Goal: Contribute content

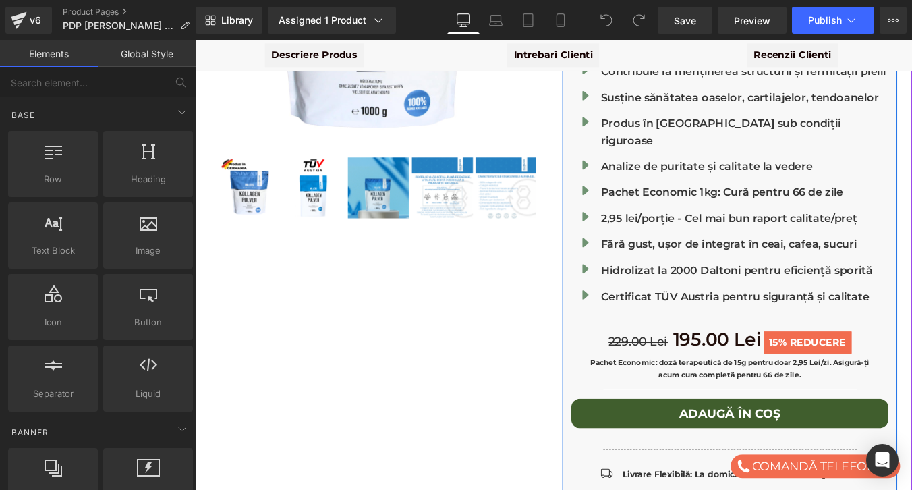
scroll to position [370, 0]
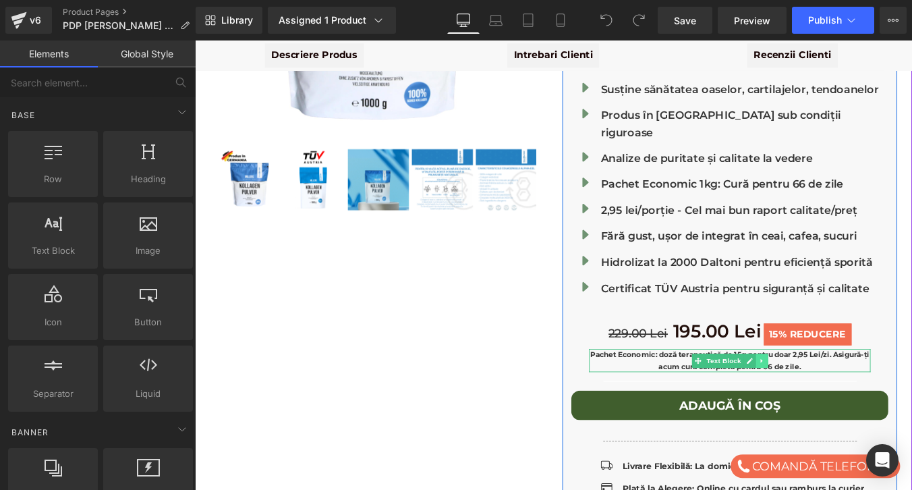
click at [841, 401] on icon at bounding box center [840, 405] width 7 height 8
click at [831, 401] on icon at bounding box center [832, 405] width 7 height 8
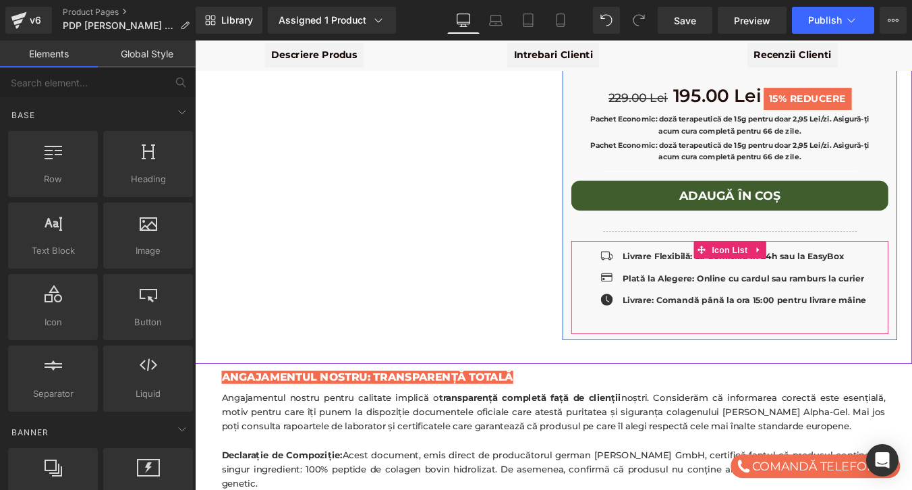
scroll to position [635, 0]
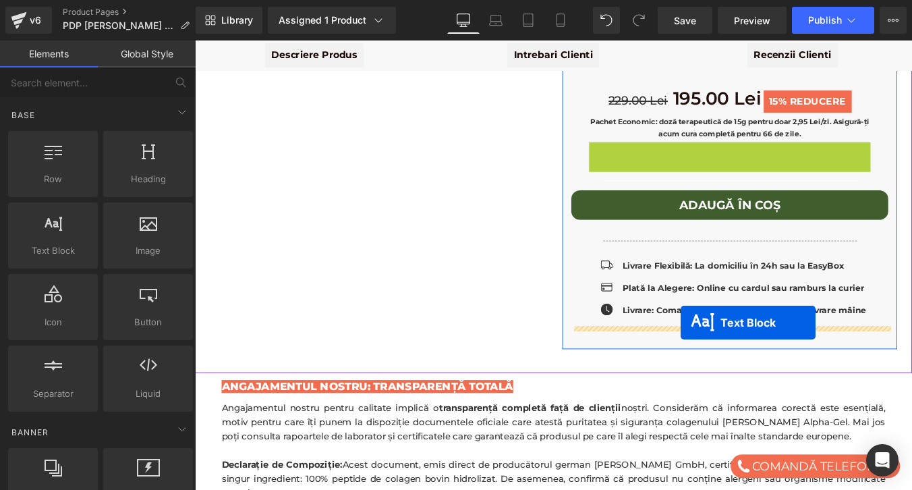
drag, startPoint x: 790, startPoint y: 150, endPoint x: 748, endPoint y: 362, distance: 216.1
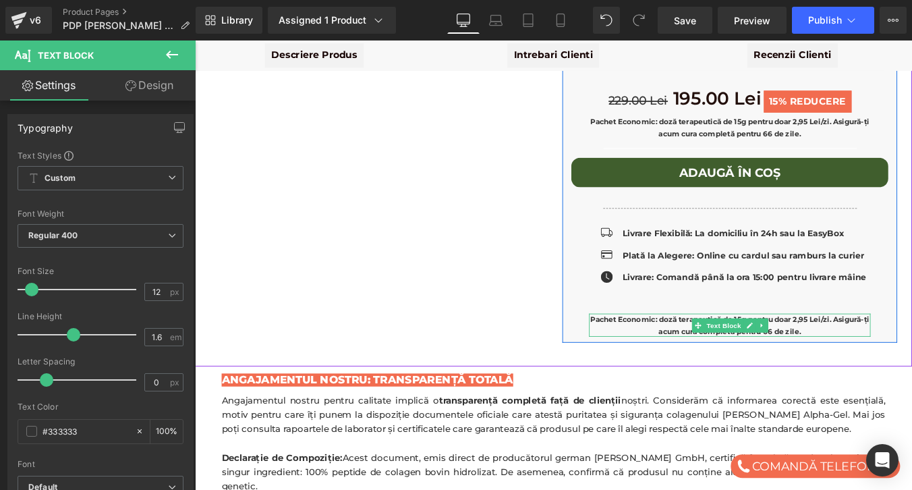
click at [741, 353] on strong "Pachet Economic: doză terapeutică de 15g pentru doar 2,95 Lei/zi. Asigură-ți ac…" at bounding box center [804, 364] width 318 height 23
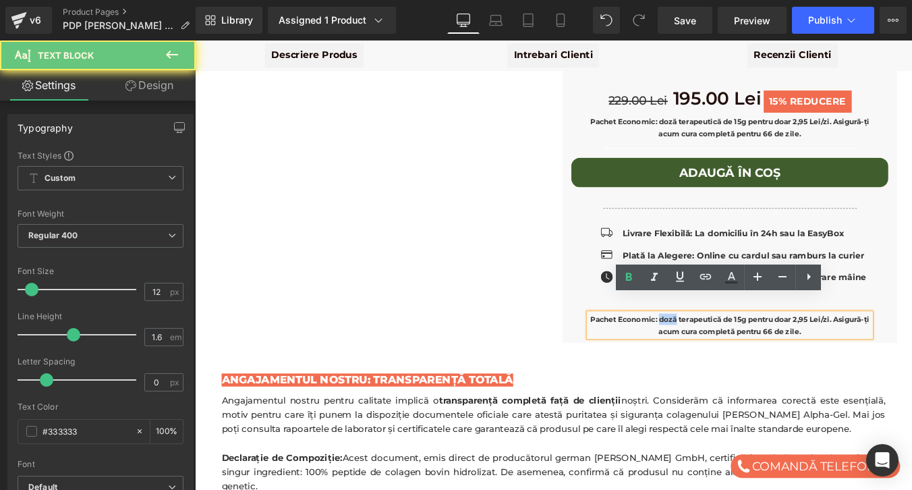
click at [741, 353] on strong "Pachet Economic: doză terapeutică de 15g pentru doar 2,95 Lei/zi. Asigură-ți ac…" at bounding box center [804, 364] width 318 height 23
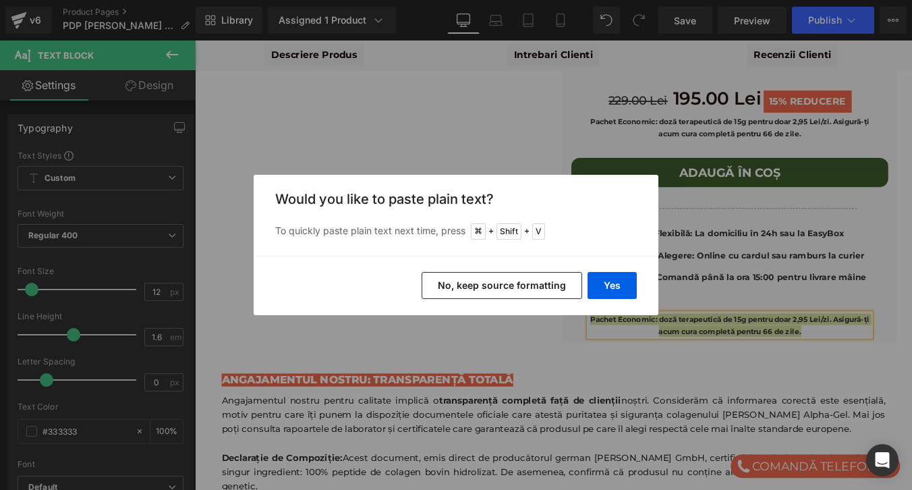
click at [571, 287] on button "No, keep source formatting" at bounding box center [502, 285] width 161 height 27
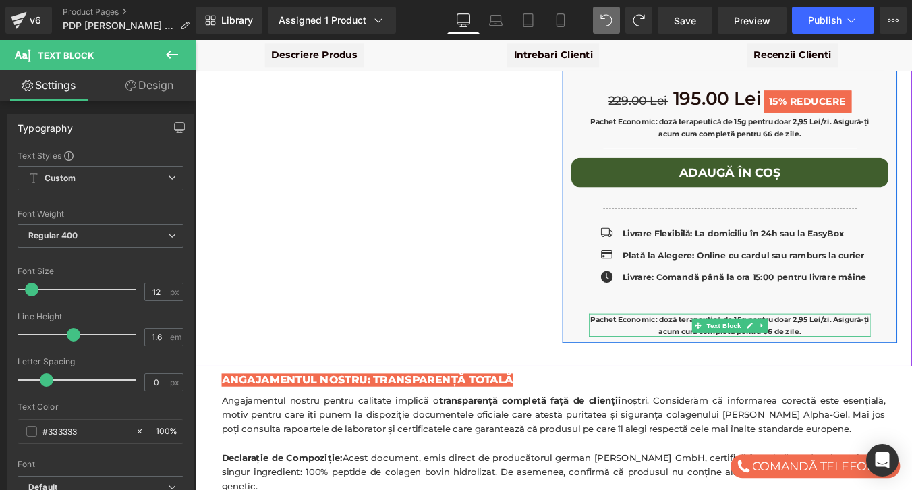
click at [694, 353] on strong "Pachet Economic: doză terapeutică de 15g pentru doar 2,95 Lei/zi. Asigură-ți ac…" at bounding box center [804, 364] width 318 height 23
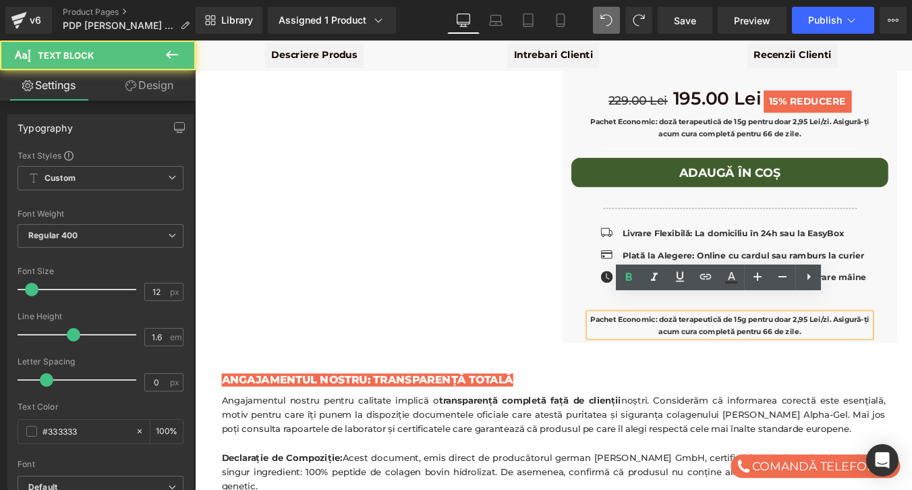
click at [694, 353] on strong "Pachet Economic: doză terapeutică de 15g pentru doar 2,95 Lei/zi. Asigură-ți ac…" at bounding box center [804, 364] width 318 height 23
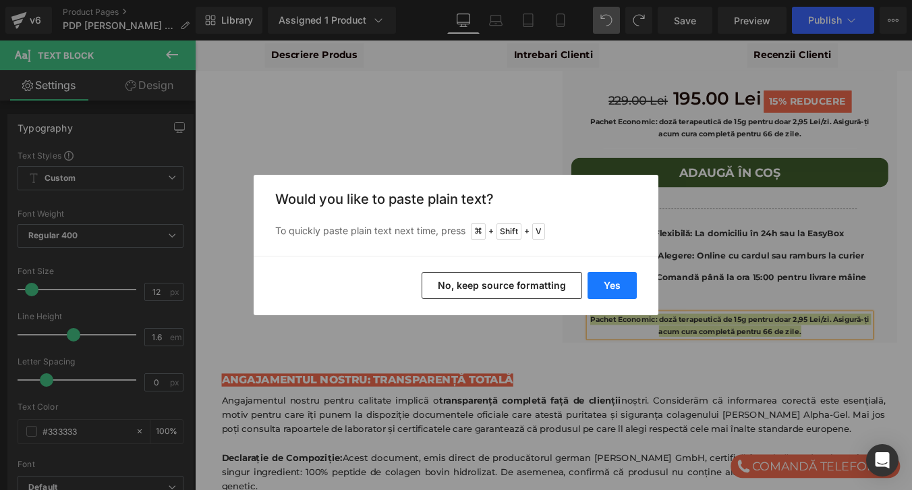
click at [617, 281] on button "Yes" at bounding box center [612, 285] width 49 height 27
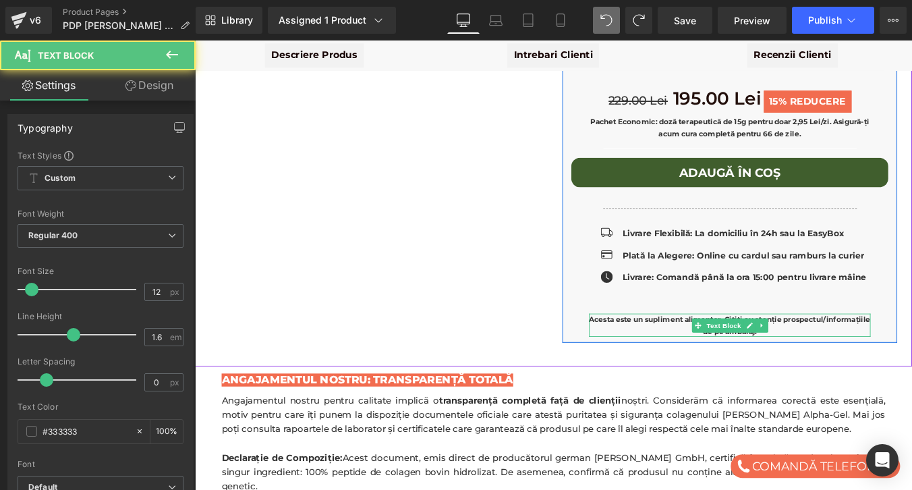
click at [744, 353] on b "Acesta este un supliment alimentar. Citiți cu atenție prospectul/informațiile d…" at bounding box center [804, 364] width 320 height 23
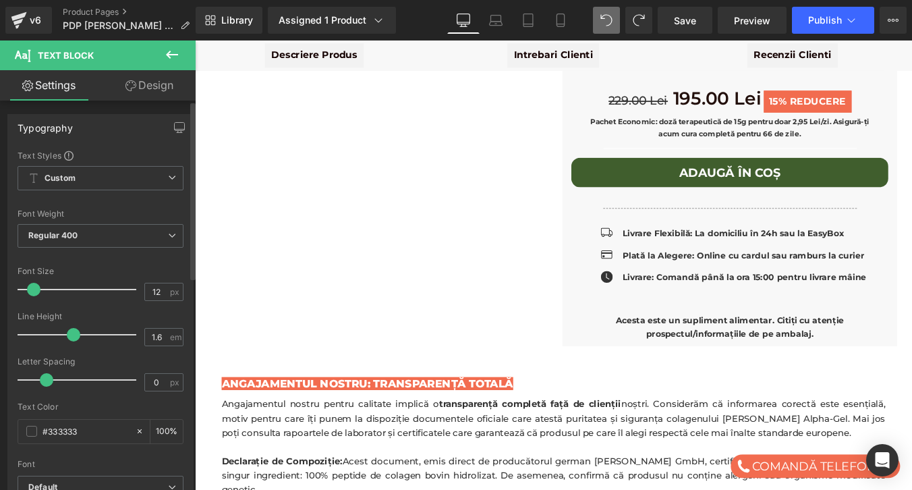
click at [34, 289] on span at bounding box center [33, 289] width 13 height 13
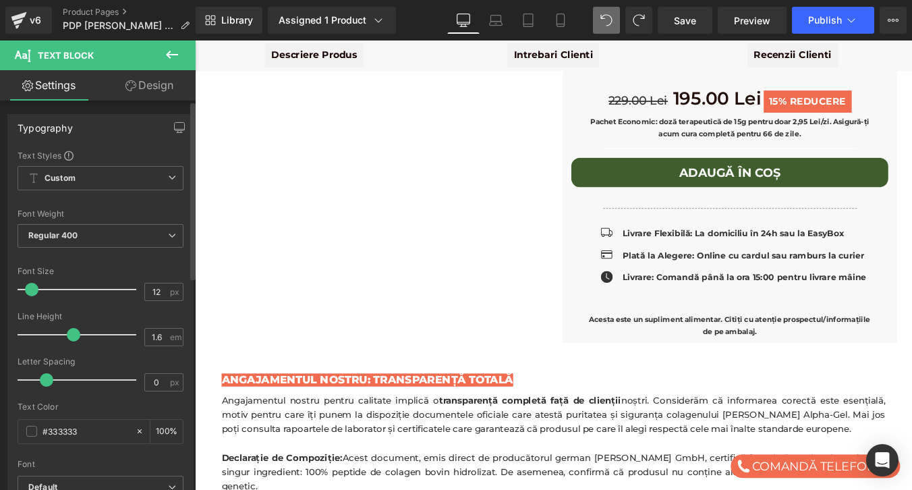
click at [32, 289] on span at bounding box center [31, 289] width 13 height 13
click at [163, 82] on link "Design" at bounding box center [150, 85] width 98 height 30
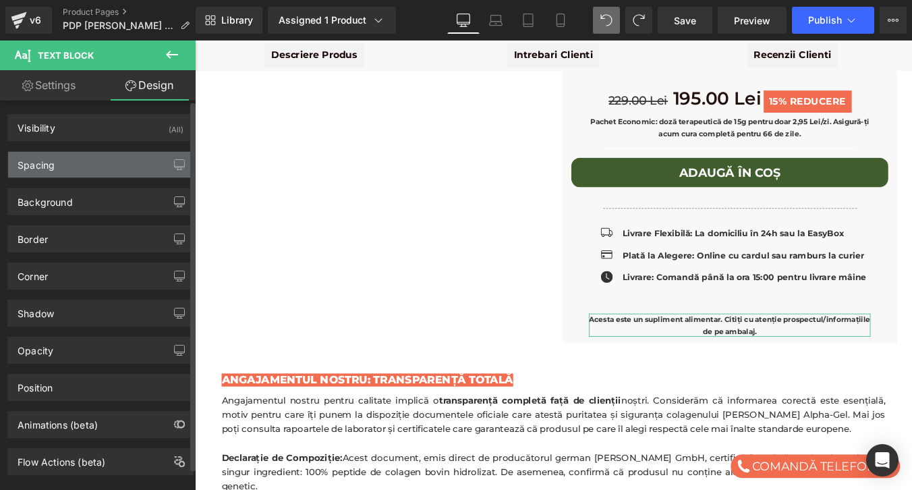
click at [80, 166] on div "Spacing" at bounding box center [100, 165] width 185 height 26
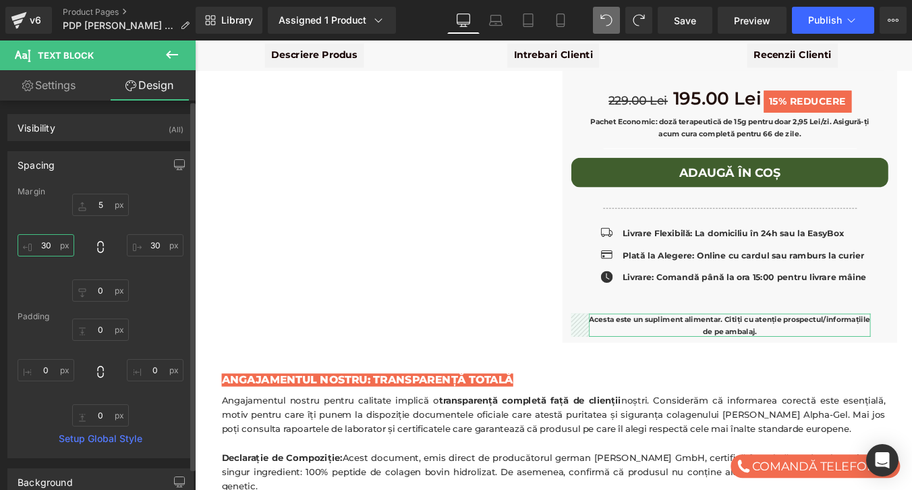
click at [51, 244] on input "30" at bounding box center [46, 245] width 57 height 22
type input "20"
click at [155, 248] on input "30" at bounding box center [155, 245] width 57 height 22
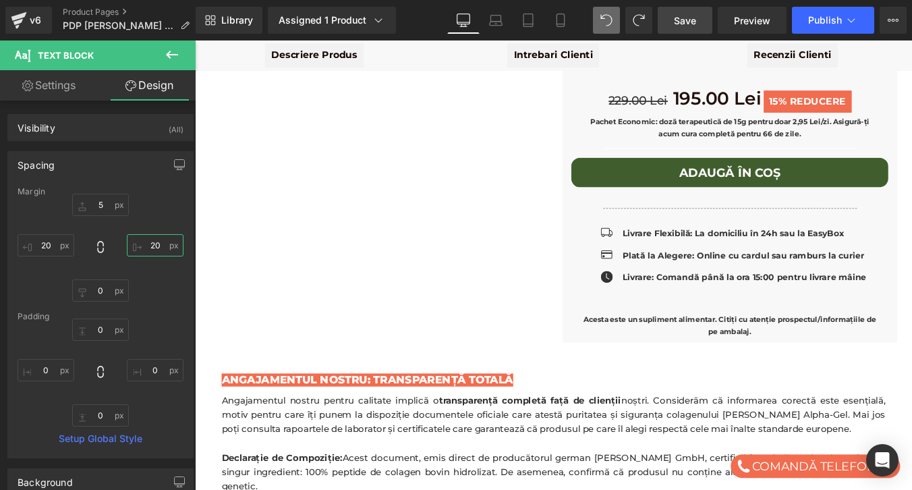
type input "20"
click at [691, 20] on span "Save" at bounding box center [685, 20] width 22 height 14
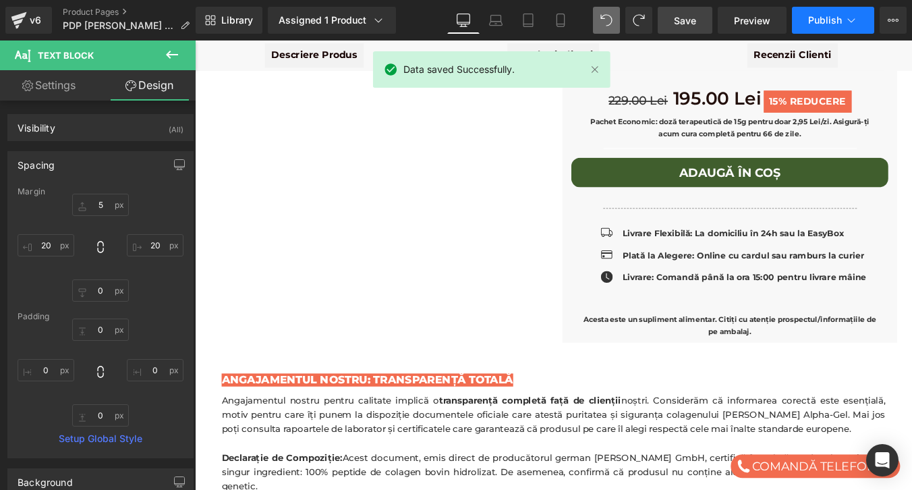
click at [810, 28] on button "Publish" at bounding box center [833, 20] width 82 height 27
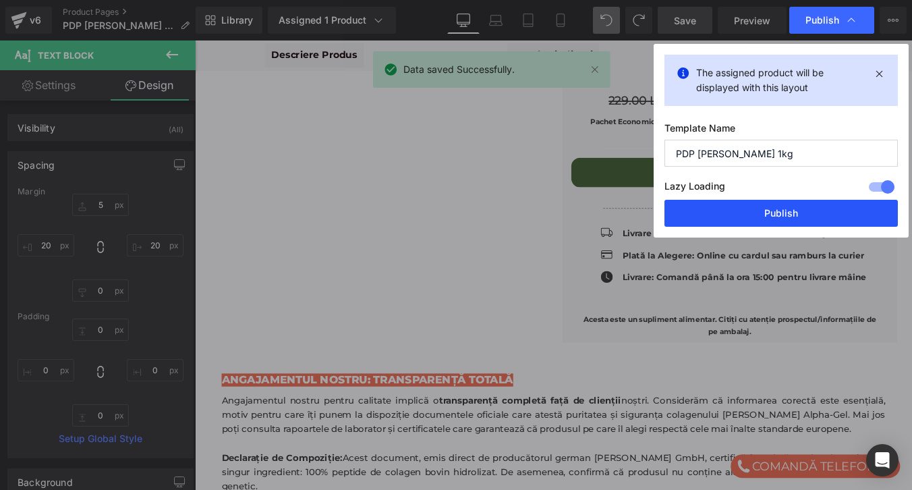
click at [769, 215] on button "Publish" at bounding box center [781, 213] width 233 height 27
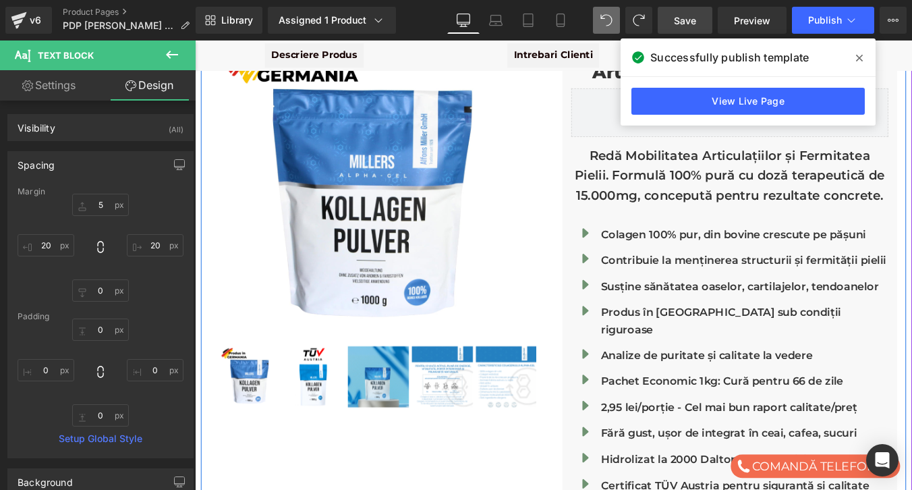
scroll to position [142, 0]
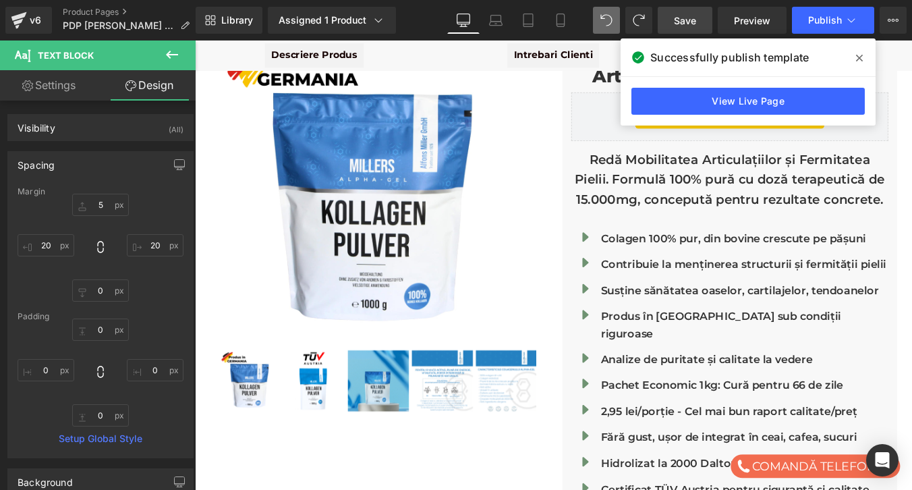
click at [862, 57] on icon at bounding box center [859, 58] width 7 height 11
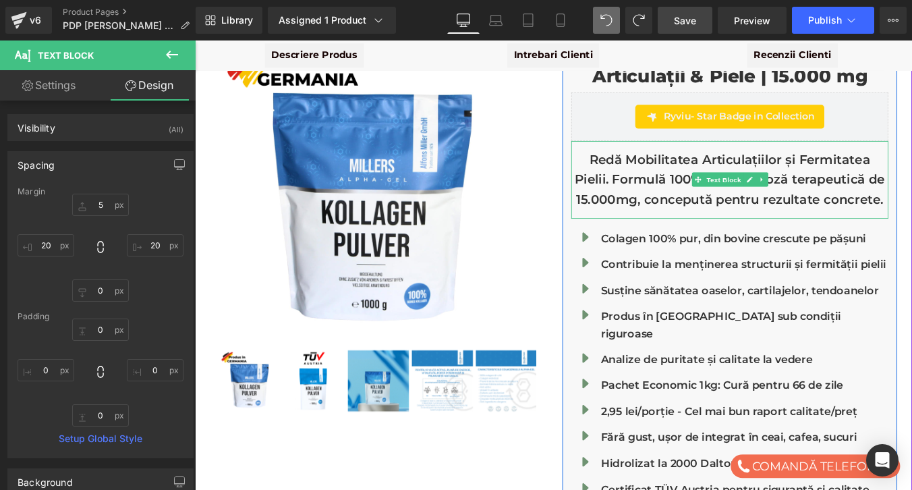
click at [742, 190] on p "Redă Mobilitatea Articulațiilor și Fermitatea Pielii. Formulă 100% pură cu doză…" at bounding box center [803, 199] width 361 height 68
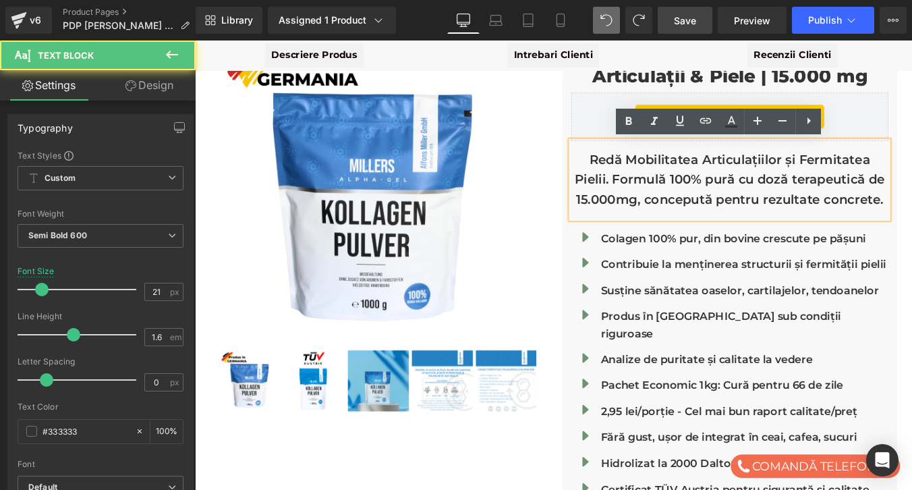
click at [742, 190] on p "Redă Mobilitatea Articulațiilor și Fermitatea Pielii. Formulă 100% pură cu doză…" at bounding box center [803, 199] width 361 height 68
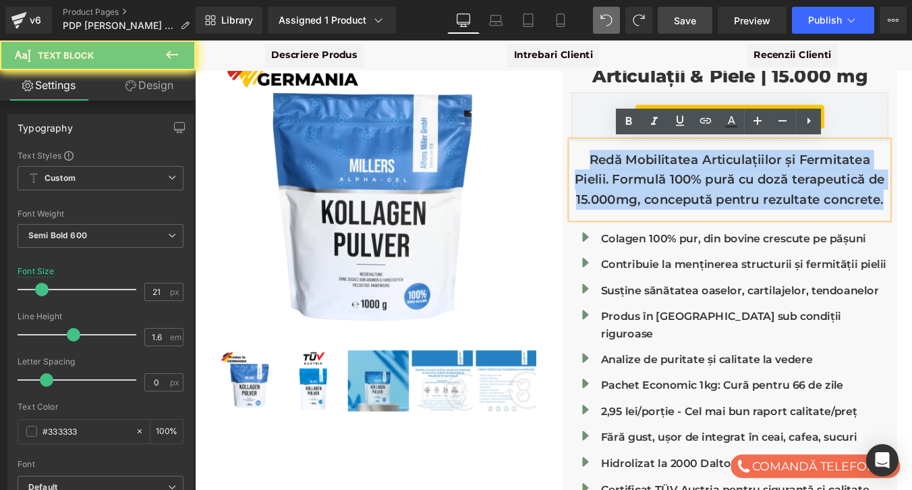
click at [742, 190] on p "Redă Mobilitatea Articulațiilor și Fermitatea Pielii. Formulă 100% pură cu doză…" at bounding box center [803, 199] width 361 height 68
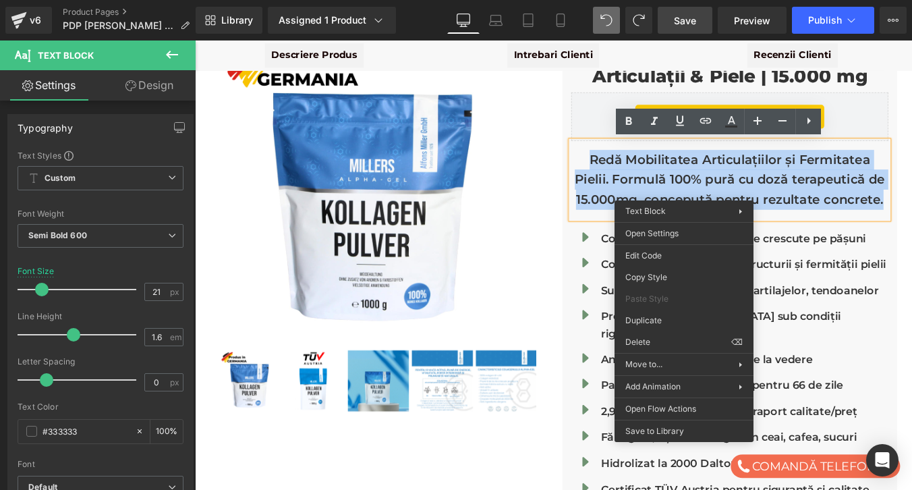
click at [709, 194] on p "Redă Mobilitatea Articulațiilor și Fermitatea Pielii. Formulă 100% pură cu doză…" at bounding box center [803, 199] width 361 height 68
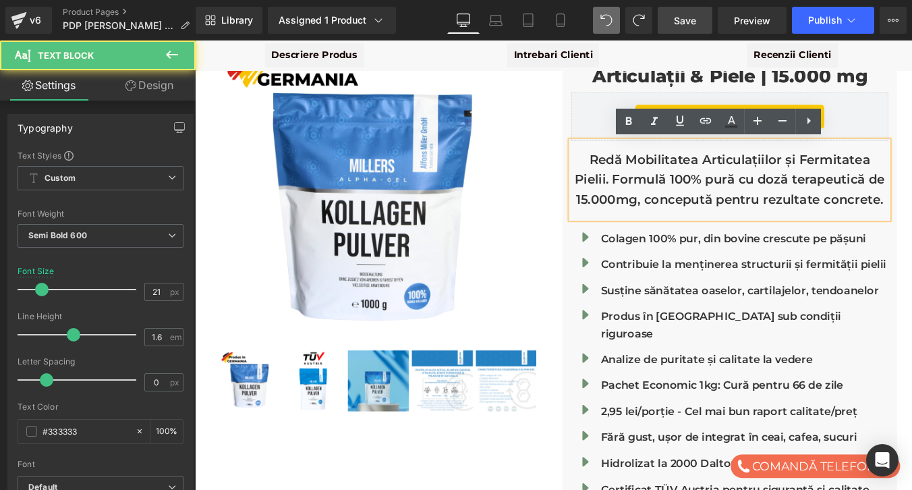
click at [709, 194] on p "Redă Mobilitatea Articulațiilor și Fermitatea Pielii. Formulă 100% pură cu doză…" at bounding box center [803, 199] width 361 height 68
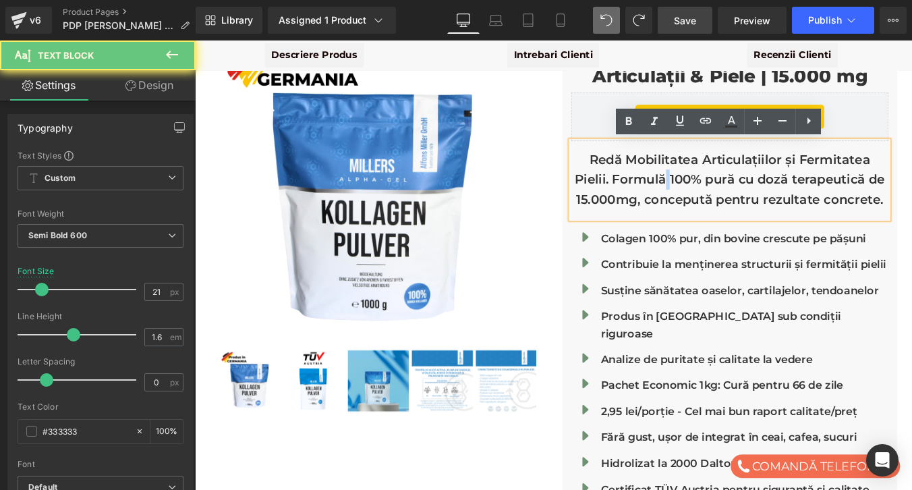
click at [709, 194] on p "Redă Mobilitatea Articulațiilor și Fermitatea Pielii. Formulă 100% pură cu doză…" at bounding box center [803, 199] width 361 height 68
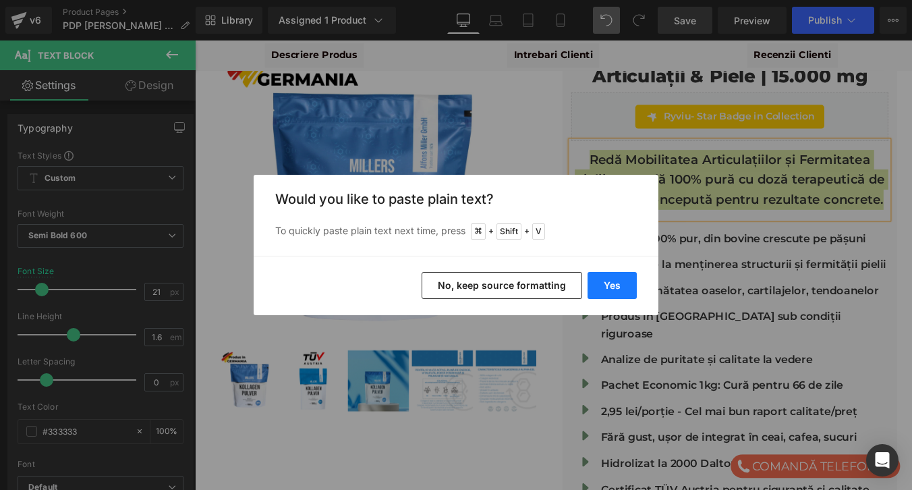
click at [604, 283] on button "Yes" at bounding box center [612, 285] width 49 height 27
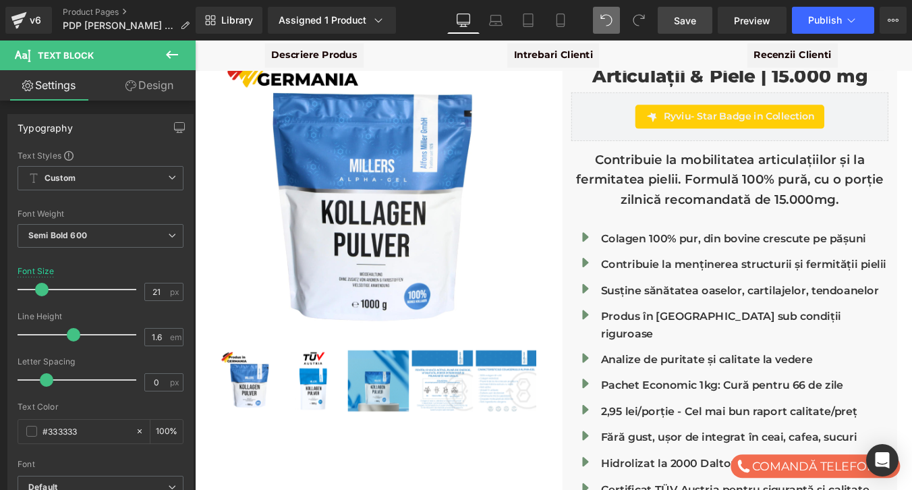
click at [698, 17] on link "Save" at bounding box center [685, 20] width 55 height 27
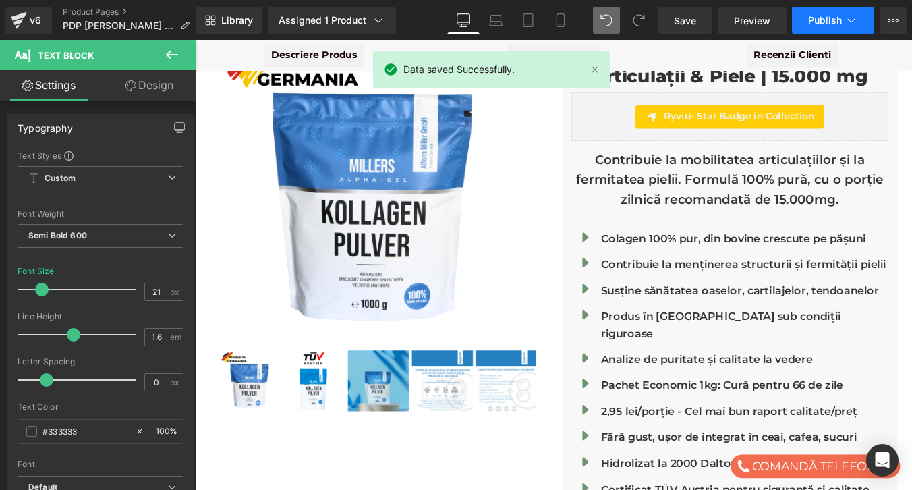
click at [812, 24] on span "Publish" at bounding box center [825, 20] width 34 height 11
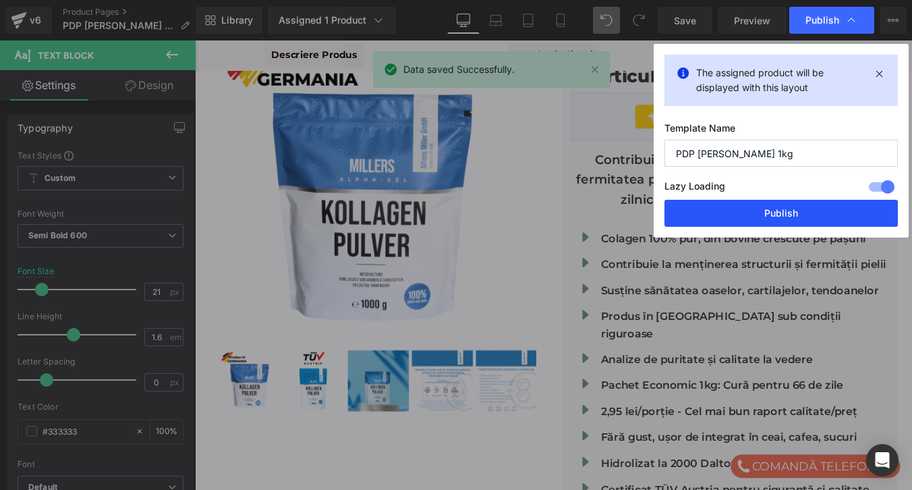
click at [779, 205] on button "Publish" at bounding box center [781, 213] width 233 height 27
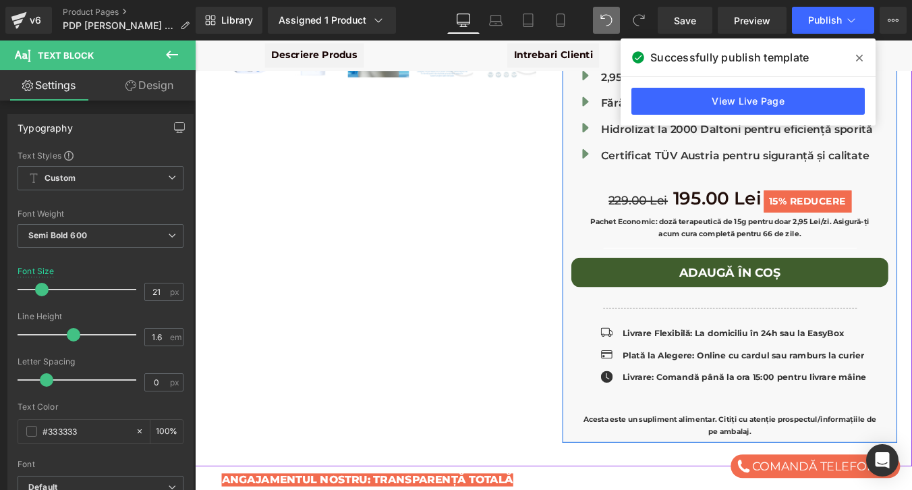
scroll to position [522, 0]
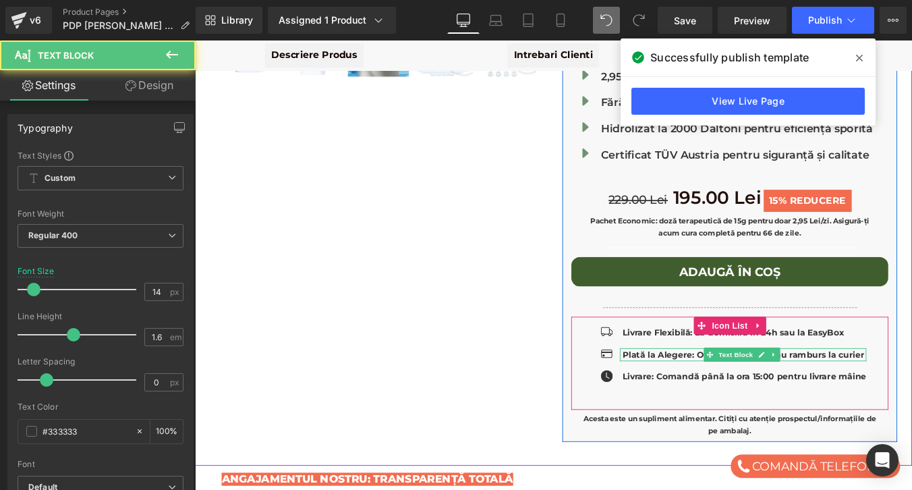
click at [733, 392] on strong "Plată la Alegere: Online cu cardul sau ramburs la curier" at bounding box center [819, 398] width 275 height 12
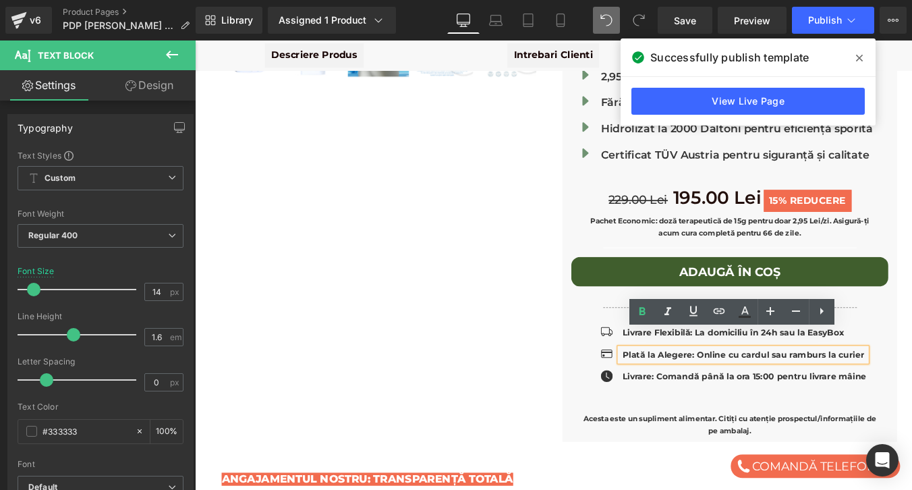
click at [746, 420] on ul "Icon Livrare Flexibilă: La domiciliu în 24h sau la EasyBox Text Block Icon Plat…" at bounding box center [803, 403] width 311 height 76
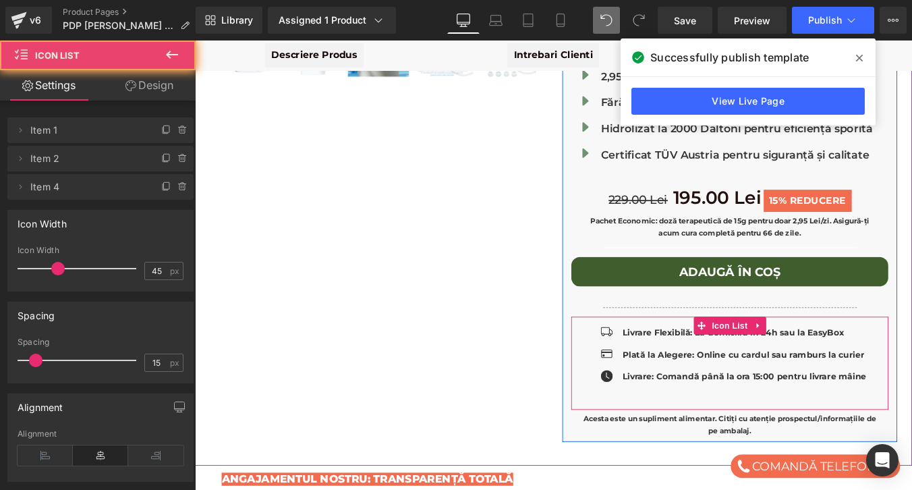
click at [720, 420] on ul "Icon Livrare Flexibilă: La domiciliu în 24h sau la EasyBox Text Block Icon Plat…" at bounding box center [803, 403] width 311 height 76
click at [765, 420] on ul "Icon Livrare Flexibilă: La domiciliu în 24h sau la EasyBox Text Block Icon Plat…" at bounding box center [803, 403] width 311 height 76
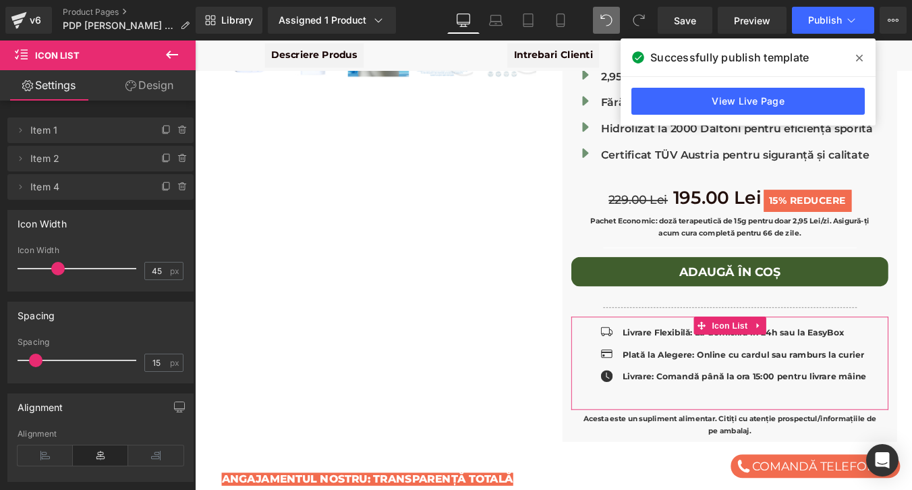
click at [161, 97] on link "Design" at bounding box center [150, 85] width 98 height 30
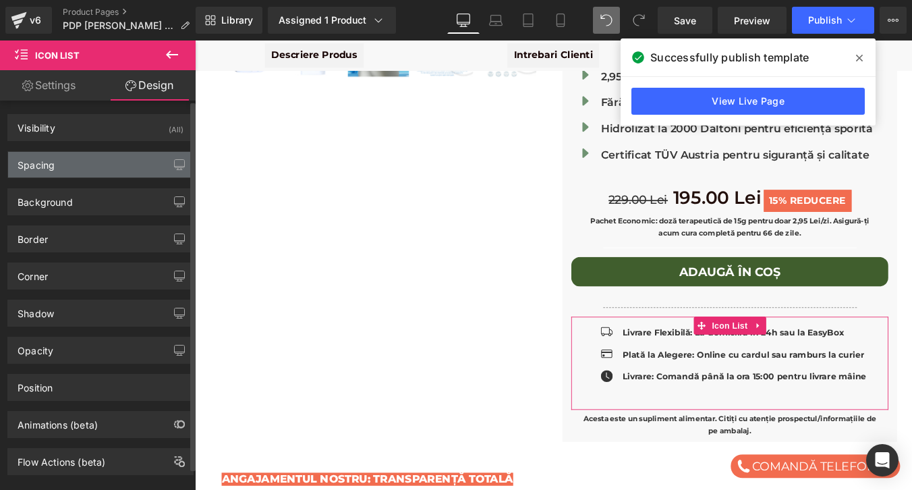
click at [80, 164] on div "Spacing" at bounding box center [100, 165] width 185 height 26
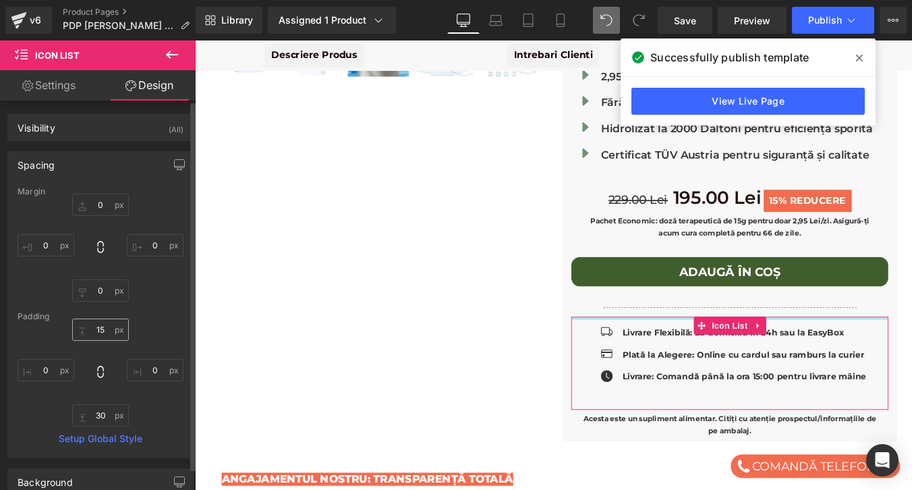
scroll to position [43, 0]
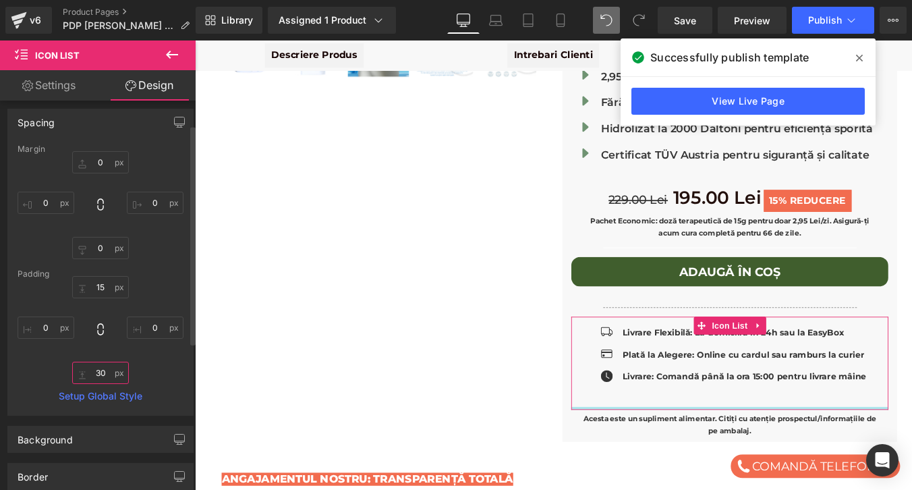
click at [103, 374] on input "30" at bounding box center [100, 373] width 57 height 22
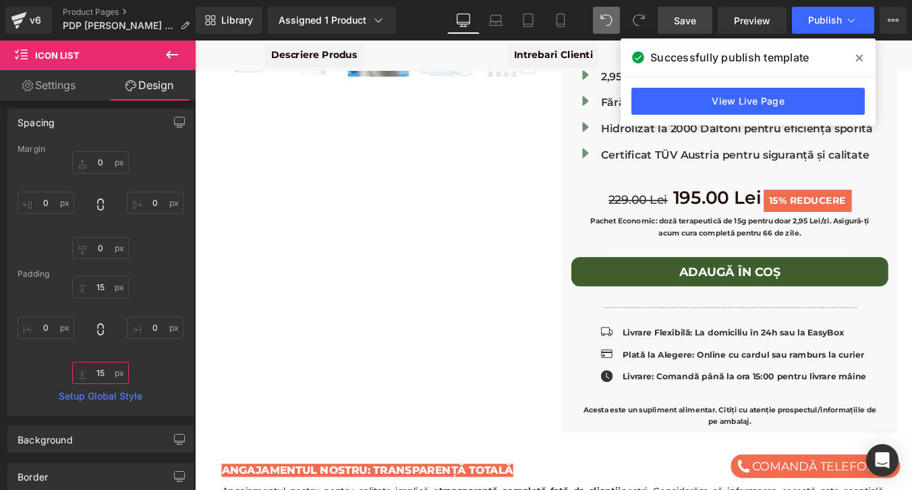
type input "15"
click at [685, 27] on link "Save" at bounding box center [685, 20] width 55 height 27
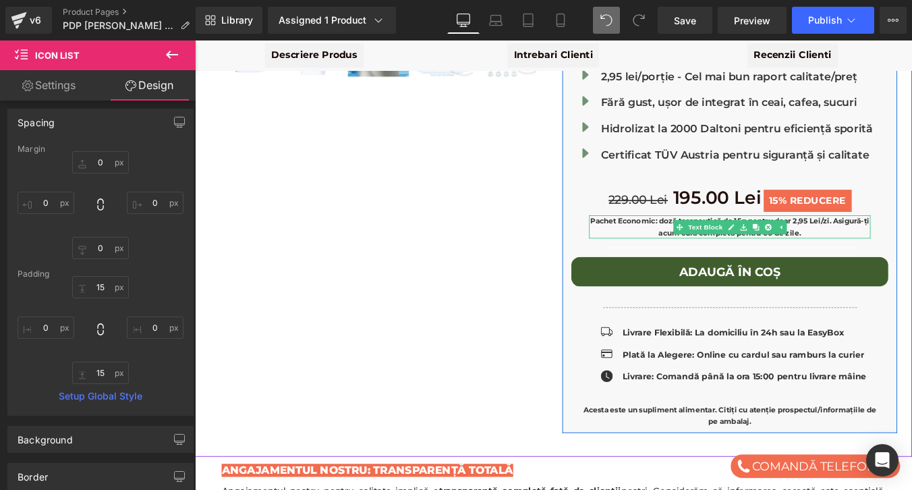
click at [690, 241] on strong "Pachet Economic: doză terapeutică de 15g pentru doar 2,95 Lei/zi. Asigură-ți ac…" at bounding box center [804, 252] width 318 height 23
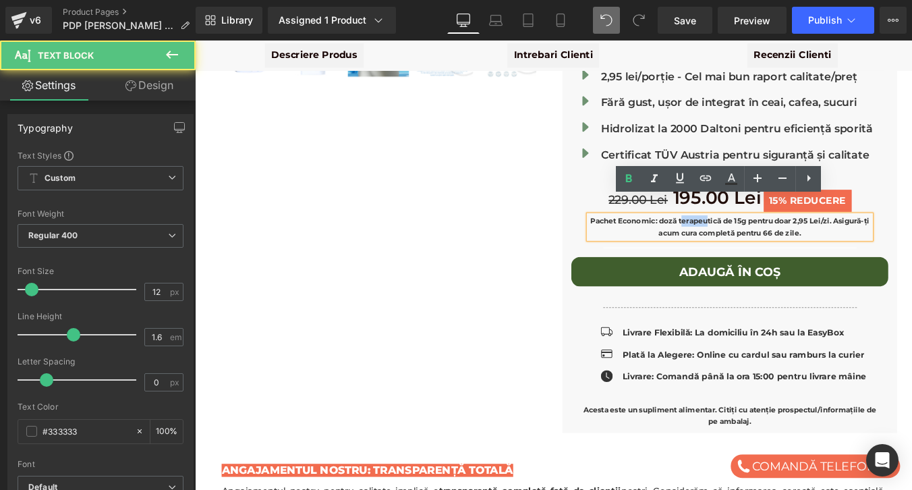
drag, startPoint x: 749, startPoint y: 225, endPoint x: 778, endPoint y: 229, distance: 29.2
click at [778, 241] on strong "Pachet Economic: doză terapeutică de 15g pentru doar 2,95 Lei/zi. Asigură-ți ac…" at bounding box center [804, 252] width 318 height 23
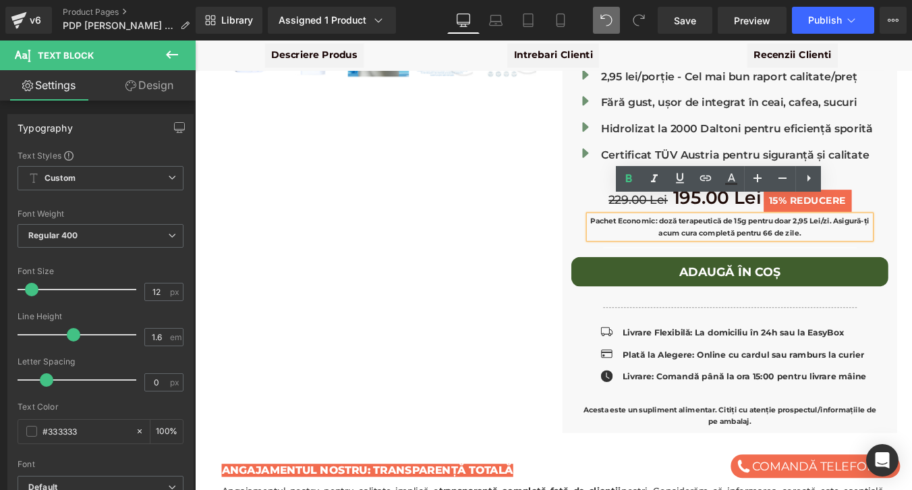
click at [764, 241] on strong "Pachet Economic: doză terapeutică de 15g pentru doar 2,95 Lei/zi. Asigură-ți ac…" at bounding box center [804, 252] width 318 height 23
drag, startPoint x: 747, startPoint y: 227, endPoint x: 790, endPoint y: 229, distance: 43.3
click at [790, 241] on strong "Pachet Economic: doză terapeutică de 15g pentru doar 2,95 Lei/zi. Asigură-ți ac…" at bounding box center [804, 252] width 318 height 23
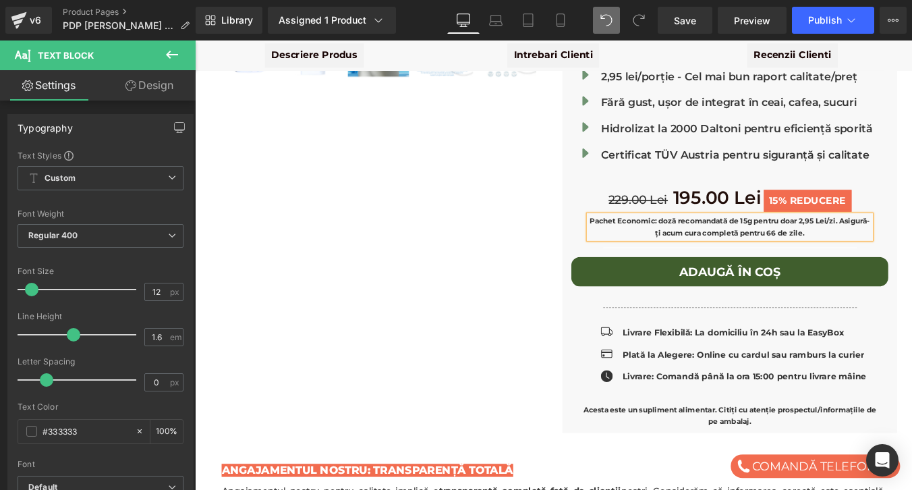
click at [768, 241] on strong "Pachet Economic: doză recomandată de 15g pentru doar 2,95 Lei/zi. Asigură-ți ac…" at bounding box center [803, 252] width 319 height 23
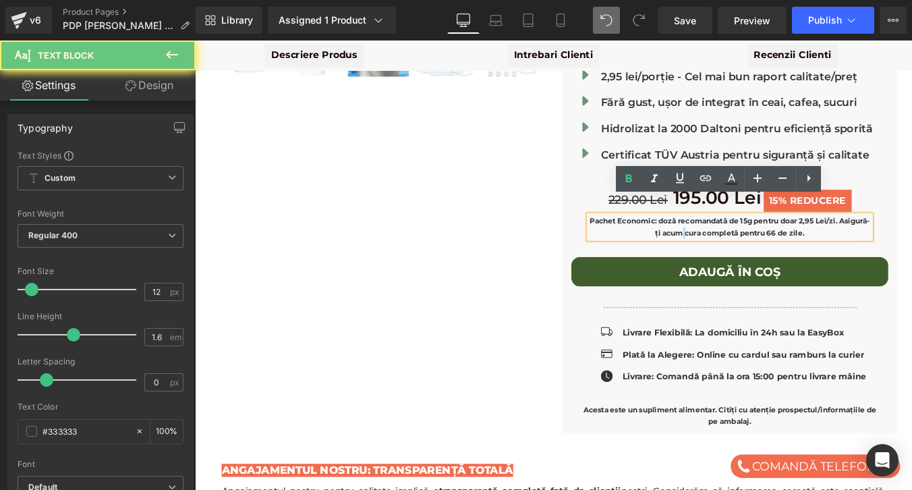
click at [768, 241] on strong "Pachet Economic: doză recomandată de 15g pentru doar 2,95 Lei/zi. Asigură-ți ac…" at bounding box center [803, 252] width 319 height 23
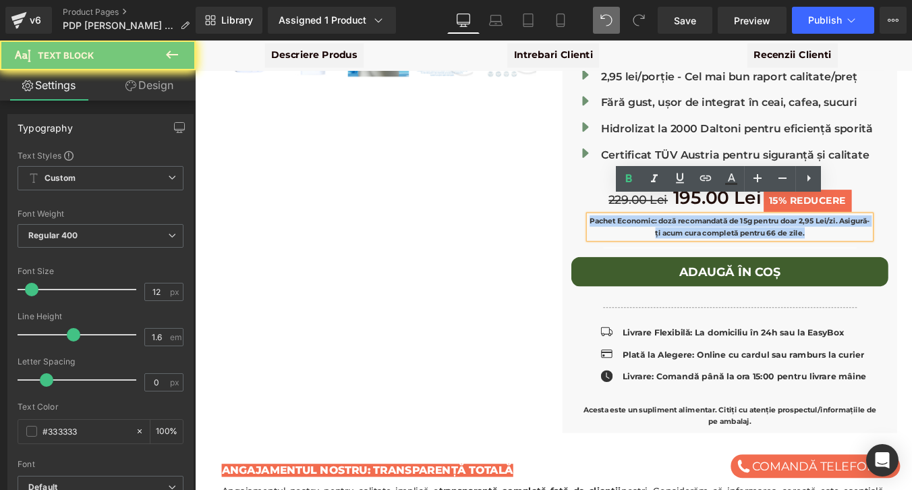
click at [768, 241] on strong "Pachet Economic: doză recomandată de 15g pentru doar 2,95 Lei/zi. Asigură-ți ac…" at bounding box center [803, 252] width 319 height 23
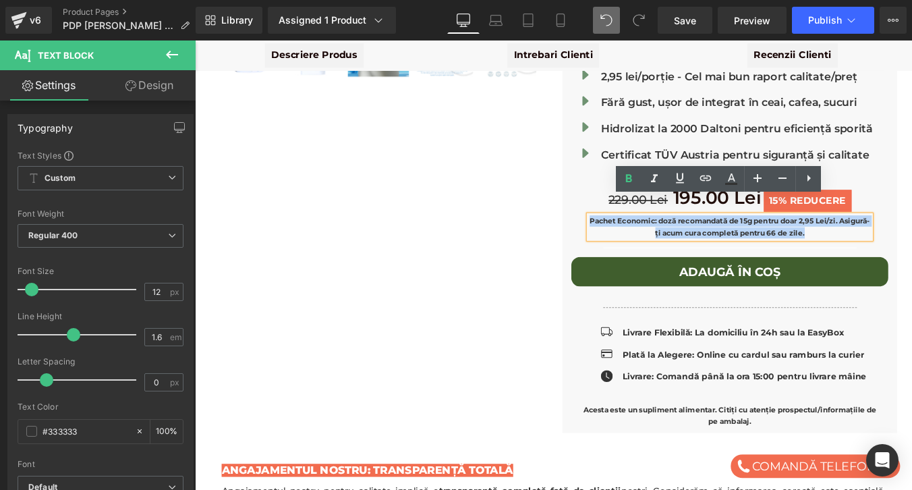
copy strong "Pachet Economic: doză recomandată de 15g pentru doar 2,95 Lei/zi. Asigură-ți ac…"
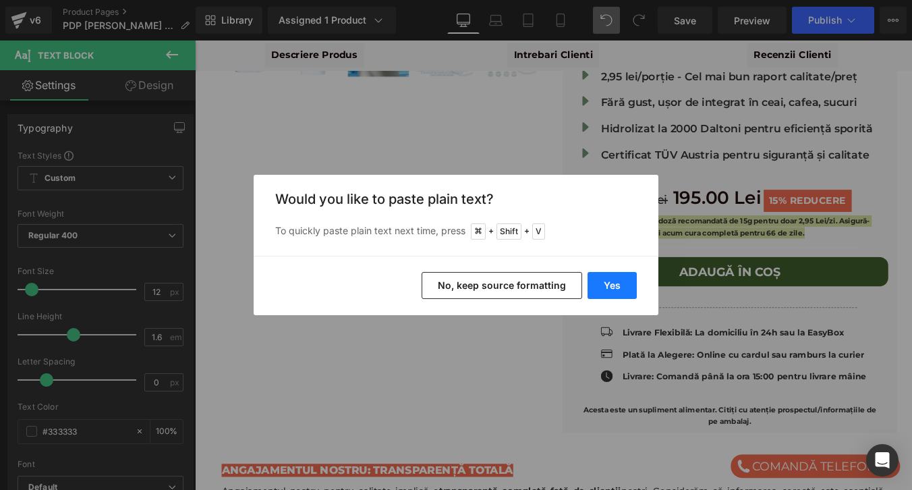
click at [603, 289] on button "Yes" at bounding box center [612, 285] width 49 height 27
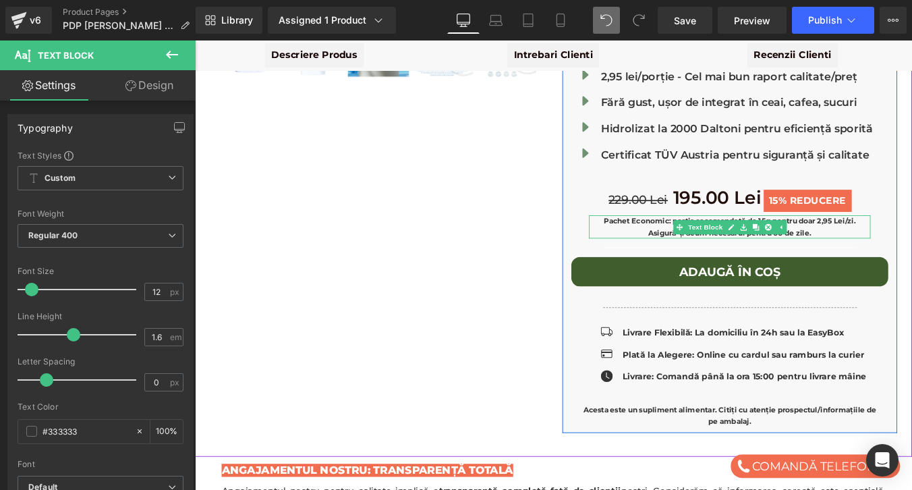
click at [723, 241] on b "Pachet Economic: porția recomandată de 15g pentru doar 2,95 Lei/zi. Asigură-ți …" at bounding box center [804, 252] width 287 height 23
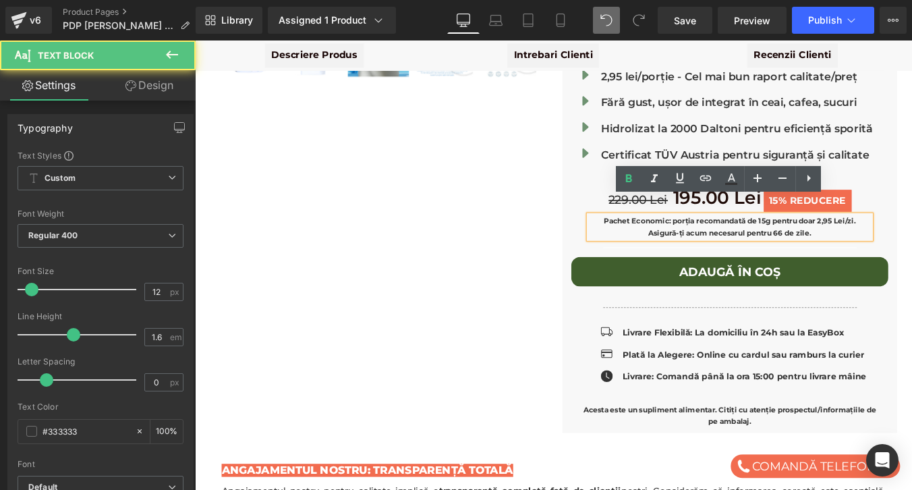
click at [762, 241] on b "Pachet Economic: porția recomandată de 15g pentru doar 2,95 Lei/zi. Asigură-ți …" at bounding box center [804, 252] width 287 height 23
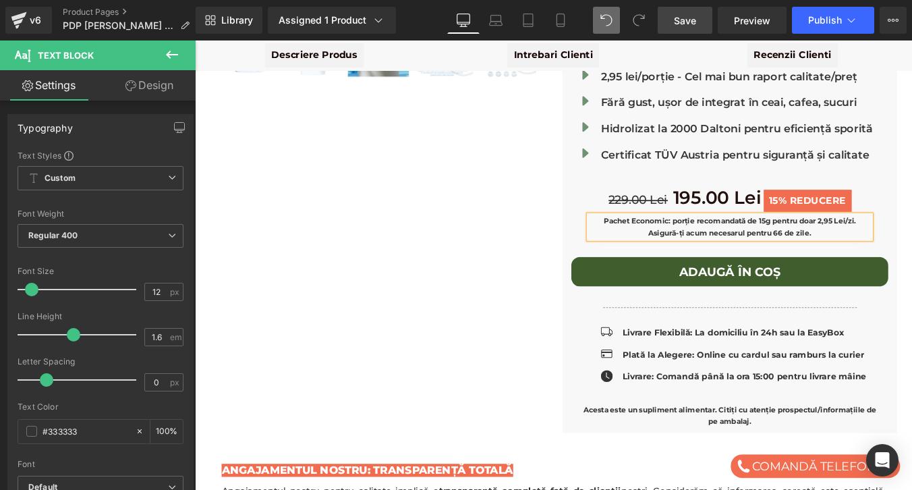
click at [694, 16] on span "Save" at bounding box center [685, 20] width 22 height 14
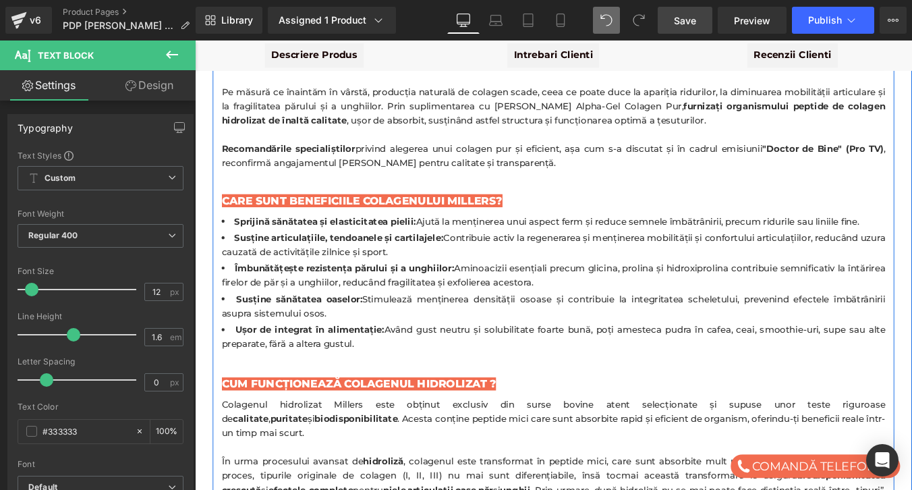
scroll to position [1577, 0]
click at [325, 239] on strong "Sprijină sănătatea și elasticitatea pielii:" at bounding box center [343, 245] width 207 height 13
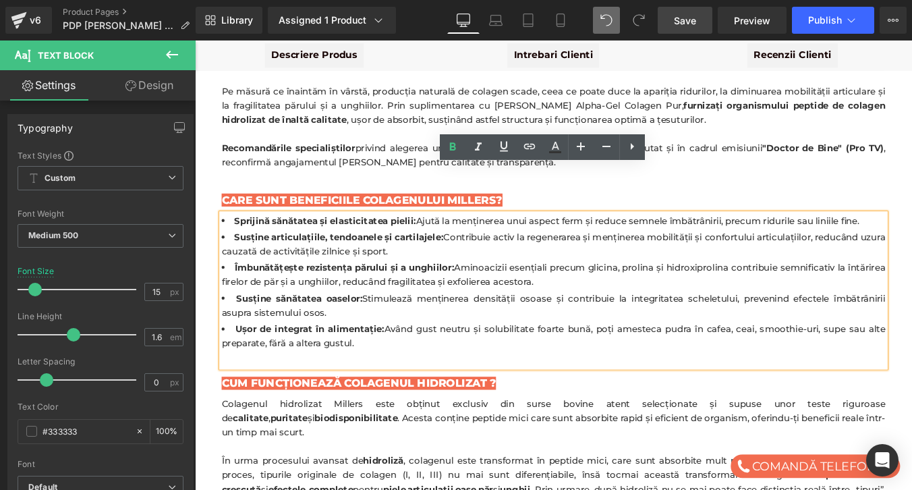
click at [272, 239] on strong "Sprijină sănătatea și elasticitatea pielii:" at bounding box center [343, 245] width 207 height 13
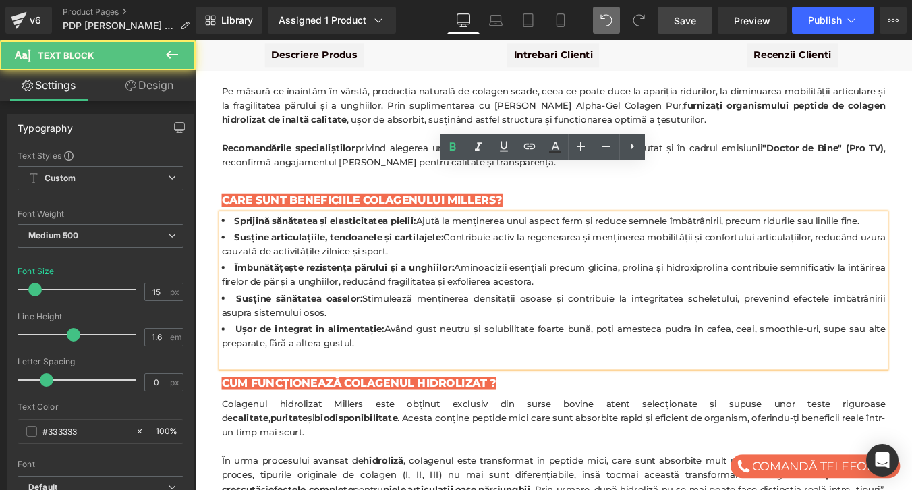
click at [272, 239] on strong "Sprijină sănătatea și elasticitatea pielii:" at bounding box center [343, 245] width 207 height 13
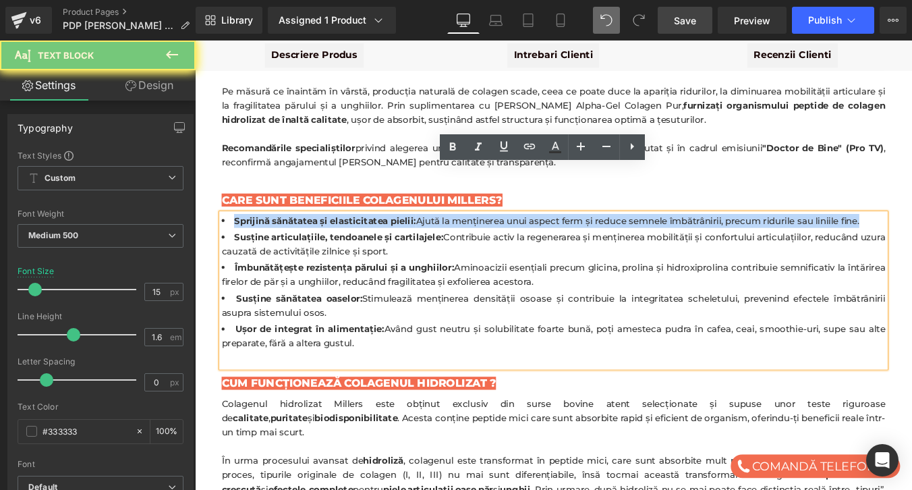
click at [272, 239] on strong "Sprijină sănătatea și elasticitatea pielii:" at bounding box center [343, 245] width 207 height 13
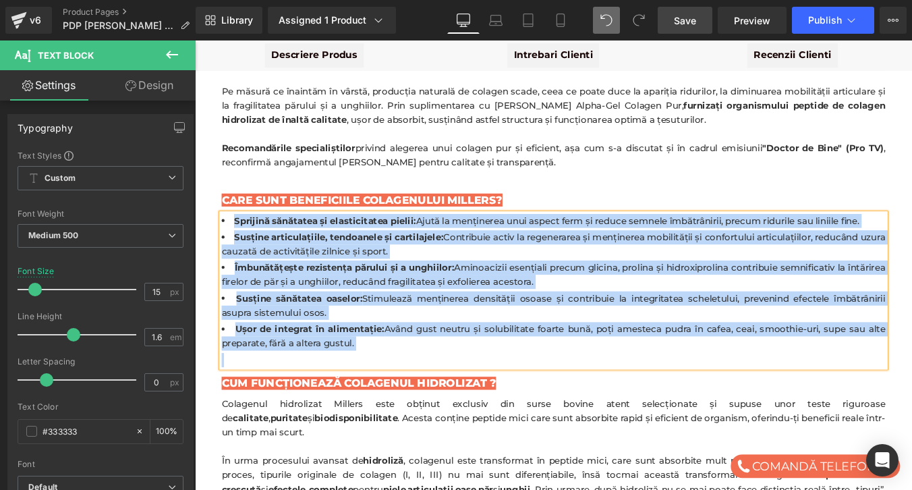
copy div "Sprijină sănătatea și elasticitatea pielii: Ajută la menținerea unui aspect fer…"
click at [302, 238] on li "Sprijină sănătatea și elasticitatea pielii: Ajută la menținerea unui aspect fer…" at bounding box center [603, 246] width 756 height 16
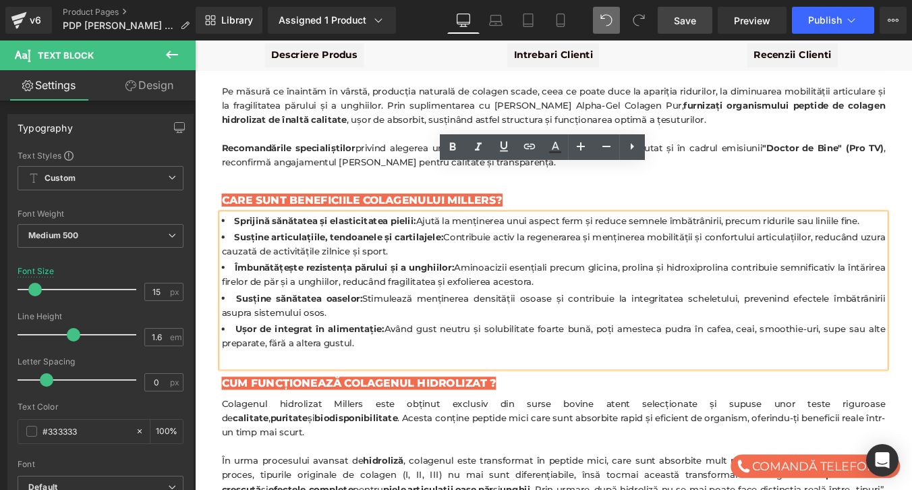
drag, startPoint x: 240, startPoint y: 190, endPoint x: 970, endPoint y: 196, distance: 730.1
click at [912, 238] on li "Sprijină sănătatea și elasticitatea pielii: Ajută la menținerea unui aspect fer…" at bounding box center [603, 246] width 756 height 16
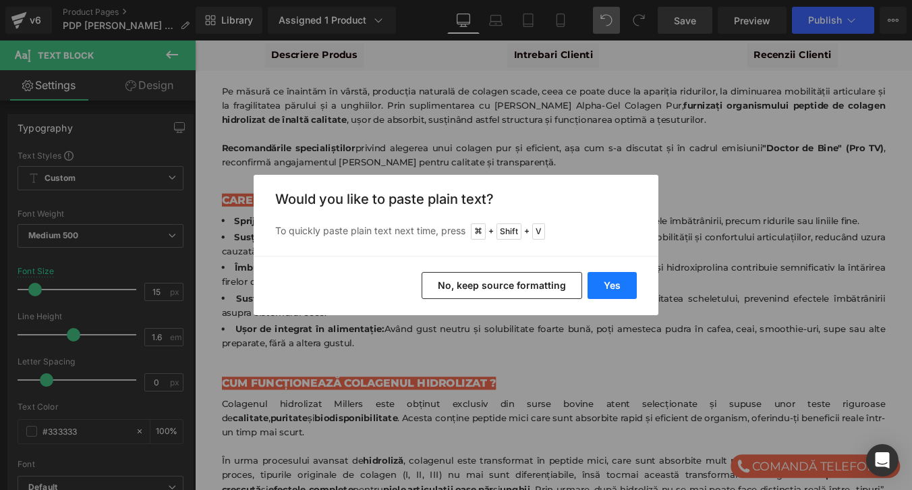
click at [615, 279] on button "Yes" at bounding box center [612, 285] width 49 height 27
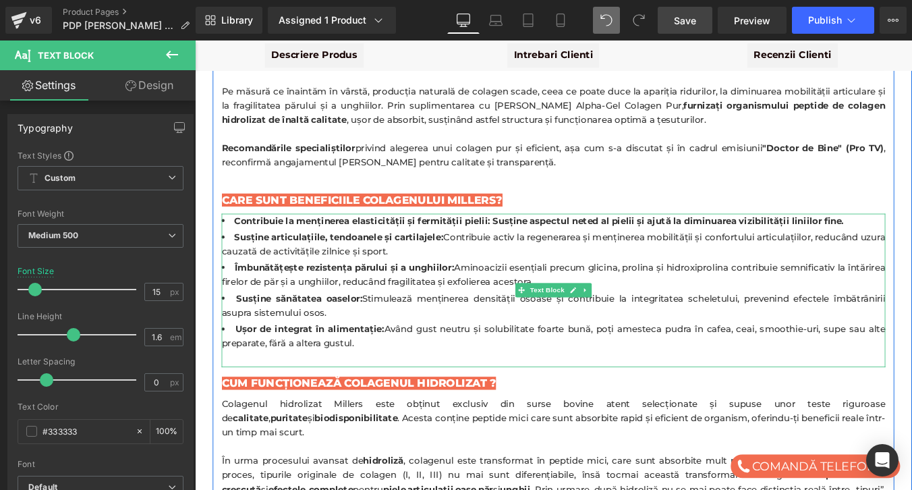
click at [540, 239] on b "Contribuie la menținerea elasticității și fermității pielii: Susține aspectul n…" at bounding box center [587, 245] width 694 height 13
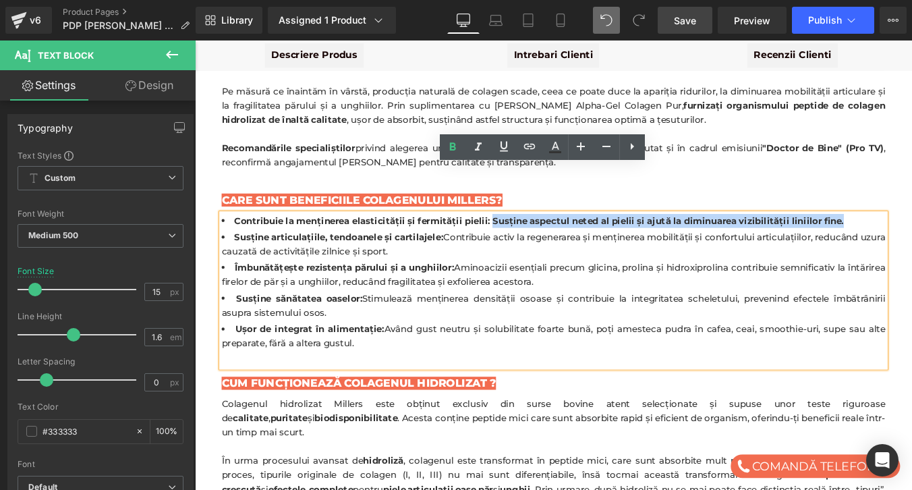
drag, startPoint x: 532, startPoint y: 190, endPoint x: 932, endPoint y: 191, distance: 399.4
click at [912, 238] on li "Contribuie la menținerea elasticității și fermității pielii: Susține aspectul n…" at bounding box center [603, 246] width 756 height 16
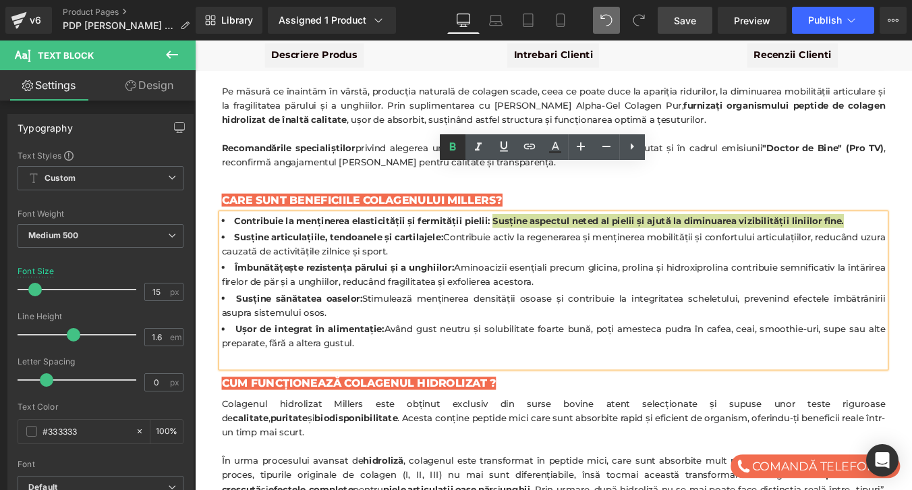
click at [451, 145] on icon at bounding box center [453, 146] width 6 height 8
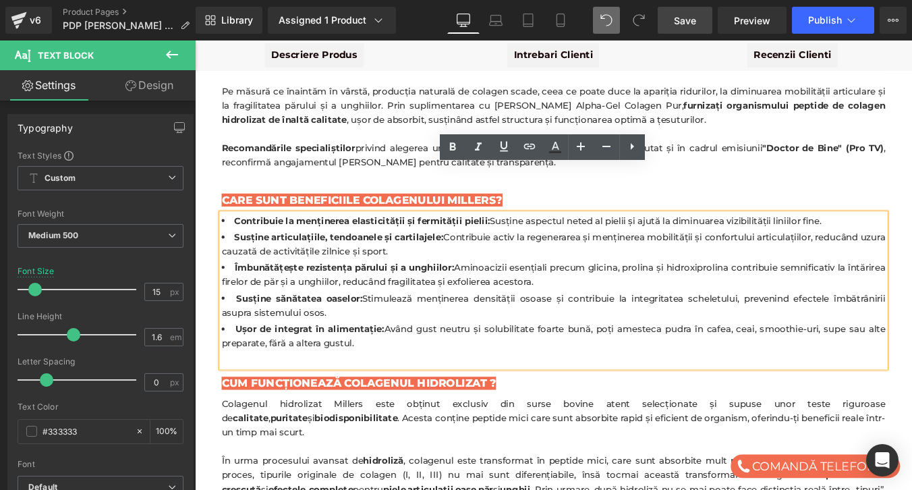
click at [690, 13] on span "Save" at bounding box center [685, 20] width 22 height 14
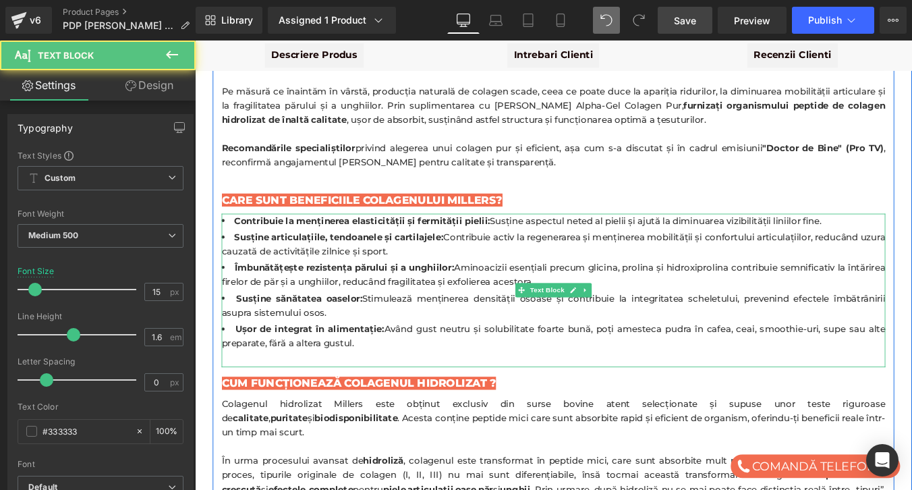
click at [281, 258] on strong "Susține articulațiile, tendoanele și cartilajele:" at bounding box center [359, 264] width 238 height 13
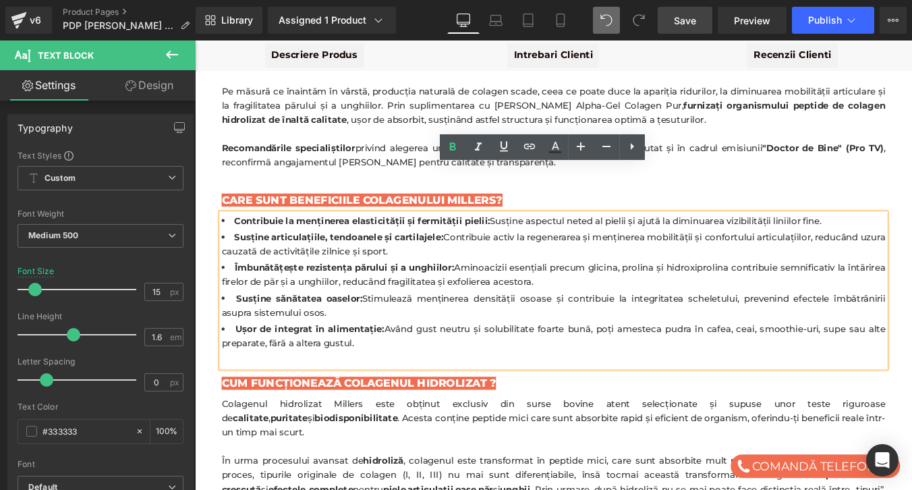
drag, startPoint x: 242, startPoint y: 209, endPoint x: 462, endPoint y: 233, distance: 221.3
click at [462, 256] on li "Susține articulațiile, tendoanele și cartilajele: Contribuie activ la regenerar…" at bounding box center [603, 272] width 756 height 32
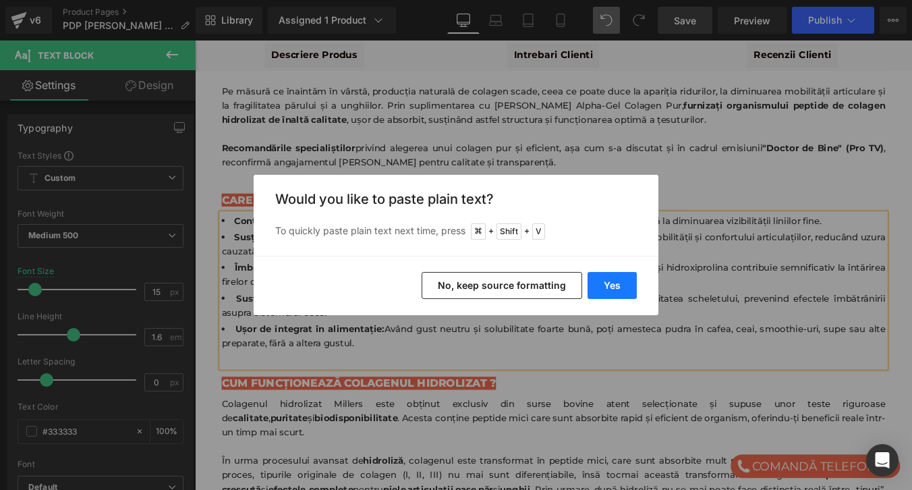
click at [621, 289] on button "Yes" at bounding box center [612, 285] width 49 height 27
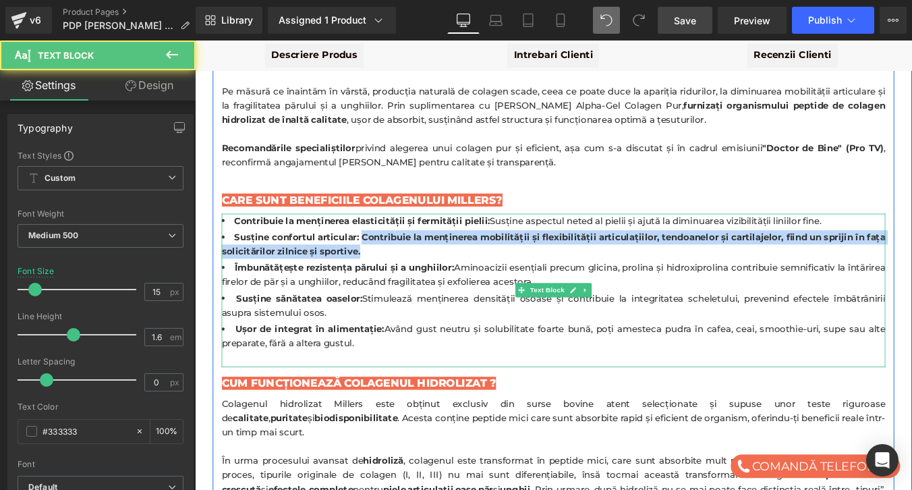
drag, startPoint x: 386, startPoint y: 208, endPoint x: 404, endPoint y: 234, distance: 31.5
click at [404, 256] on li "Susține confortul articular: Contribuie la menținerea mobilității și flexibilit…" at bounding box center [603, 272] width 756 height 32
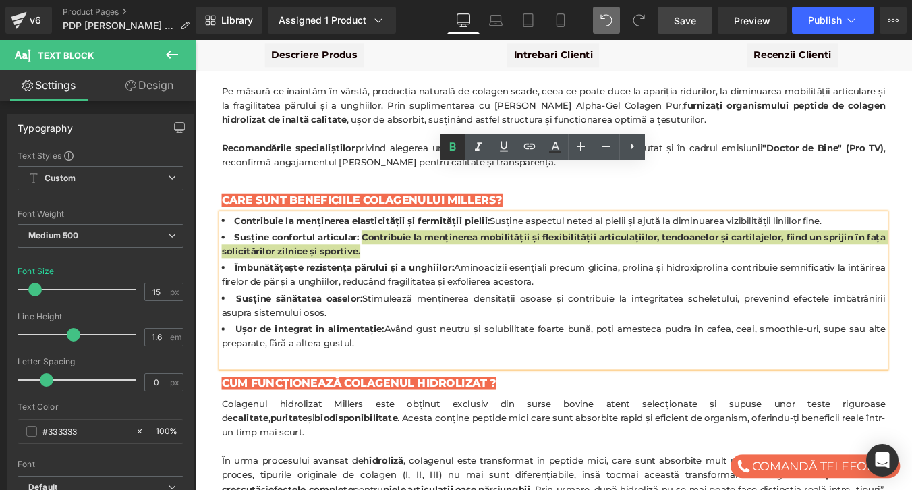
click at [447, 144] on icon at bounding box center [453, 147] width 16 height 16
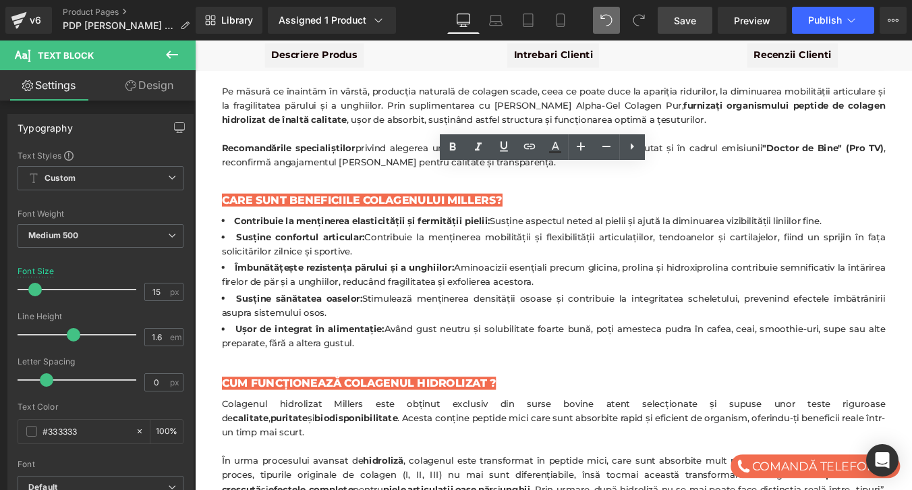
click at [683, 16] on span "Save" at bounding box center [685, 20] width 22 height 14
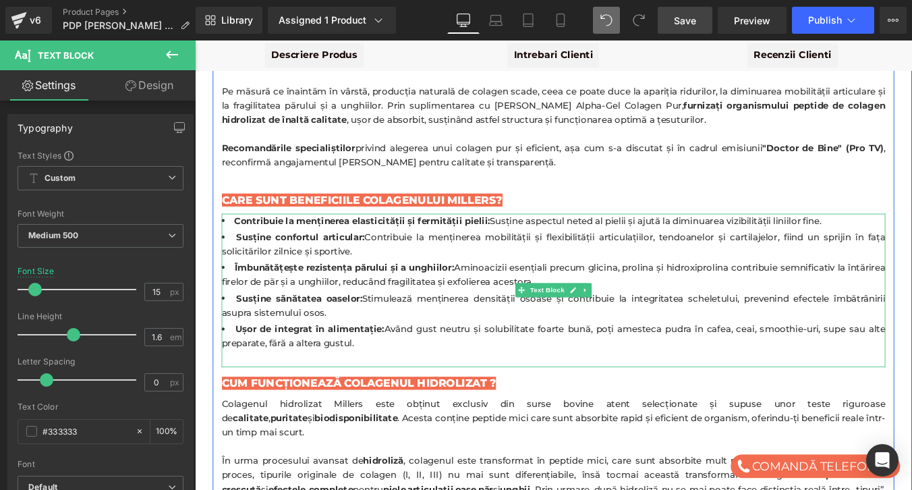
click at [252, 292] on strong "Îmbunătățește rezistența părului și a unghiilor:" at bounding box center [365, 298] width 250 height 13
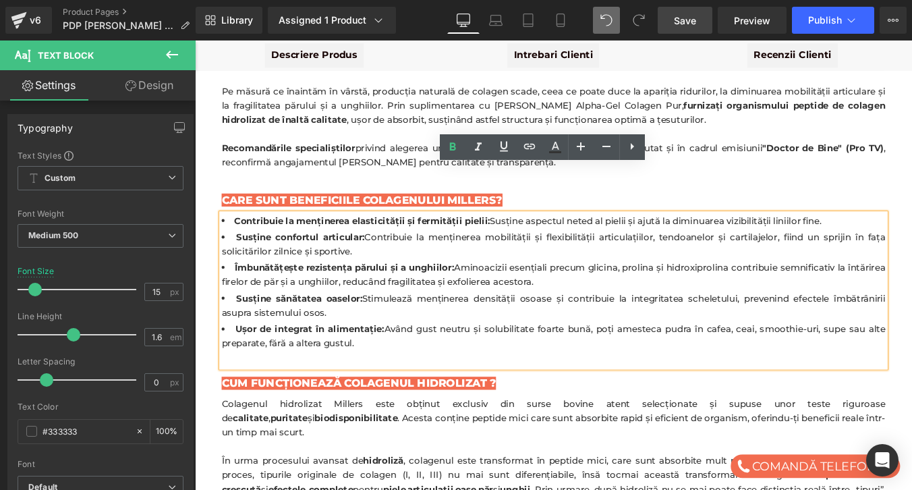
drag, startPoint x: 241, startPoint y: 242, endPoint x: 611, endPoint y: 283, distance: 372.6
click at [611, 283] on ul "Contribuie la menținerea elasticității și fermității pielii: Susține aspectul n…" at bounding box center [603, 316] width 756 height 156
drag, startPoint x: 238, startPoint y: 244, endPoint x: 596, endPoint y: 260, distance: 358.6
click at [596, 291] on li "Îmbunătățește rezistența părului și a [DEMOGRAPHIC_DATA]: Aminoacizii esențiali…" at bounding box center [603, 307] width 756 height 32
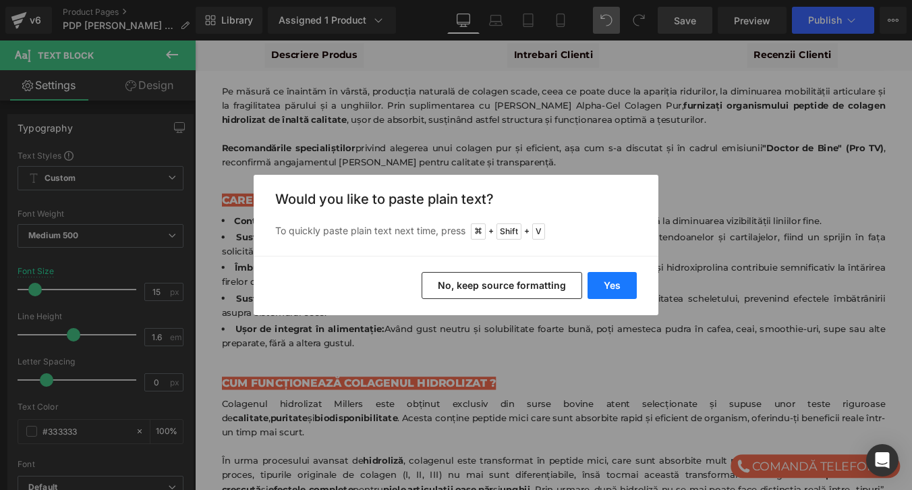
click at [612, 285] on button "Yes" at bounding box center [612, 285] width 49 height 27
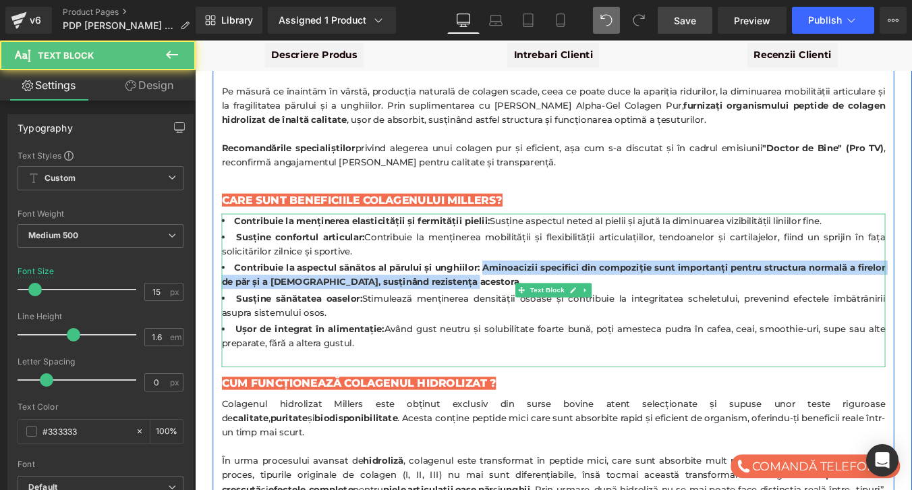
drag, startPoint x: 524, startPoint y: 244, endPoint x: 536, endPoint y: 262, distance: 21.5
click at [536, 291] on li "Contribuie la aspectul sănătos al părului și unghiilor: Aminoacizii specifici d…" at bounding box center [603, 307] width 756 height 32
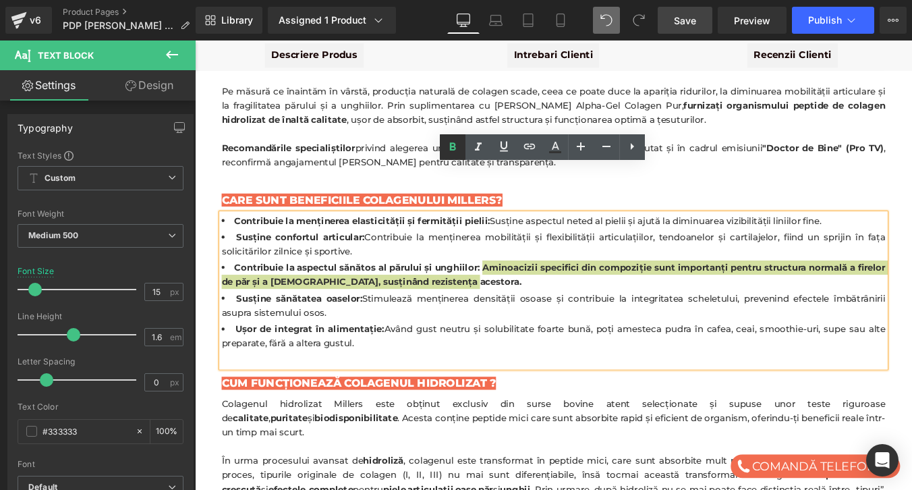
click at [455, 152] on icon at bounding box center [453, 147] width 16 height 16
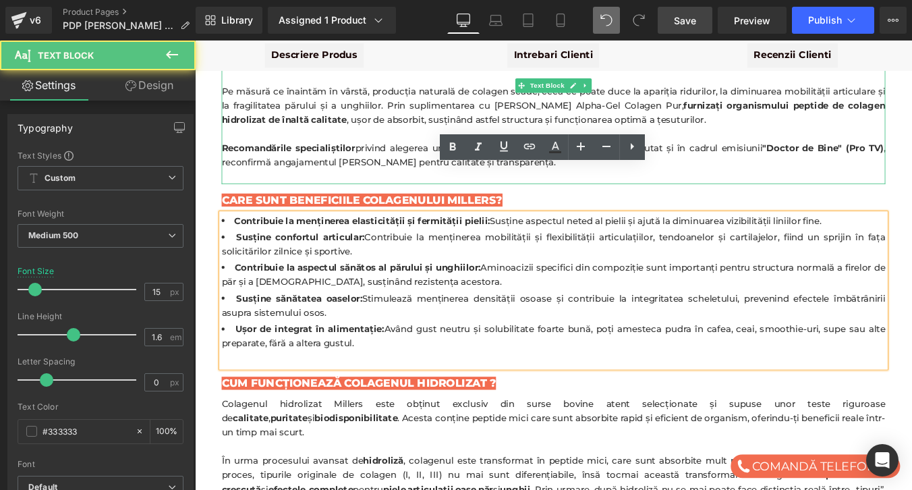
click at [669, 155] on p "Recomandările specialiștilor privind alegerea unui colagen pur și eficient, așa…" at bounding box center [603, 171] width 756 height 32
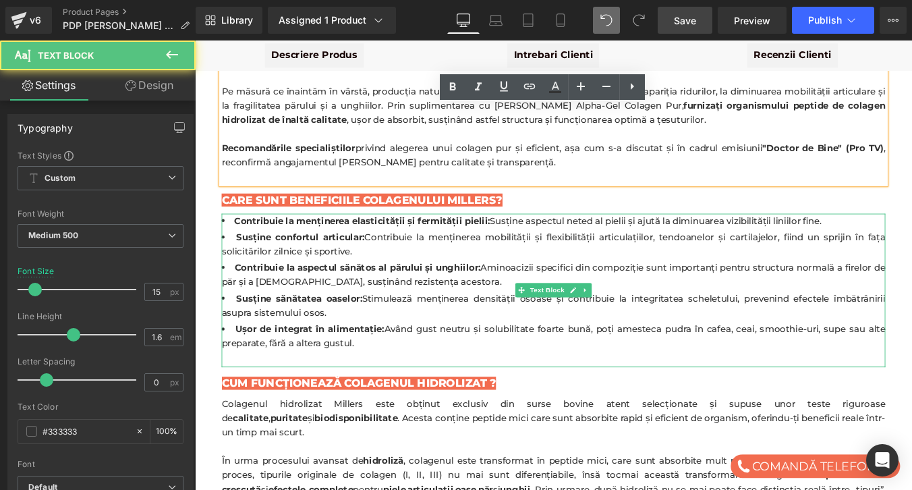
click at [243, 327] on strong "Susține sănătatea oaselor:" at bounding box center [314, 333] width 144 height 13
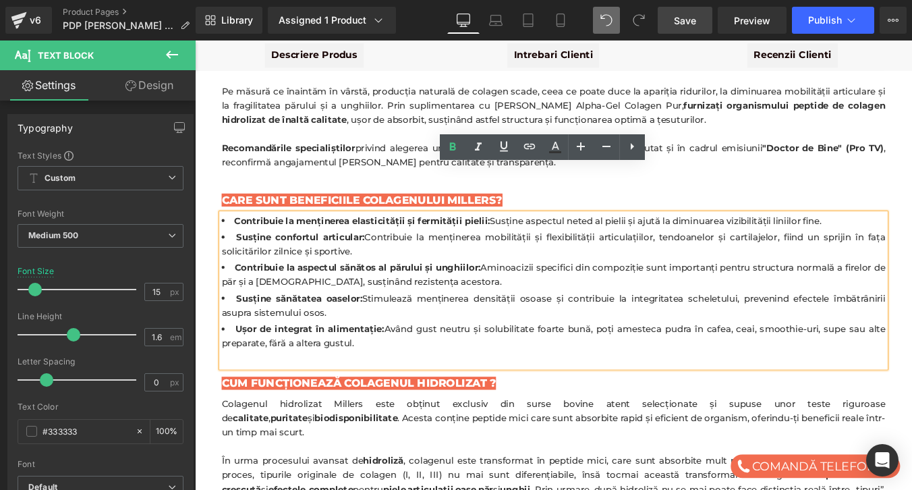
drag, startPoint x: 243, startPoint y: 277, endPoint x: 360, endPoint y: 296, distance: 118.8
click at [360, 326] on li "Susține sănătatea oaselor: Stimulează menținerea densității osoase și contribui…" at bounding box center [603, 342] width 756 height 32
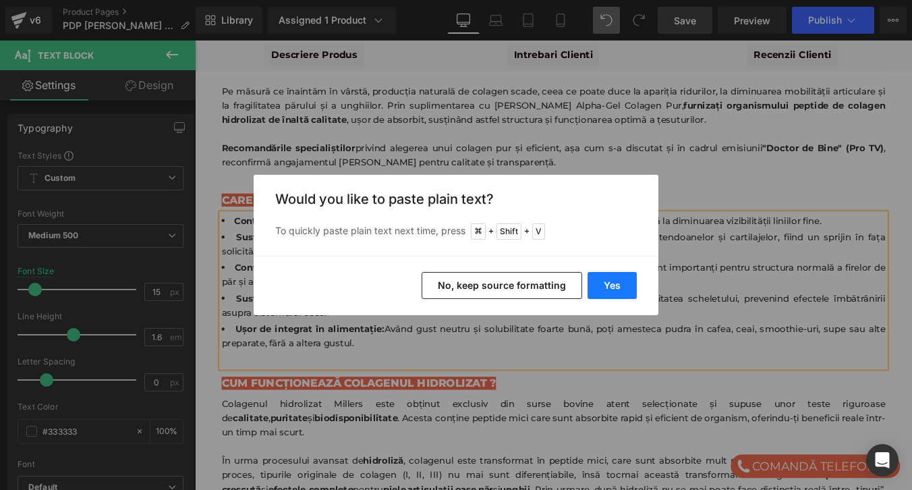
click at [613, 290] on button "Yes" at bounding box center [612, 285] width 49 height 27
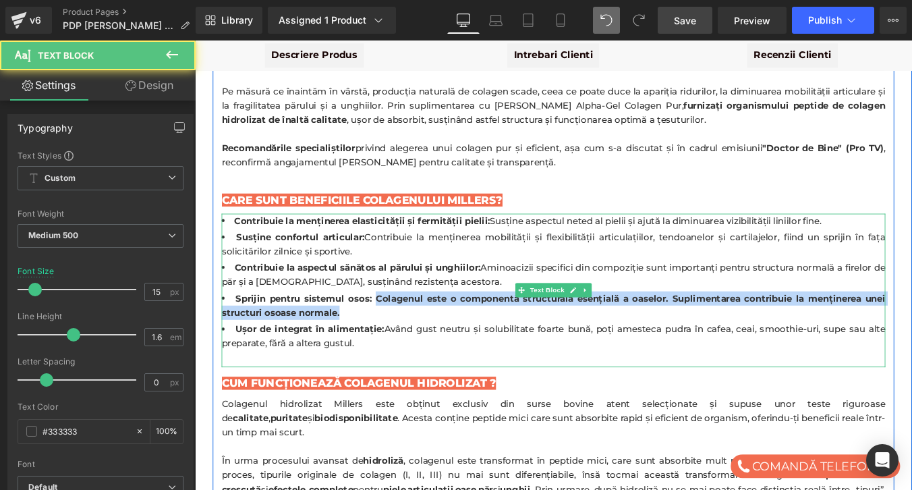
drag, startPoint x: 401, startPoint y: 279, endPoint x: 412, endPoint y: 293, distance: 18.2
click at [412, 326] on li "Sprijin pentru sistemul osos: Colagenul este o componentă structurală esențială…" at bounding box center [603, 342] width 756 height 32
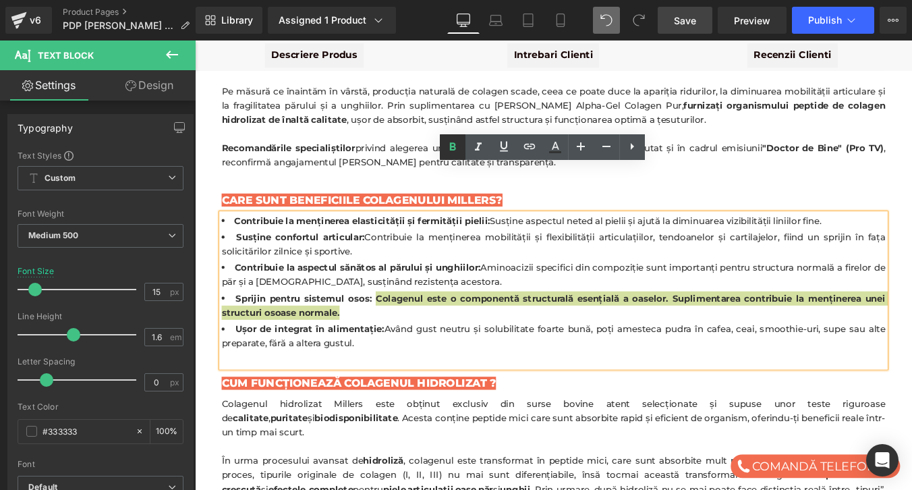
click at [455, 148] on icon at bounding box center [453, 146] width 6 height 8
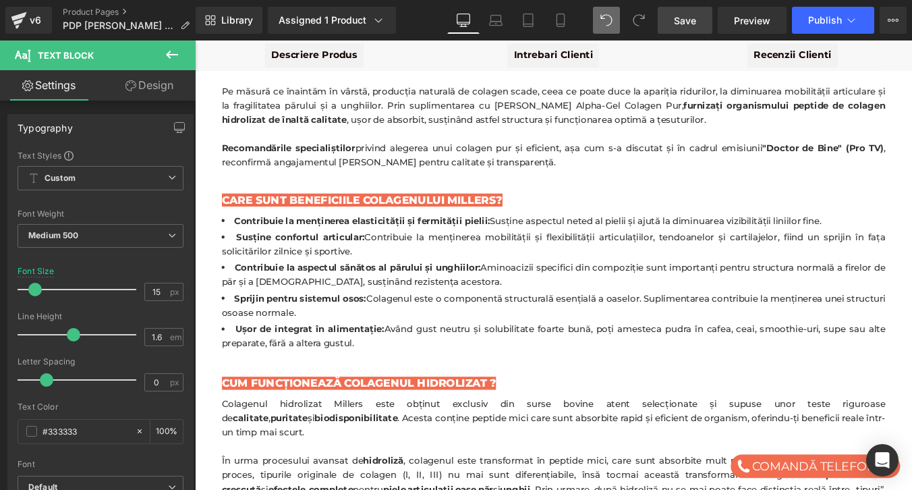
click at [683, 26] on span "Save" at bounding box center [685, 20] width 22 height 14
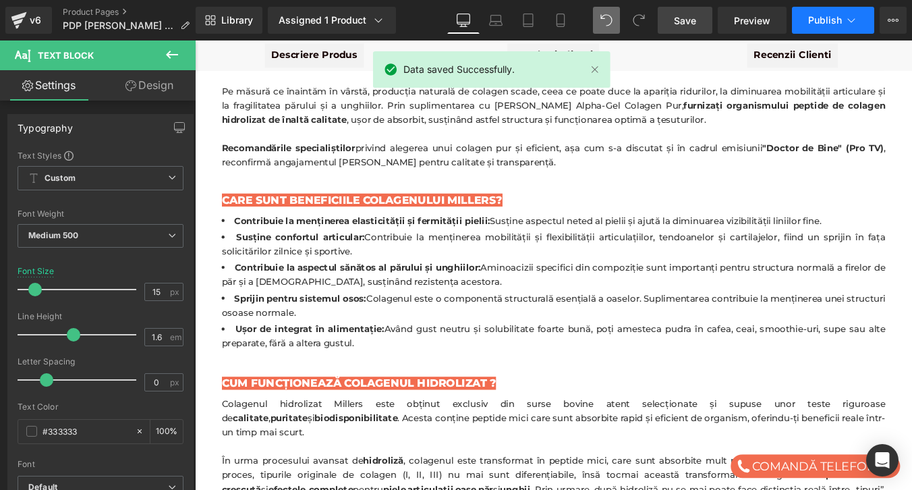
click at [827, 23] on span "Publish" at bounding box center [825, 20] width 34 height 11
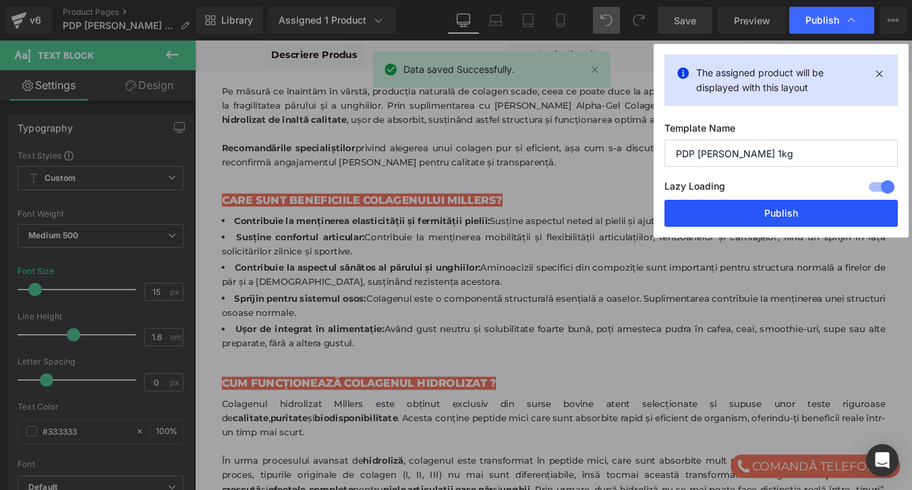
click at [766, 209] on button "Publish" at bounding box center [781, 213] width 233 height 27
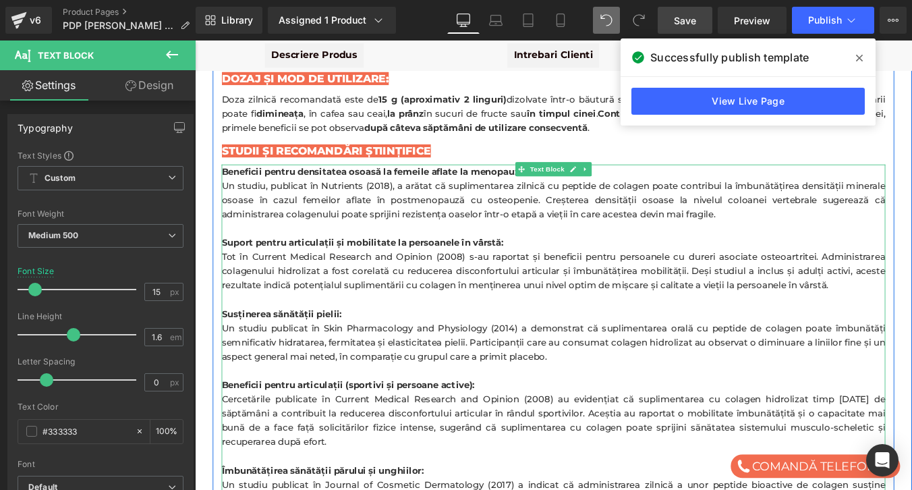
scroll to position [3297, 0]
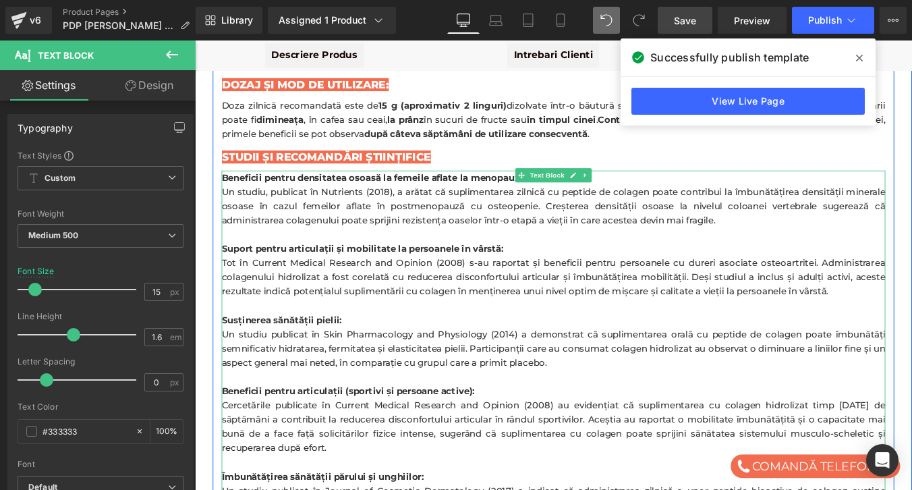
click at [305, 204] on div "Un studiu, publicat în Nutrients (2018), a arătat că suplimentarea zilnică cu p…" at bounding box center [603, 228] width 756 height 49
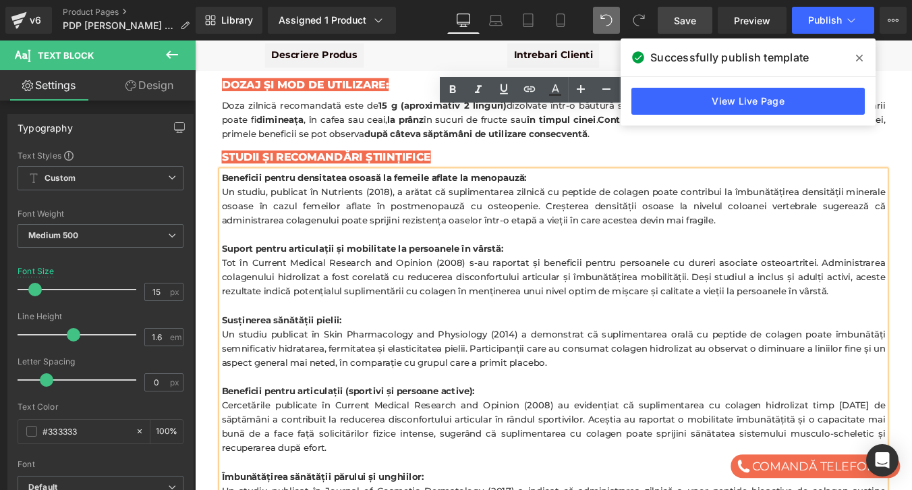
click at [290, 190] on strong "Beneficii pentru densitatea osoasă la femeile aflate la menopauză:" at bounding box center [398, 196] width 347 height 13
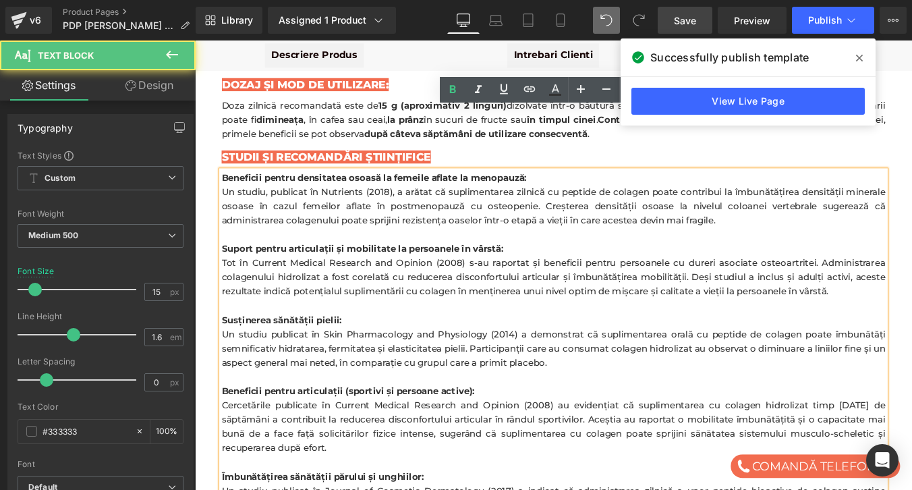
click at [290, 190] on strong "Beneficii pentru densitatea osoasă la femeile aflate la menopauză:" at bounding box center [398, 196] width 347 height 13
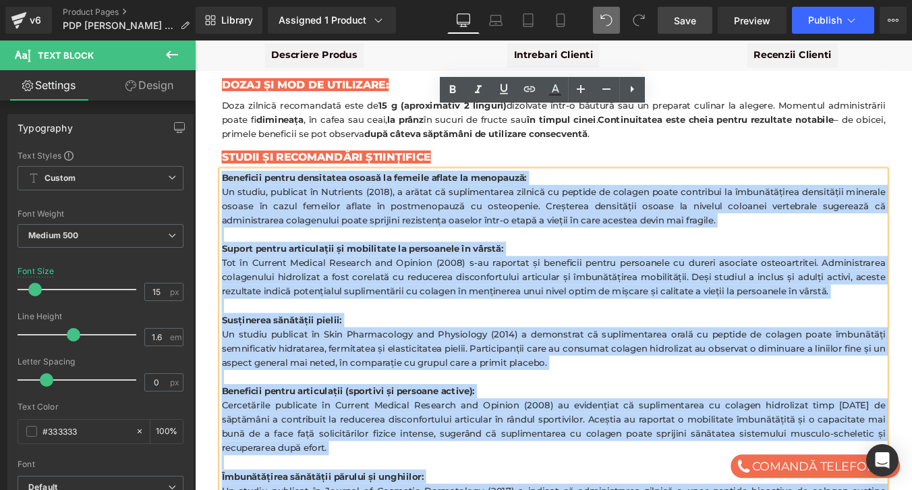
copy div "Loremipsu dolors ametconsec adipis el seddoei tempor in utlaboree: Do magnaa, e…"
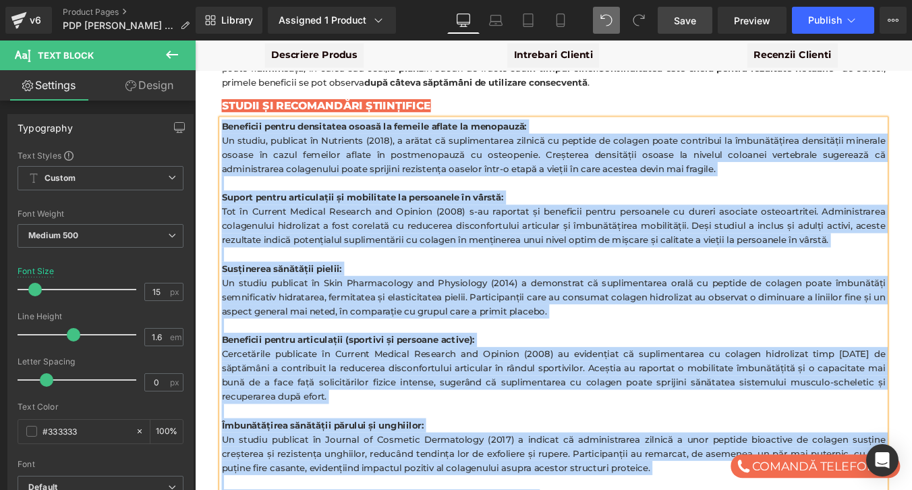
scroll to position [3361, 0]
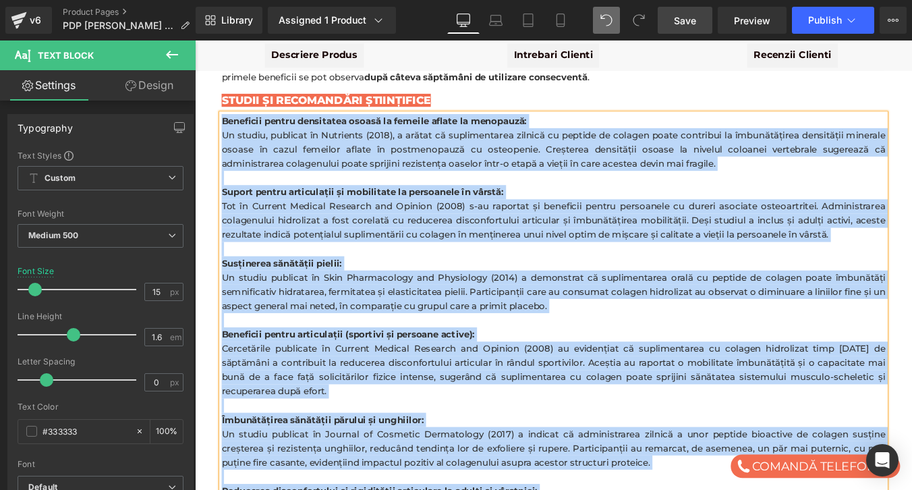
click at [329, 287] on strong "Susținerea sănătății pielii:" at bounding box center [293, 293] width 137 height 13
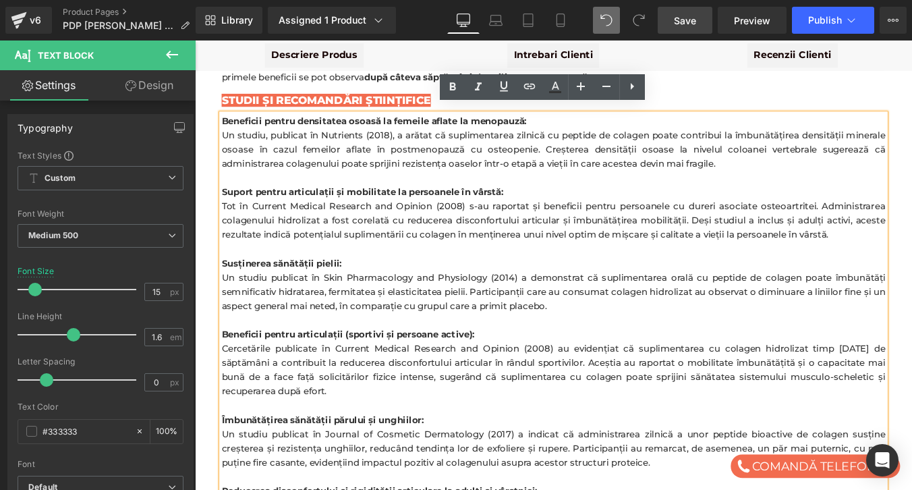
click at [329, 287] on strong "Susținerea sănătății pielii:" at bounding box center [293, 293] width 137 height 13
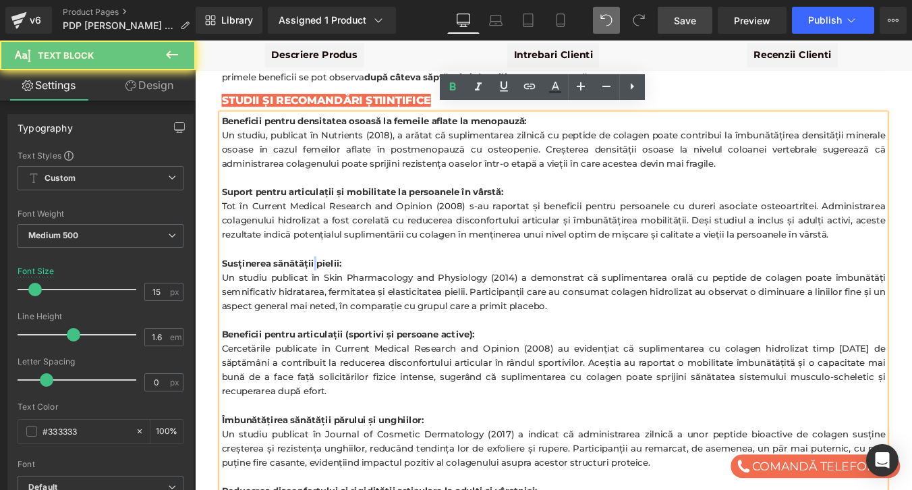
click at [329, 287] on strong "Susținerea sănătății pielii:" at bounding box center [293, 293] width 137 height 13
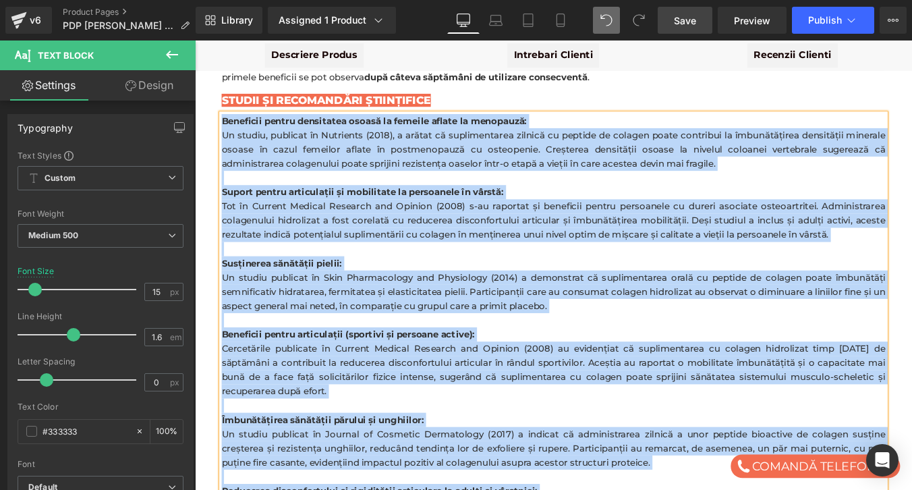
copy div "Loremipsu dolors ametconsec adipis el seddoei tempor in utlaboree: Do magnaa, e…"
click at [365, 302] on div "Un studiu publicat în Skin Pharmacology and Physiology (2014) a demonstrat că s…" at bounding box center [603, 326] width 756 height 49
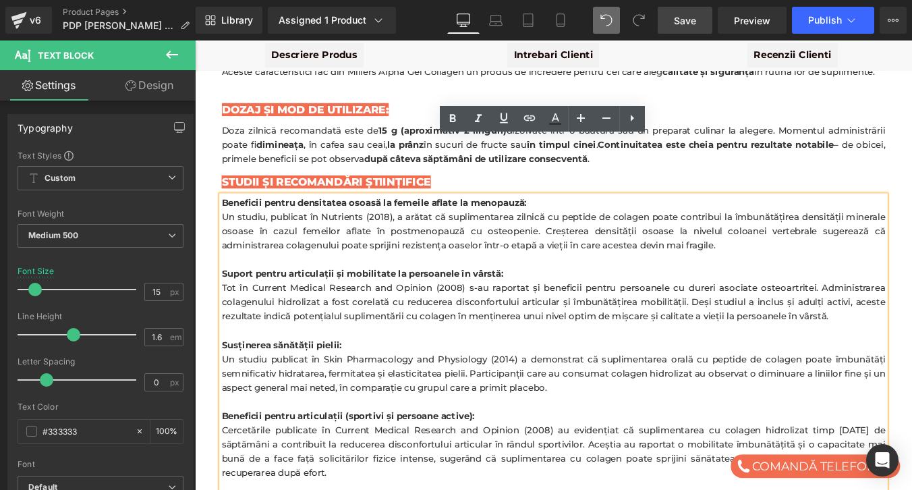
scroll to position [3253, 0]
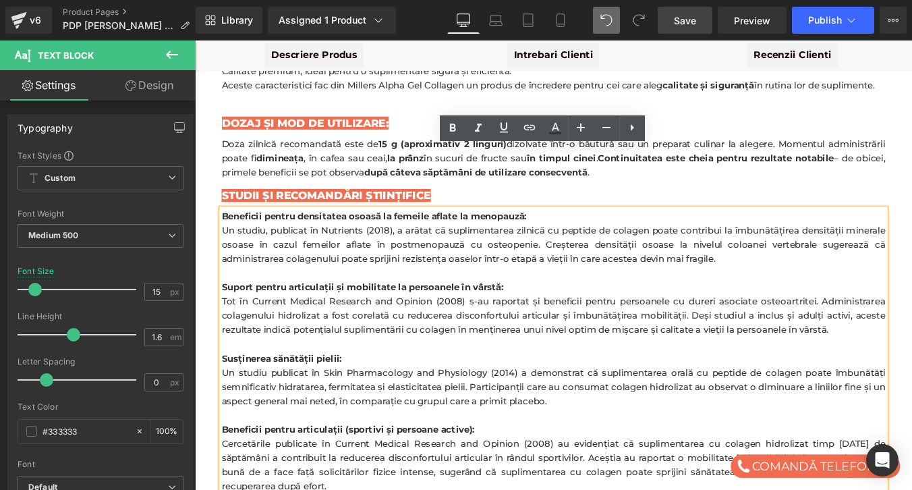
click at [350, 209] on span "STUDII ȘI RECOMANDĂRI ȘTIINȚIFICE" at bounding box center [344, 216] width 238 height 15
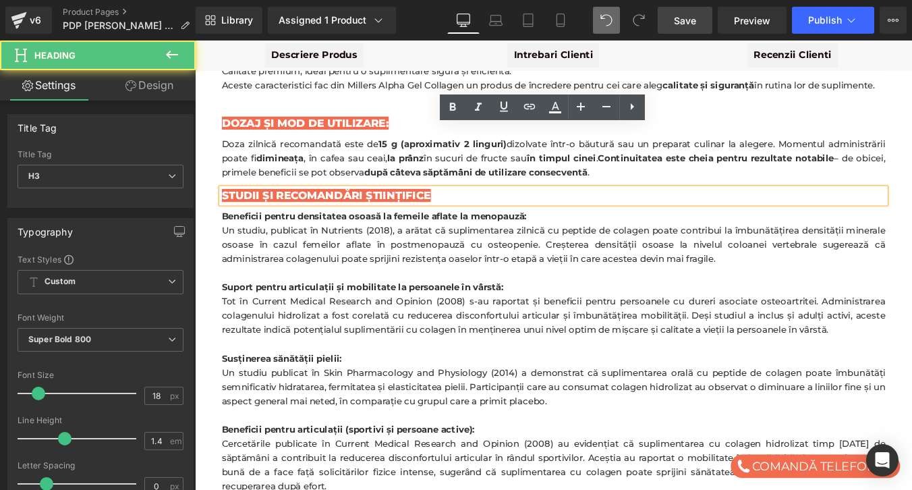
click at [350, 209] on span "STUDII ȘI RECOMANDĂRI ȘTIINȚIFICE" at bounding box center [344, 216] width 238 height 15
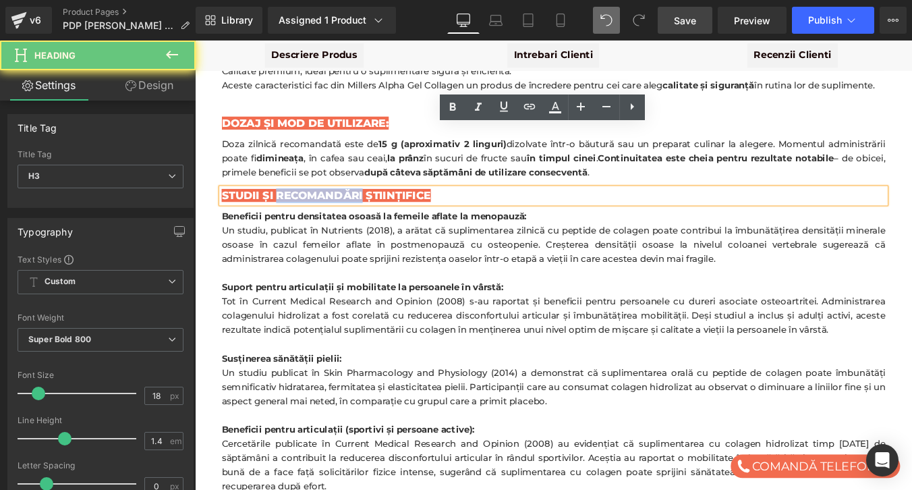
click at [350, 209] on span "STUDII ȘI RECOMANDĂRI ȘTIINȚIFICE" at bounding box center [344, 216] width 238 height 15
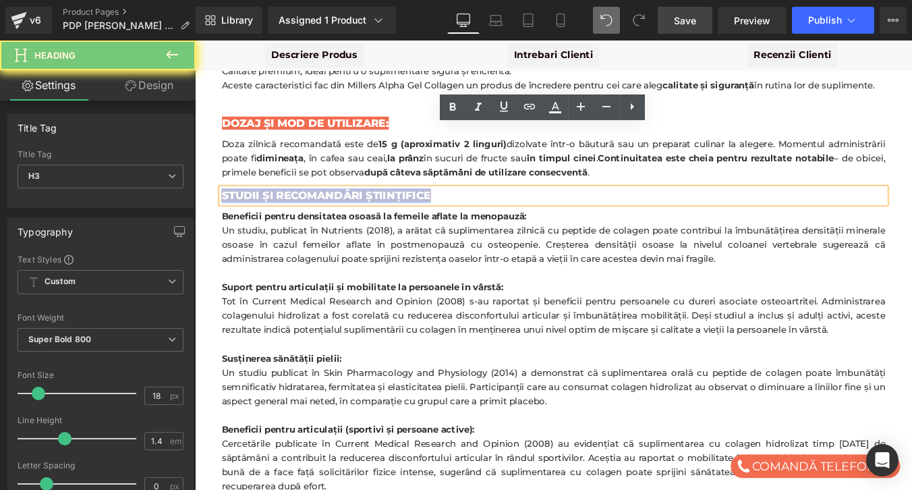
paste div
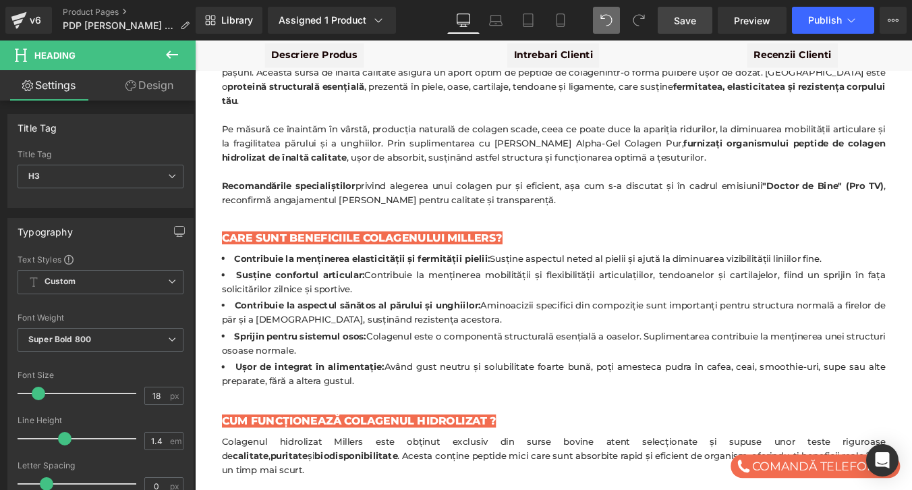
scroll to position [1532, 0]
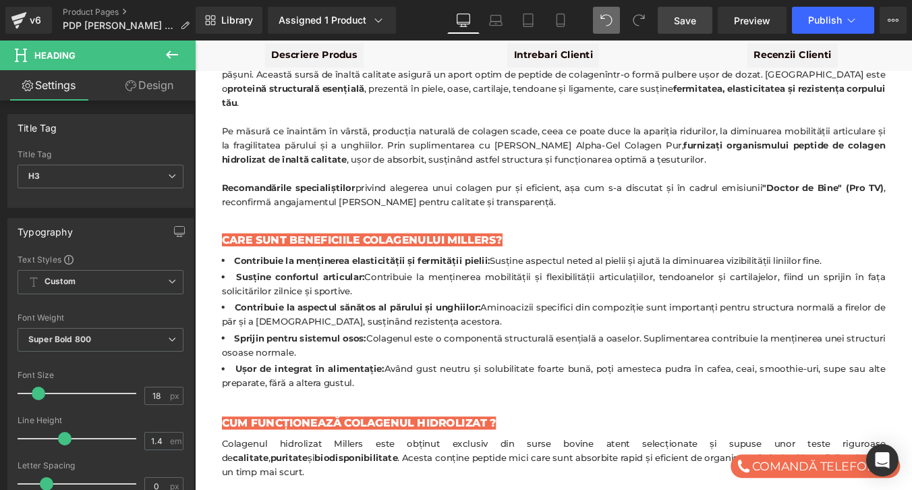
click at [693, 14] on span "Save" at bounding box center [685, 20] width 22 height 14
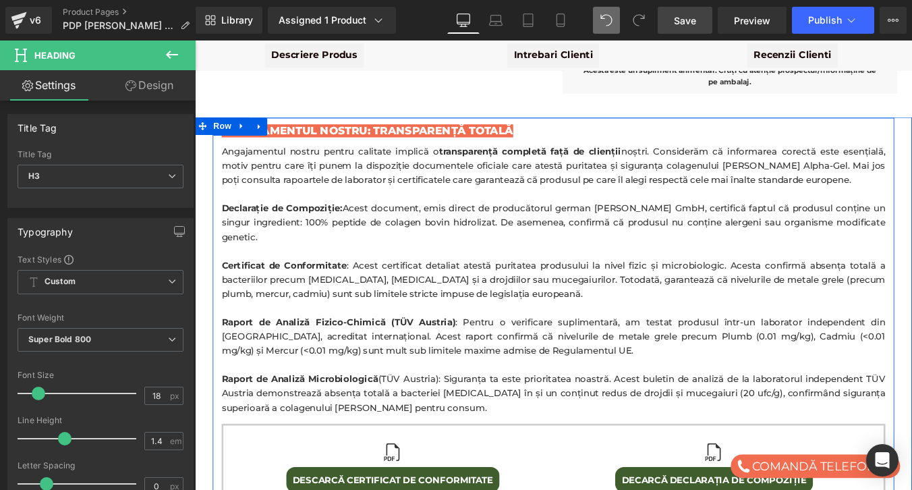
scroll to position [908, 0]
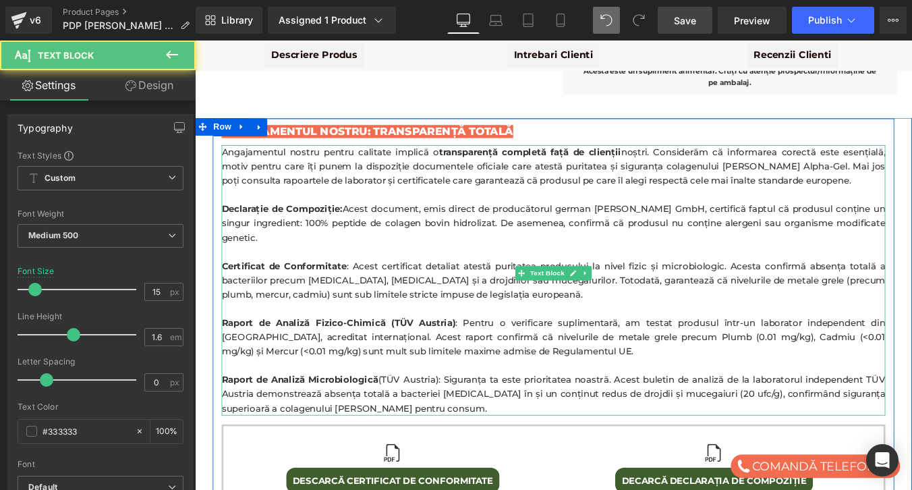
click at [393, 289] on p "Certificat de Conformitate : Acest certificat detaliat atestă puritatea produsu…" at bounding box center [603, 313] width 756 height 49
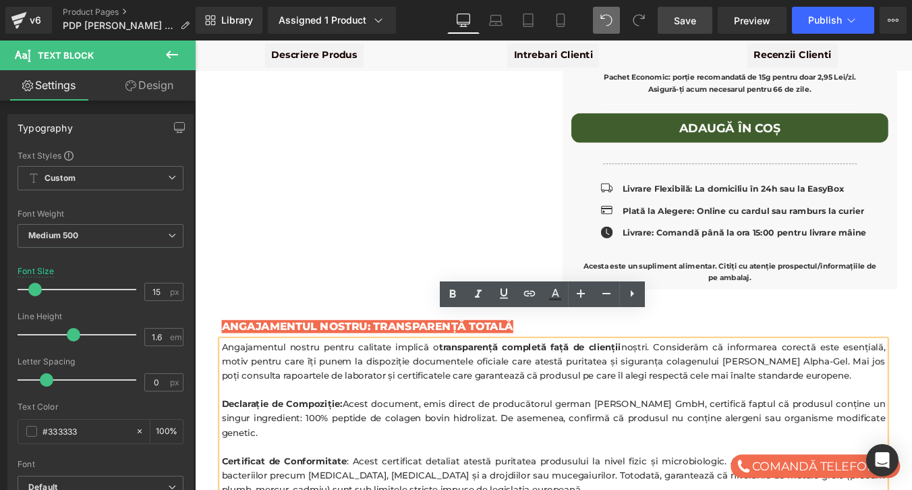
scroll to position [677, 0]
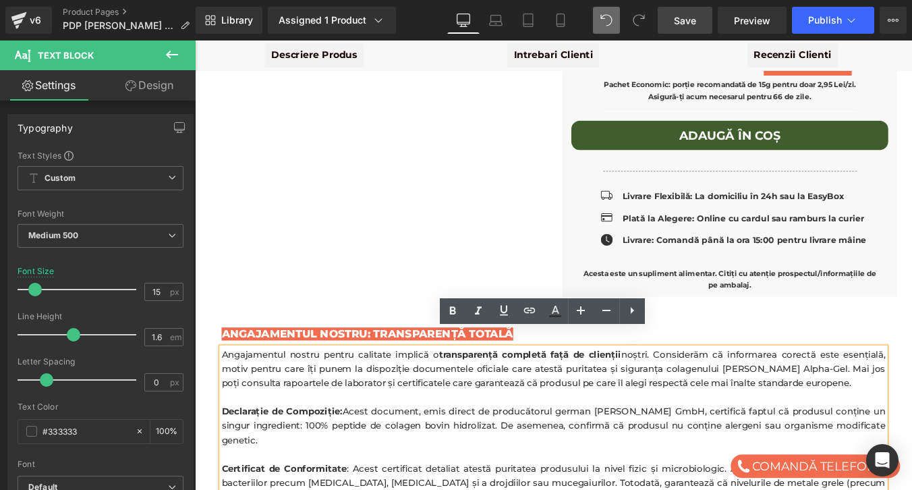
click at [681, 19] on span "Save" at bounding box center [685, 20] width 22 height 14
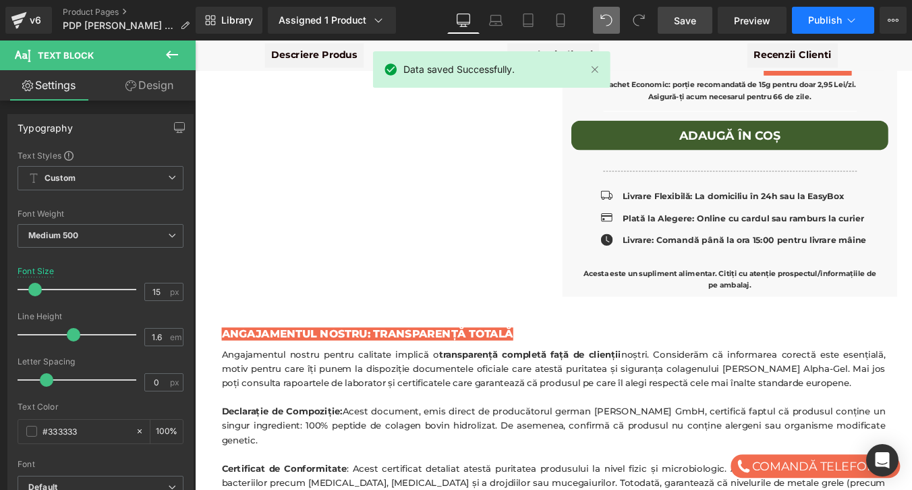
click at [810, 27] on button "Publish" at bounding box center [833, 20] width 82 height 27
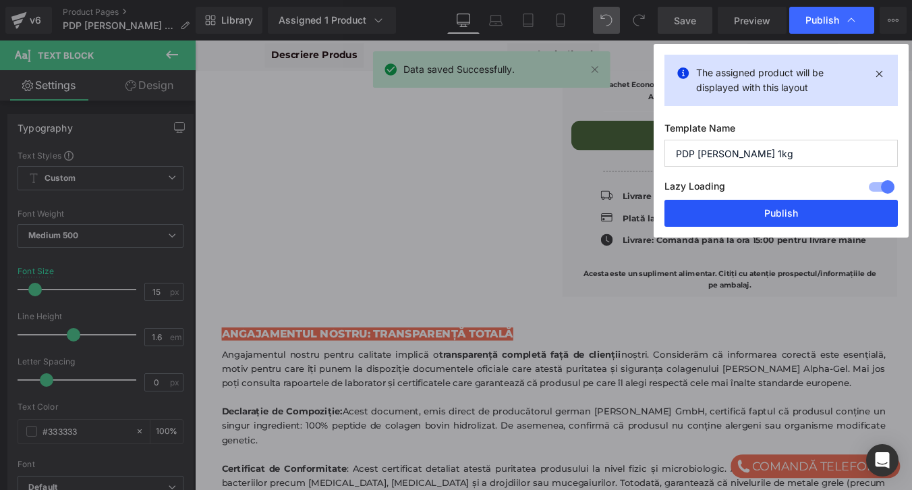
click at [751, 212] on button "Publish" at bounding box center [781, 213] width 233 height 27
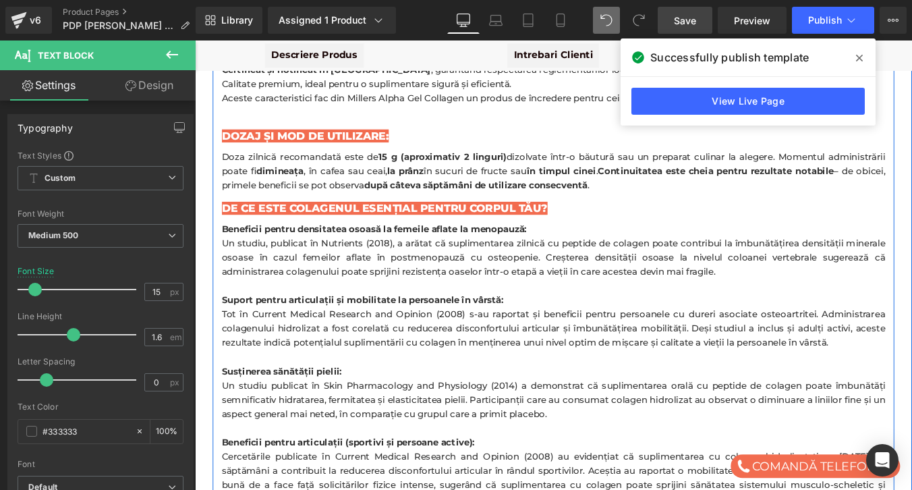
scroll to position [3235, 0]
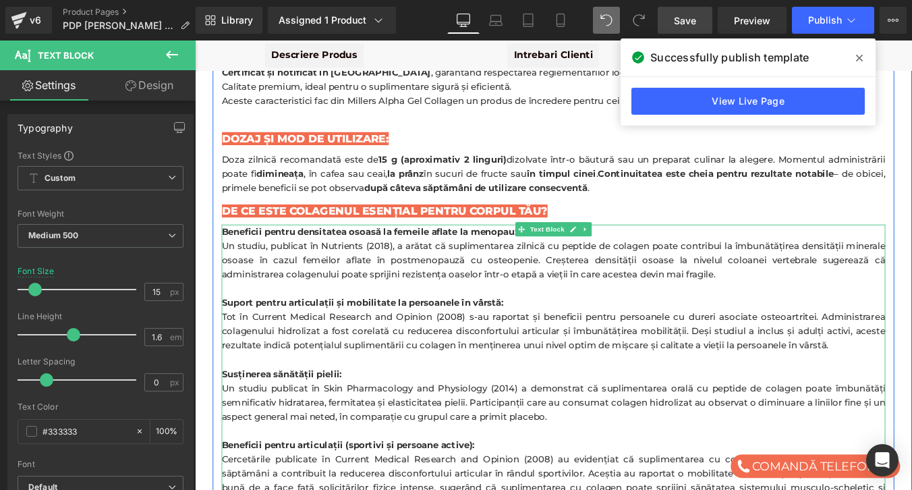
click at [330, 267] on div "Un studiu, publicat în Nutrients (2018), a arătat că suplimentarea zilnică cu p…" at bounding box center [603, 291] width 756 height 49
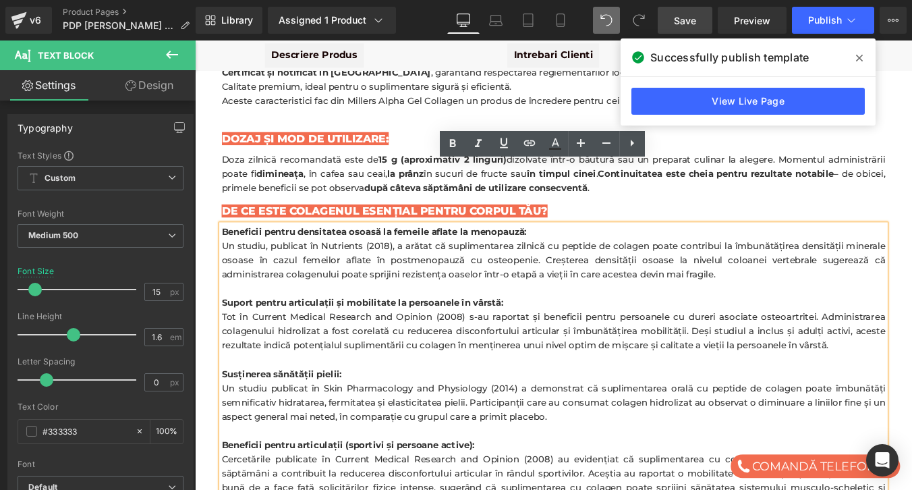
click at [349, 252] on strong "Beneficii pentru densitatea osoasă la femeile aflate la menopauză:" at bounding box center [398, 258] width 347 height 13
click at [230, 252] on strong "Beneficii pentru densitatea osoasă la femeile aflate la menopauză:" at bounding box center [398, 258] width 347 height 13
click at [266, 252] on strong "Beneficii pentru densitatea osoasă la femeile aflate la menopauză:" at bounding box center [398, 258] width 347 height 13
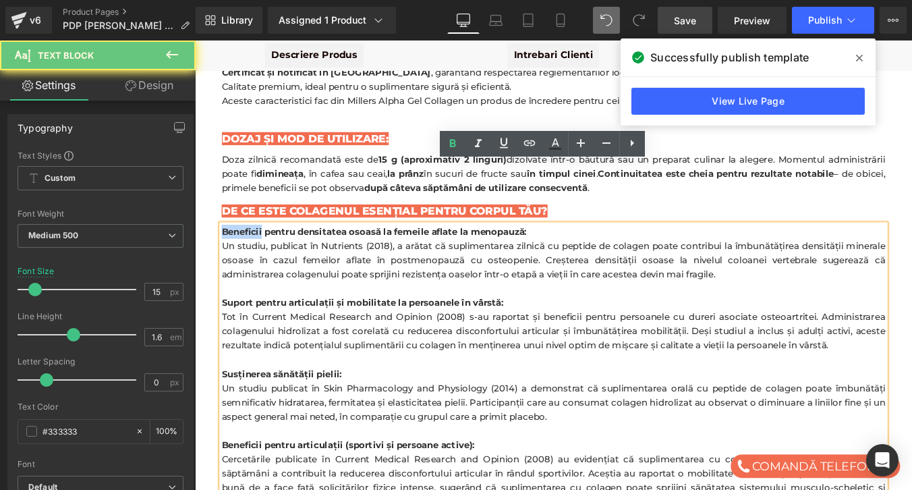
click at [266, 252] on strong "Beneficii pentru densitatea osoasă la femeile aflate la menopauză:" at bounding box center [398, 258] width 347 height 13
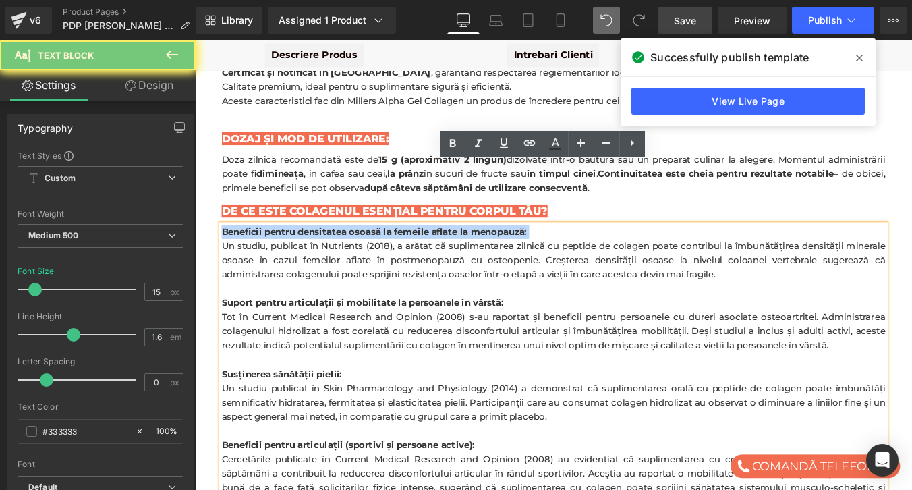
click at [266, 252] on strong "Beneficii pentru densitatea osoasă la femeile aflate la menopauză:" at bounding box center [398, 258] width 347 height 13
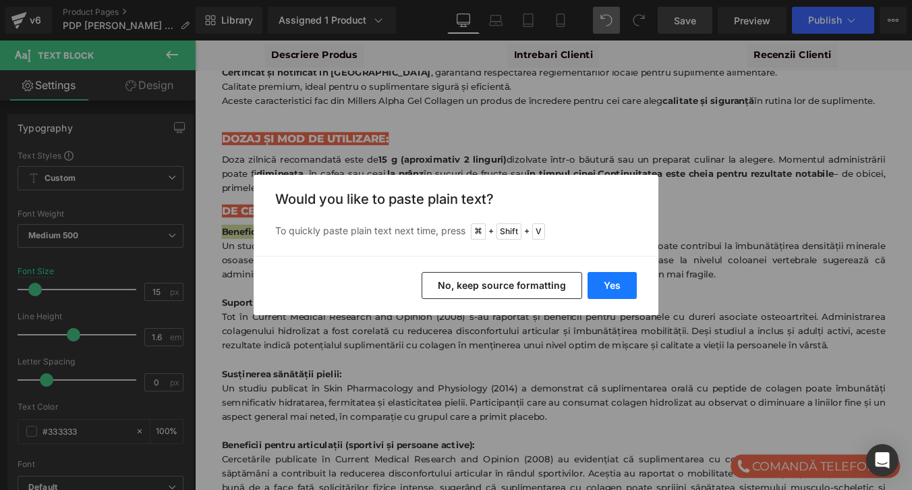
click at [626, 285] on button "Yes" at bounding box center [612, 285] width 49 height 27
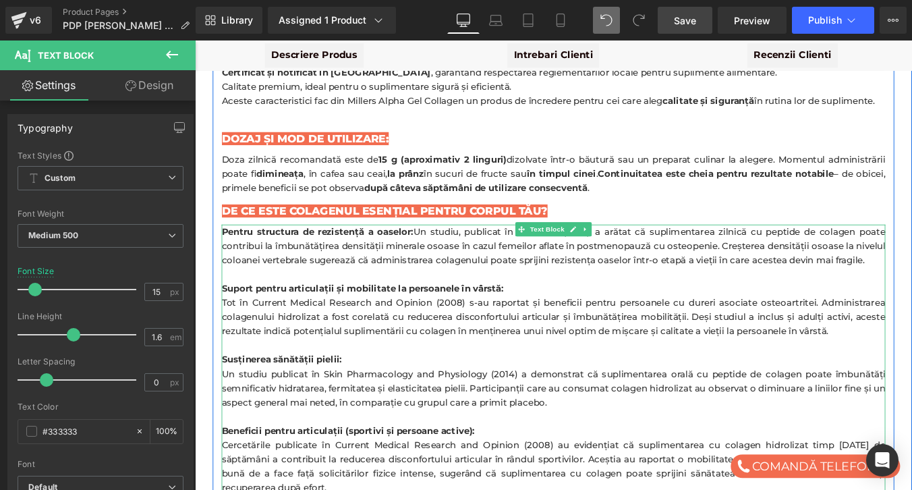
click at [451, 250] on div "Pentru structura de rezistență a oaselor: Un studiu, publicat în Nutrients (201…" at bounding box center [603, 274] width 756 height 49
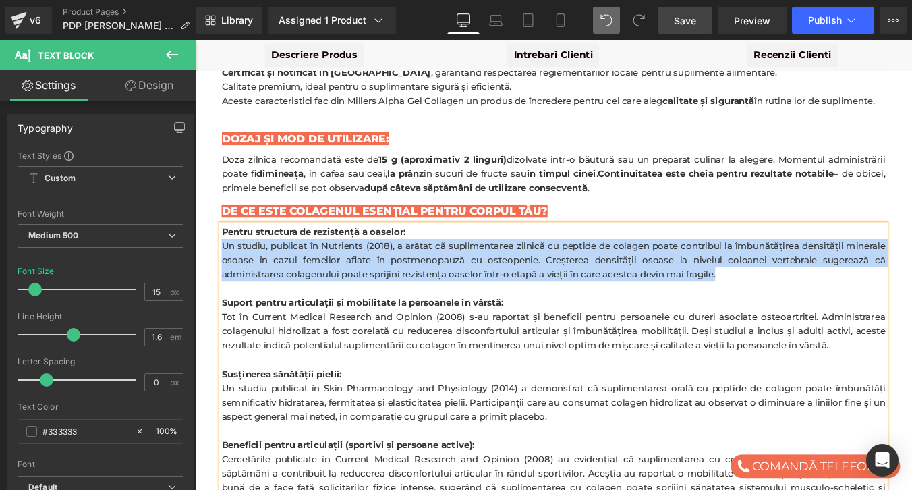
drag, startPoint x: 225, startPoint y: 203, endPoint x: 803, endPoint y: 235, distance: 578.4
click at [803, 267] on div "Un studiu, publicat în Nutrients (2018), a arătat că suplimentarea zilnică cu p…" at bounding box center [603, 291] width 756 height 49
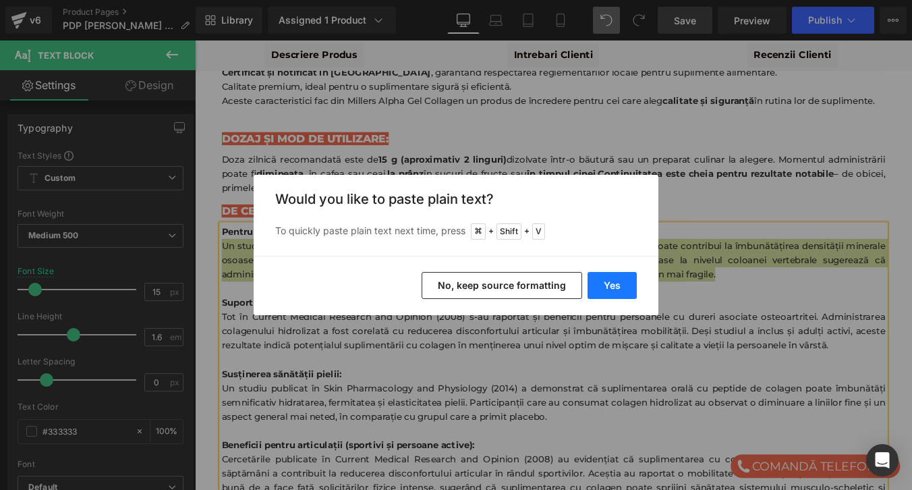
click at [610, 289] on button "Yes" at bounding box center [612, 285] width 49 height 27
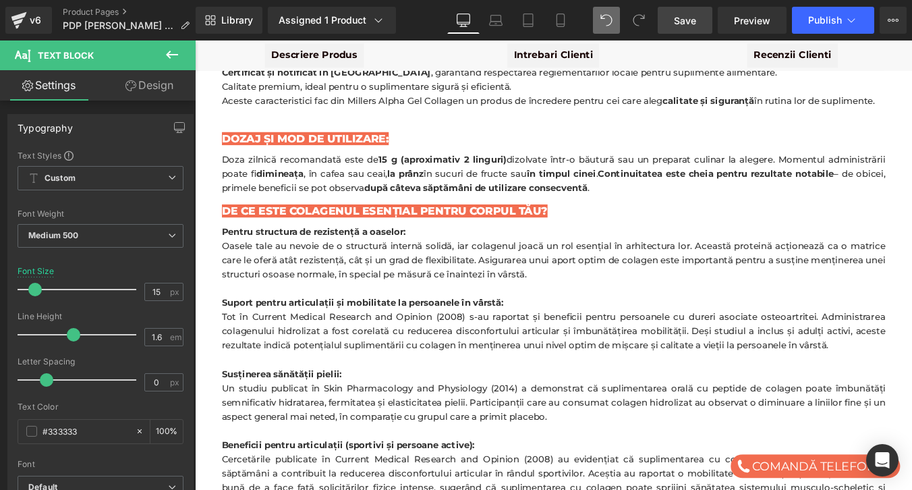
click at [692, 20] on span "Save" at bounding box center [685, 20] width 22 height 14
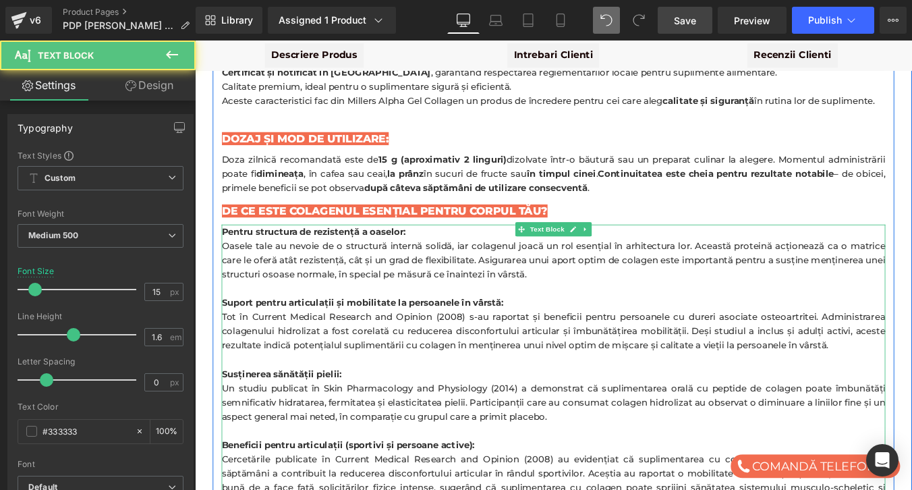
click at [298, 333] on strong "Suport pentru articulații și mobilitate la persoanele în vârstă:" at bounding box center [385, 339] width 321 height 13
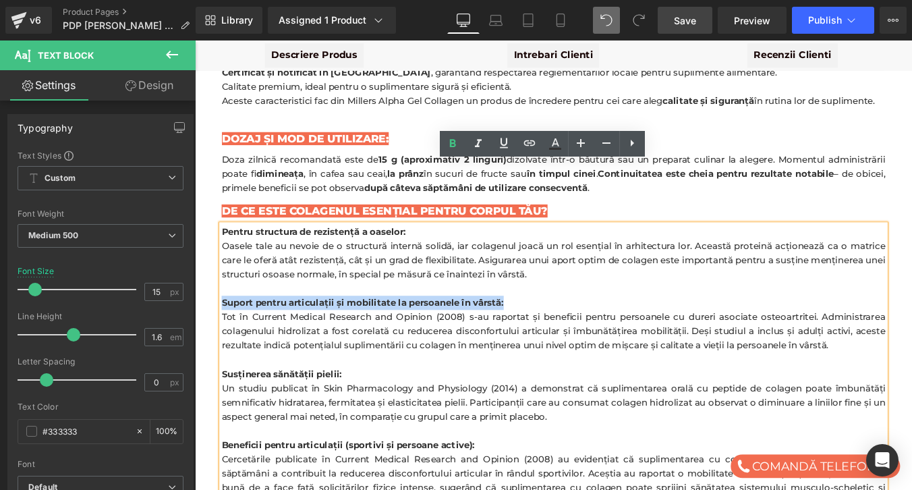
drag, startPoint x: 226, startPoint y: 267, endPoint x: 552, endPoint y: 269, distance: 325.9
click at [552, 331] on div "Suport pentru articulații și mobilitate la persoanele în vârstă:" at bounding box center [603, 339] width 756 height 16
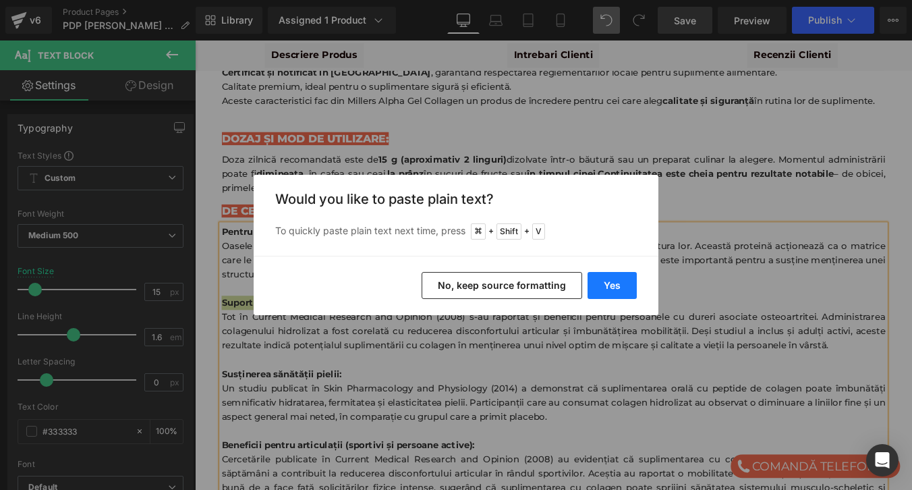
click at [612, 281] on button "Yes" at bounding box center [612, 285] width 49 height 27
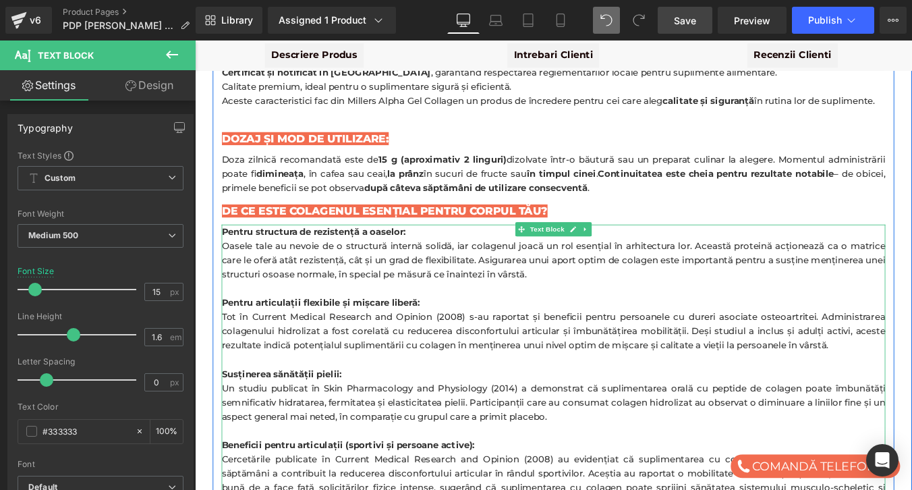
click at [268, 347] on div "Tot în Current Medical Research and Opinion (2008) s-au raportat și beneficii p…" at bounding box center [603, 371] width 756 height 49
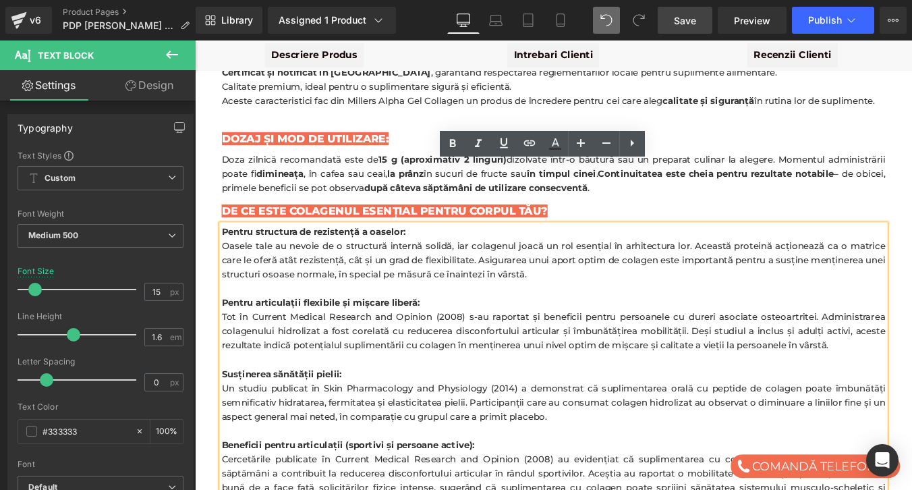
drag, startPoint x: 227, startPoint y: 285, endPoint x: 951, endPoint y: 332, distance: 725.5
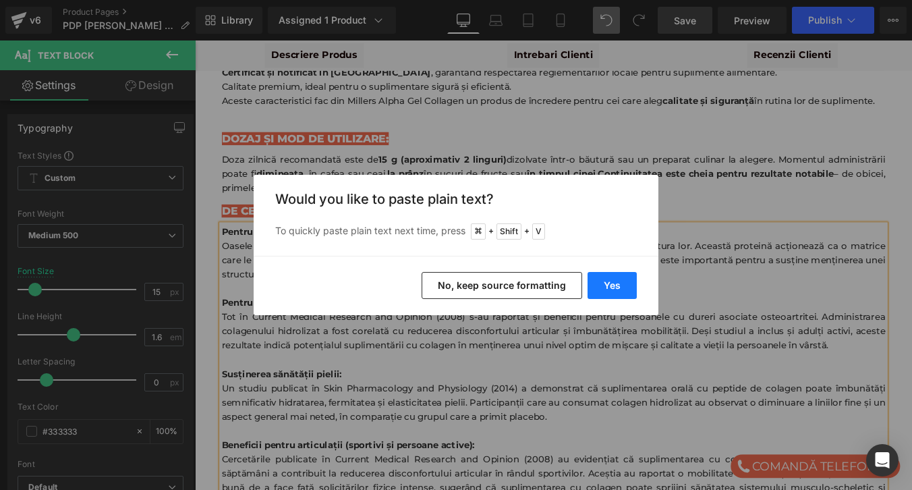
click at [608, 277] on button "Yes" at bounding box center [612, 285] width 49 height 27
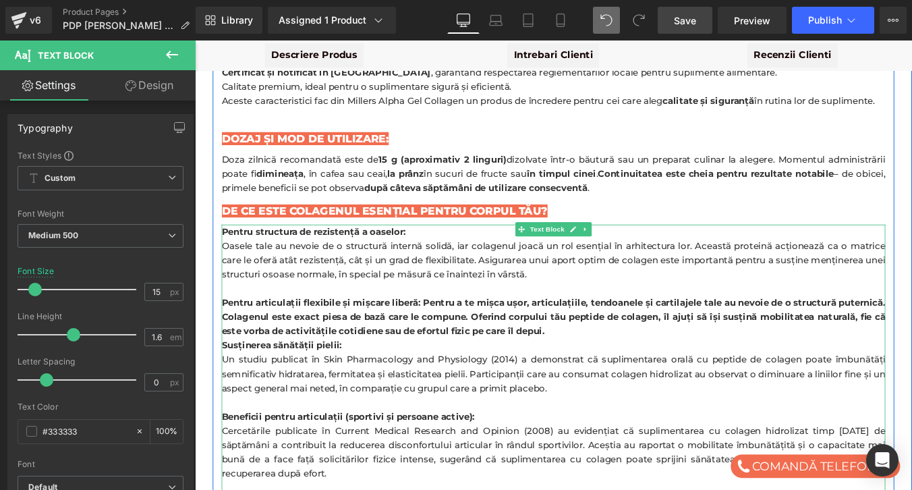
click at [474, 333] on b "Pentru articulații flexibile și mișcare liberă: Pentru a te mișca ușor, articul…" at bounding box center [603, 355] width 756 height 45
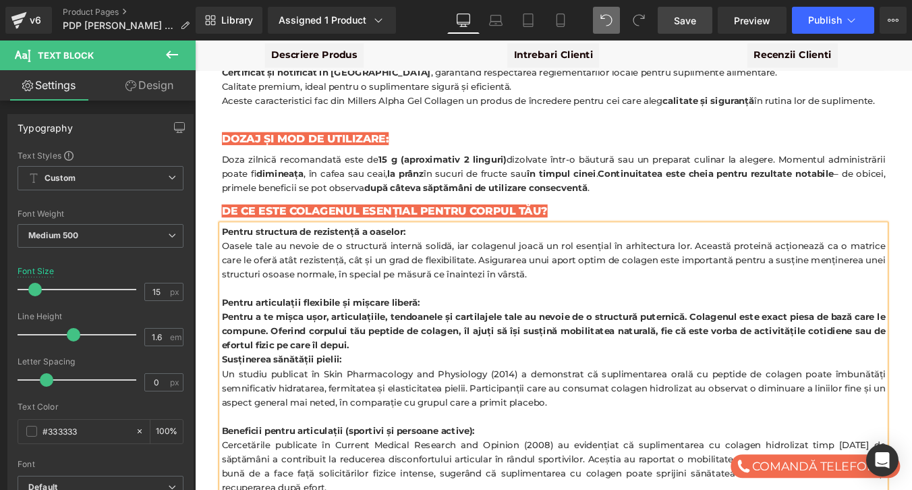
click at [387, 347] on div "Pentru a te mișca ușor, articulațiile, tendoanele și cartilajele tale au nevoie…" at bounding box center [603, 371] width 756 height 49
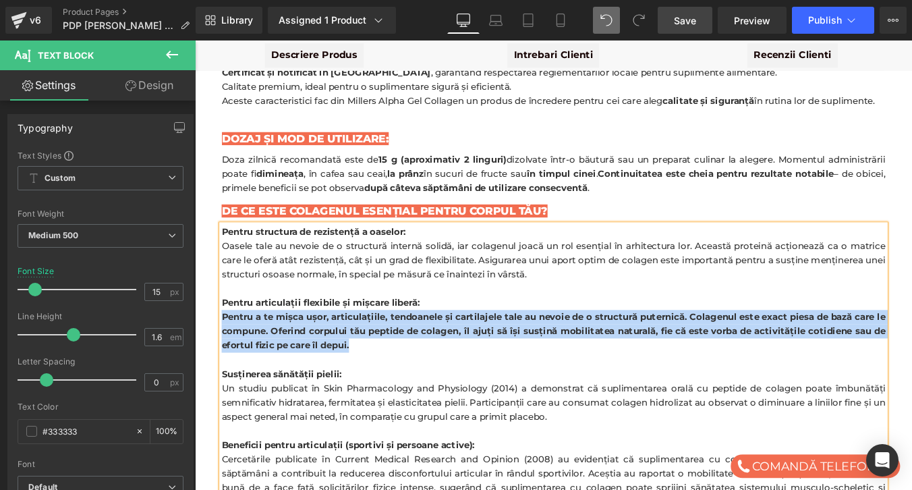
drag, startPoint x: 226, startPoint y: 284, endPoint x: 377, endPoint y: 312, distance: 153.8
click at [377, 347] on div "Pentru a te mișca ușor, articulațiile, tendoanele și cartilajele tale au nevoie…" at bounding box center [603, 371] width 756 height 49
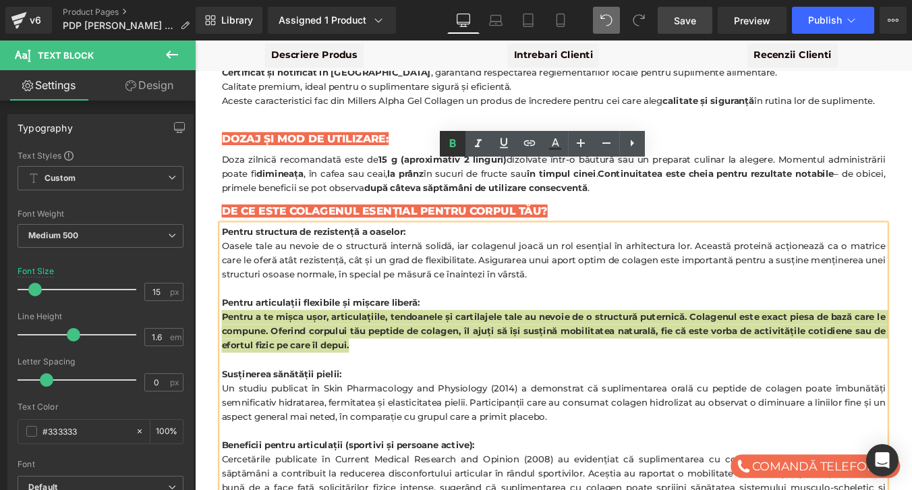
click at [455, 143] on icon at bounding box center [453, 144] width 6 height 8
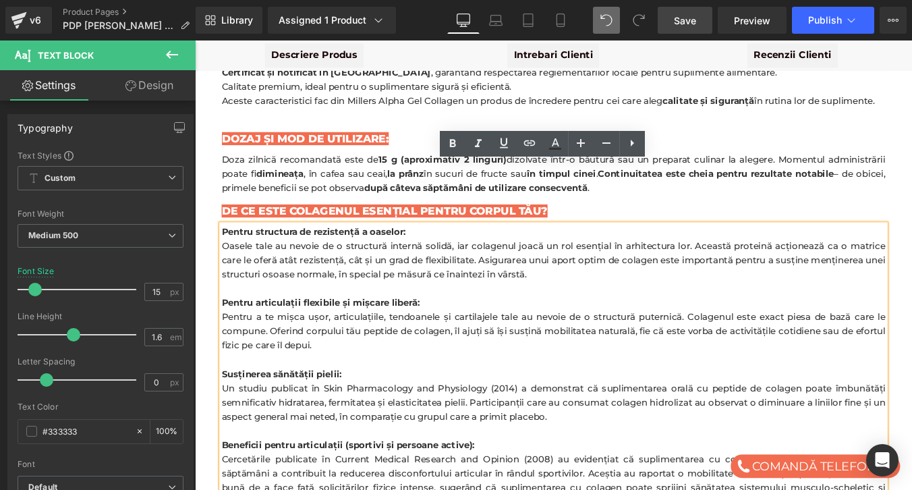
click at [687, 18] on span "Save" at bounding box center [685, 20] width 22 height 14
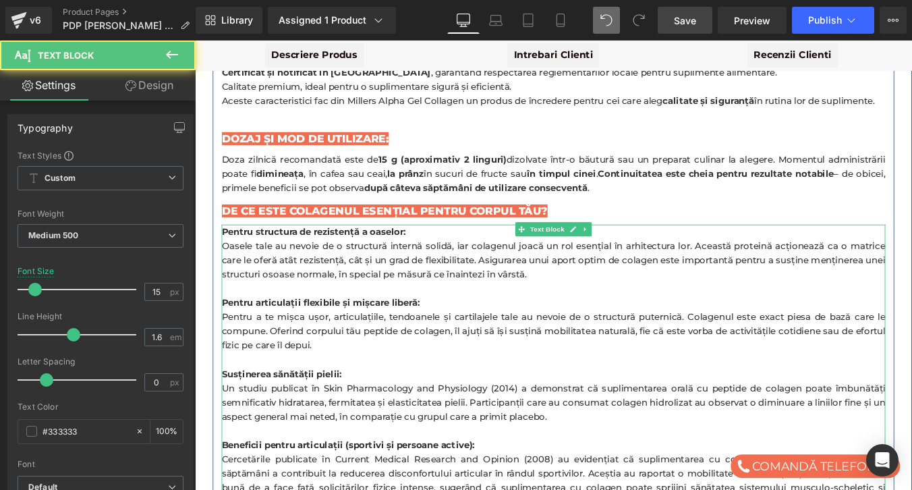
click at [273, 396] on div at bounding box center [603, 404] width 756 height 16
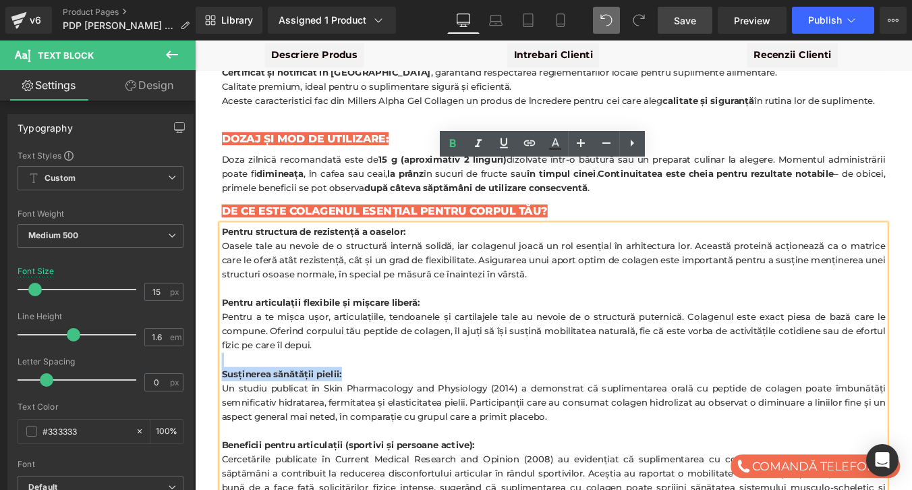
drag, startPoint x: 369, startPoint y: 350, endPoint x: 260, endPoint y: 339, distance: 109.2
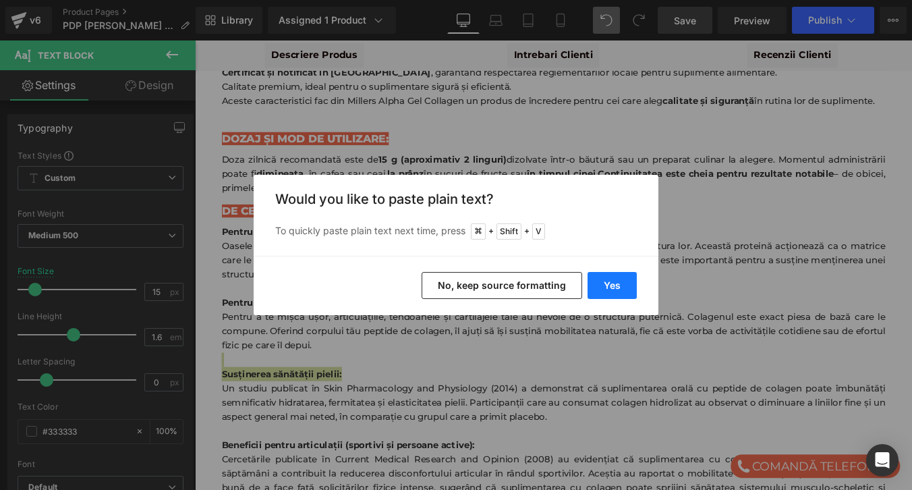
click at [616, 283] on button "Yes" at bounding box center [612, 285] width 49 height 27
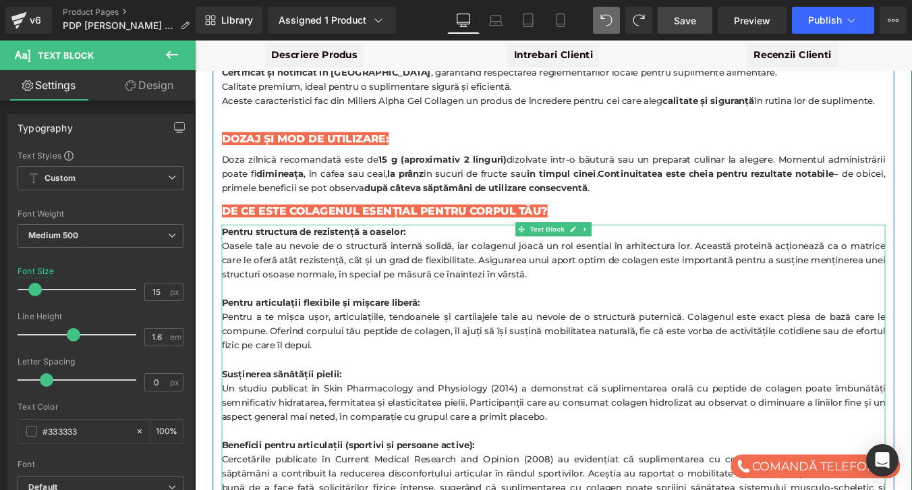
click at [369, 412] on div "Susținerea sănătății pielii:" at bounding box center [603, 420] width 756 height 16
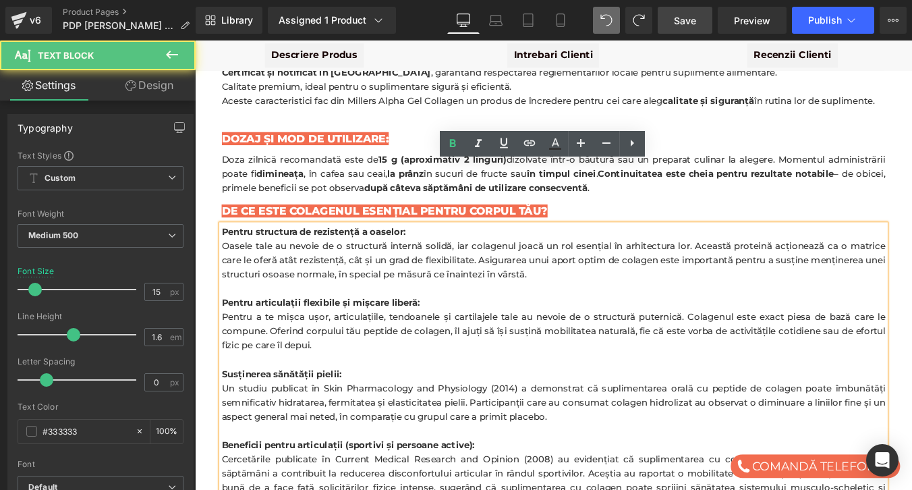
click at [369, 412] on div "Susținerea sănătății pielii:" at bounding box center [603, 420] width 756 height 16
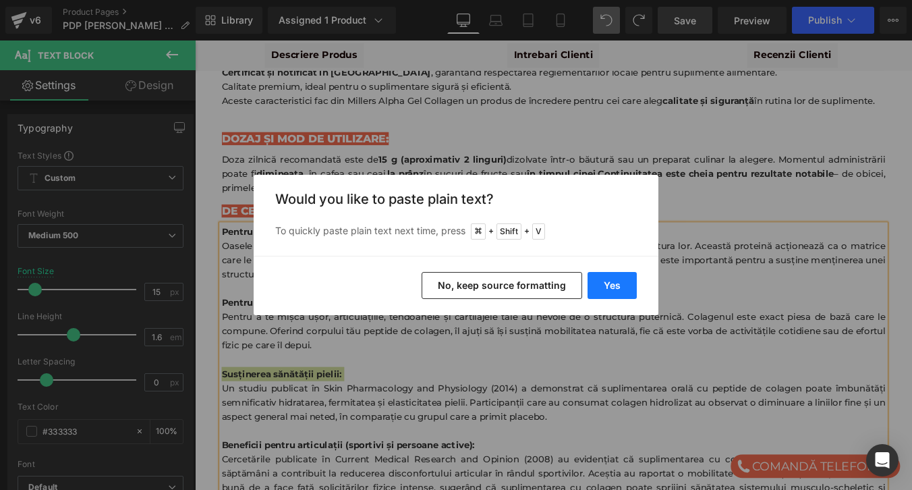
click at [619, 283] on button "Yes" at bounding box center [612, 285] width 49 height 27
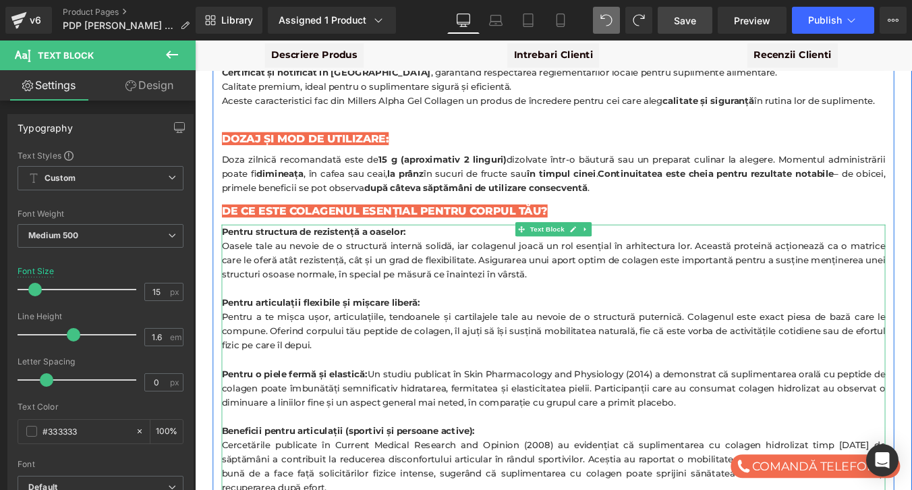
click at [401, 414] on span "Pentru o piele fermă și elastică: Un studiu publicat în Skin Pharmacology and P…" at bounding box center [603, 436] width 756 height 45
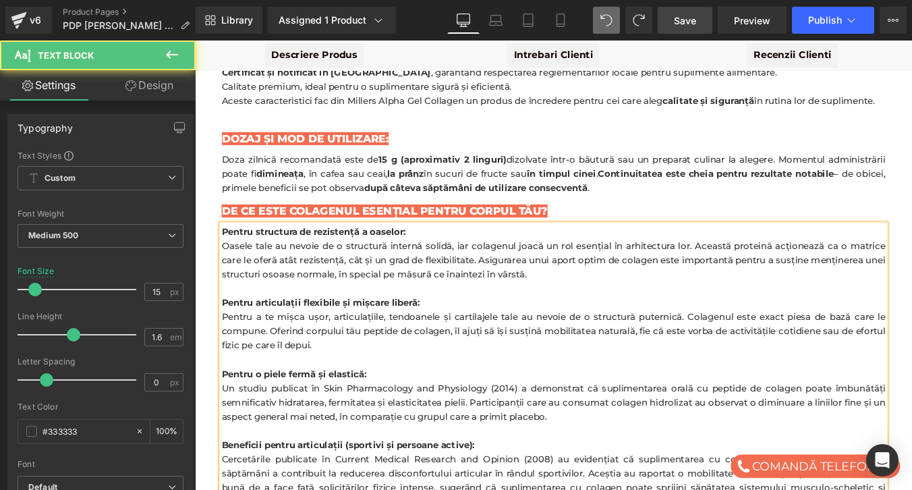
drag, startPoint x: 225, startPoint y: 366, endPoint x: 685, endPoint y: 426, distance: 464.1
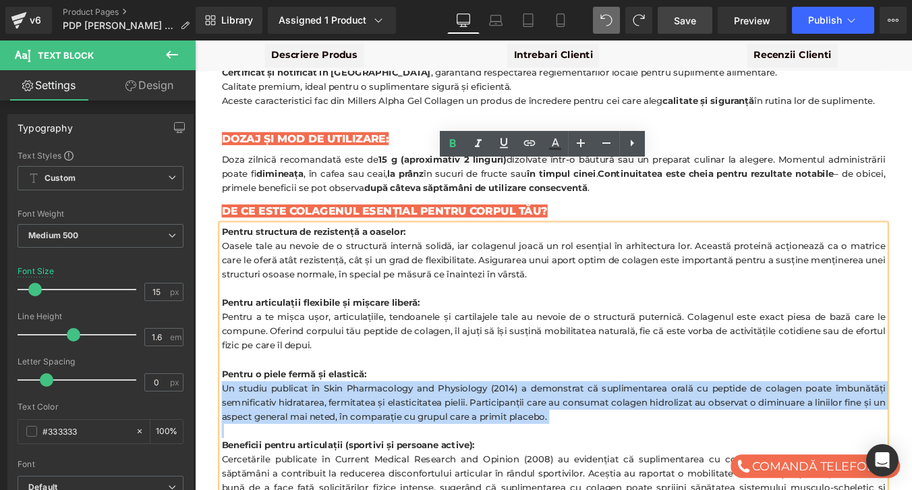
drag, startPoint x: 228, startPoint y: 364, endPoint x: 662, endPoint y: 409, distance: 436.2
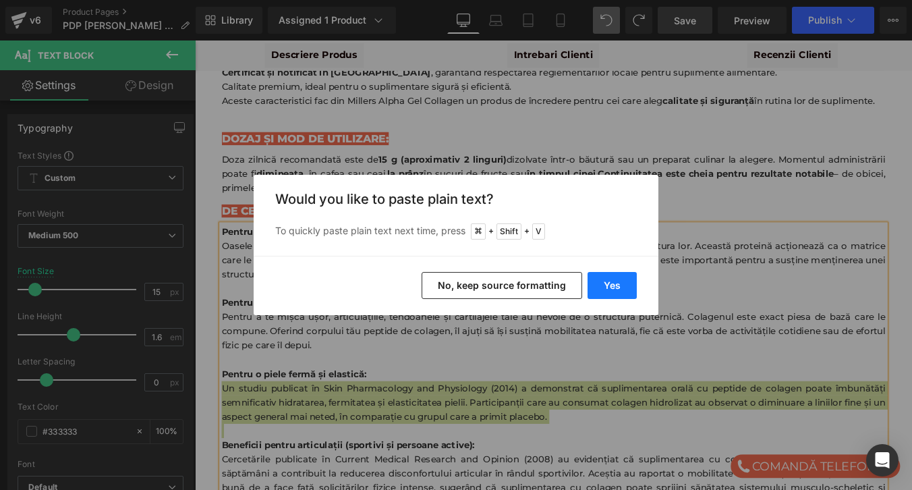
click at [625, 285] on button "Yes" at bounding box center [612, 285] width 49 height 27
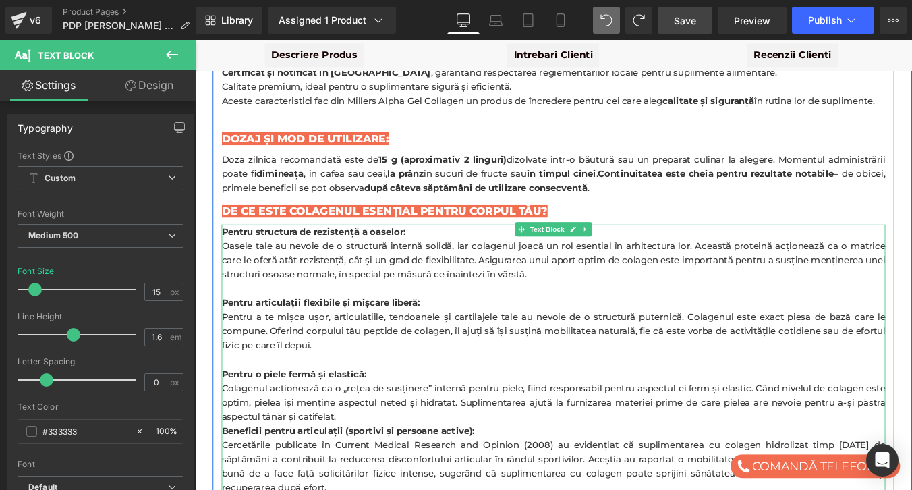
click at [368, 428] on div "Colagenul acționează ca o „rețea de susținere” internă pentru piele, fiind resp…" at bounding box center [603, 452] width 756 height 49
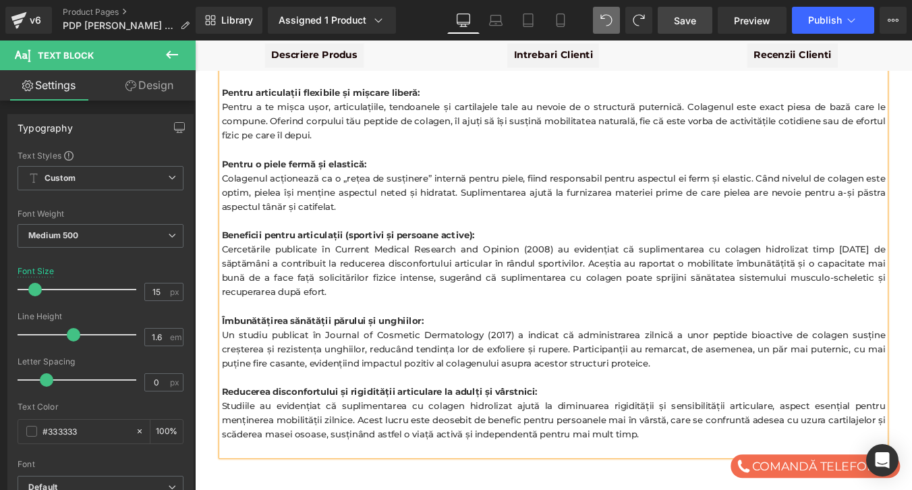
scroll to position [3475, 0]
drag, startPoint x: 227, startPoint y: 190, endPoint x: 524, endPoint y: 192, distance: 296.2
click at [524, 253] on div "Beneficii pentru articulații (sportivi și persoane active):" at bounding box center [603, 261] width 756 height 16
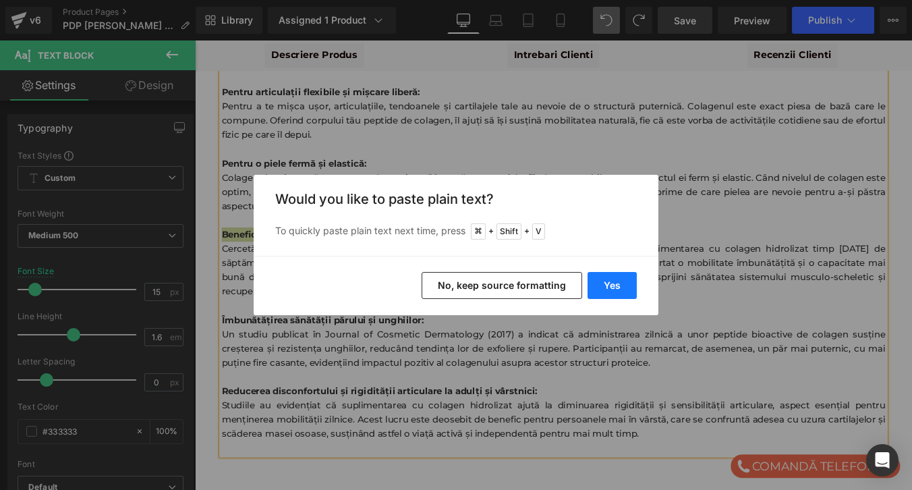
click at [610, 289] on button "Yes" at bounding box center [612, 285] width 49 height 27
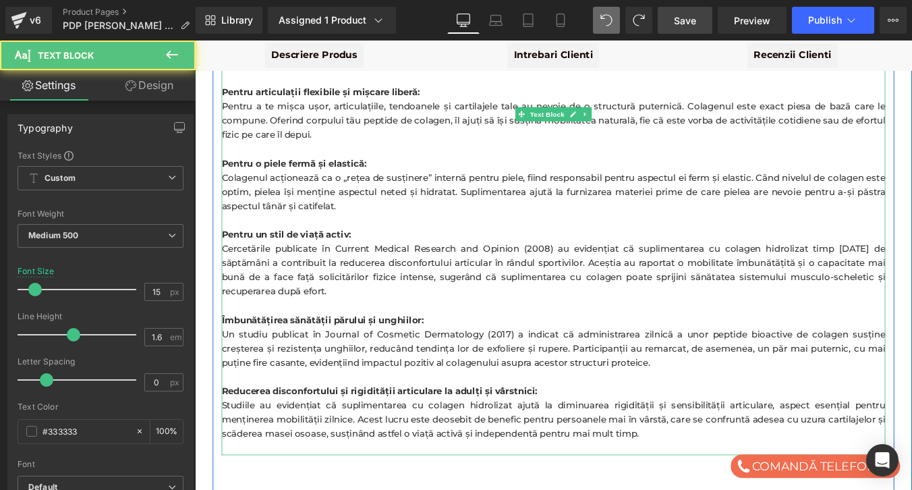
click at [231, 269] on div "Cercetările publicate în Current Medical Research and Opinion (2008) au evidenț…" at bounding box center [603, 301] width 756 height 65
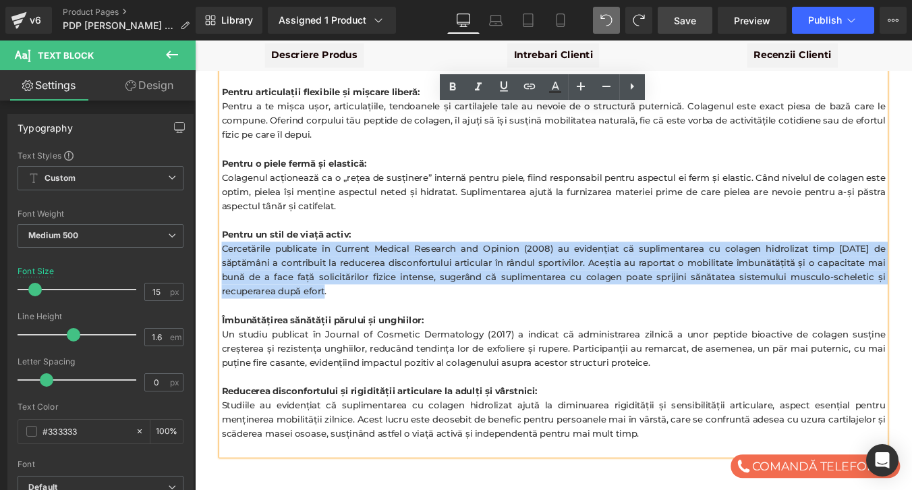
drag, startPoint x: 227, startPoint y: 207, endPoint x: 362, endPoint y: 252, distance: 141.5
click at [362, 269] on div "Cercetările publicate în Current Medical Research and Opinion (2008) au evidenț…" at bounding box center [603, 301] width 756 height 65
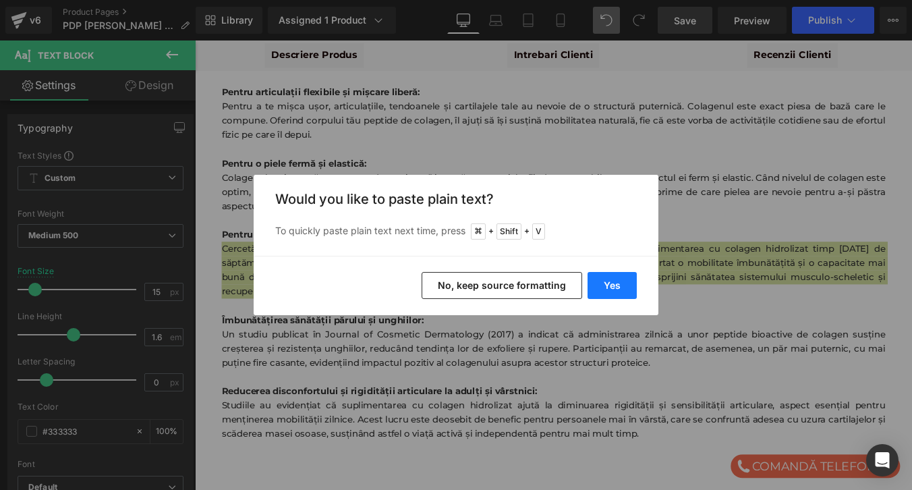
click at [620, 280] on button "Yes" at bounding box center [612, 285] width 49 height 27
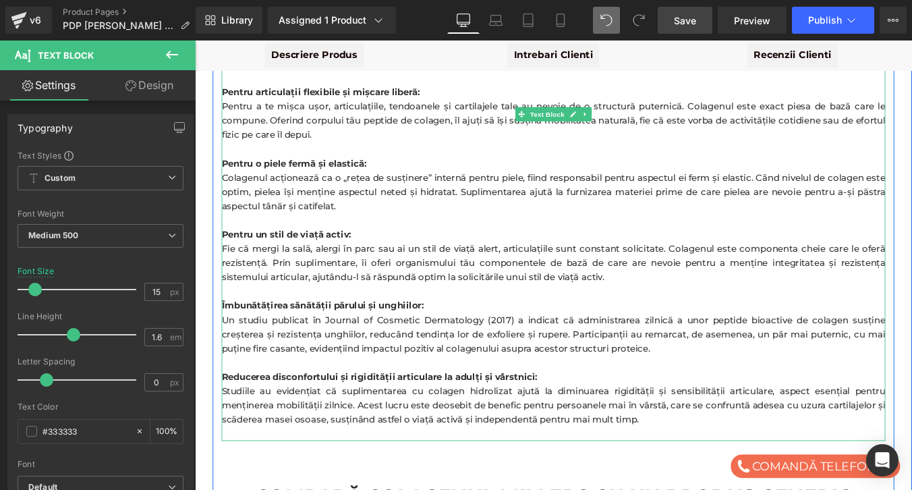
click at [310, 335] on strong "Îmbunătățirea sănătății părului și unghiilor:" at bounding box center [340, 341] width 230 height 13
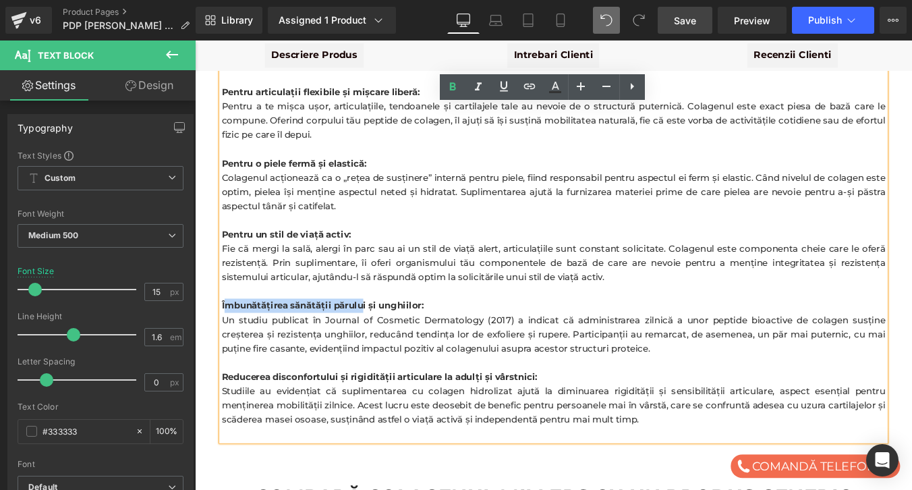
drag, startPoint x: 227, startPoint y: 269, endPoint x: 389, endPoint y: 279, distance: 161.5
click at [389, 334] on div "Îmbunătățirea sănătății părului și unghiilor:" at bounding box center [603, 342] width 756 height 16
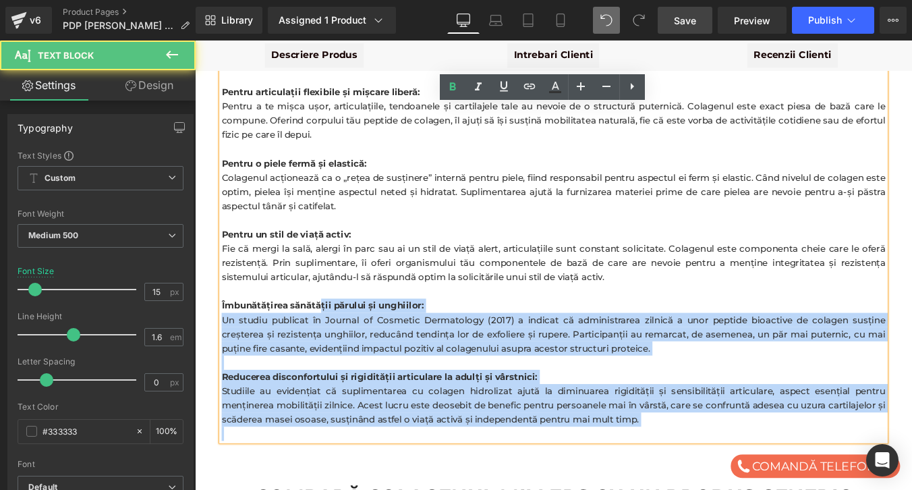
drag, startPoint x: 224, startPoint y: 271, endPoint x: 341, endPoint y: 271, distance: 116.7
click at [341, 271] on div "Pentru structura de rezistență a oaselor: Oasele tale au nevoie de o structură …" at bounding box center [603, 253] width 756 height 486
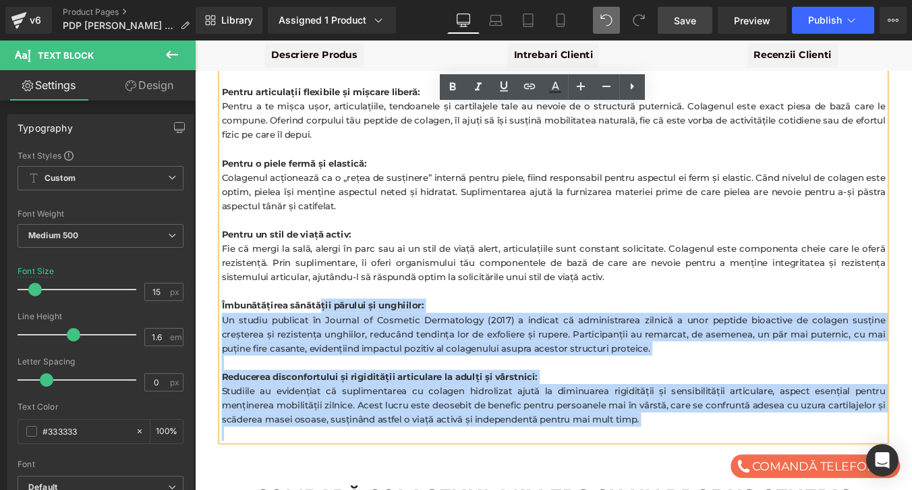
click at [341, 335] on strong "Îmbunătățirea sănătății părului și unghiilor:" at bounding box center [340, 341] width 230 height 13
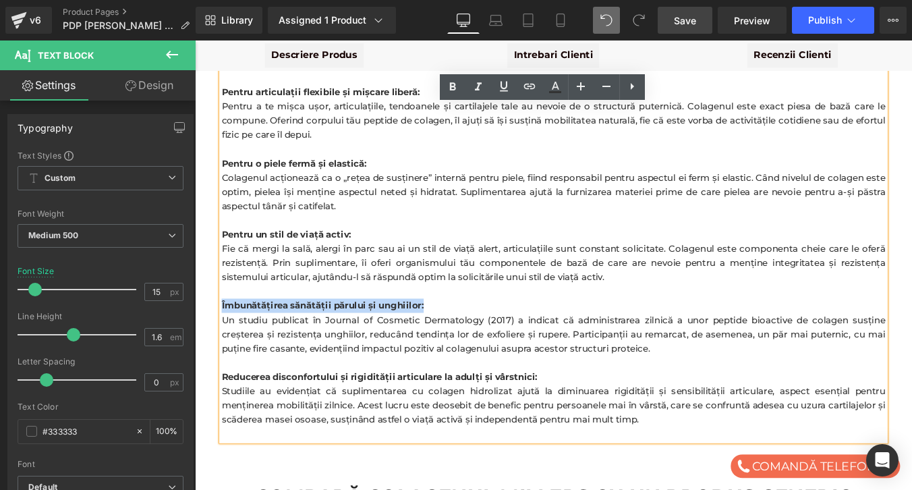
drag, startPoint x: 475, startPoint y: 271, endPoint x: 227, endPoint y: 265, distance: 248.4
click at [227, 334] on div "Îmbunătățirea sănătății părului și unghiilor:" at bounding box center [603, 342] width 756 height 16
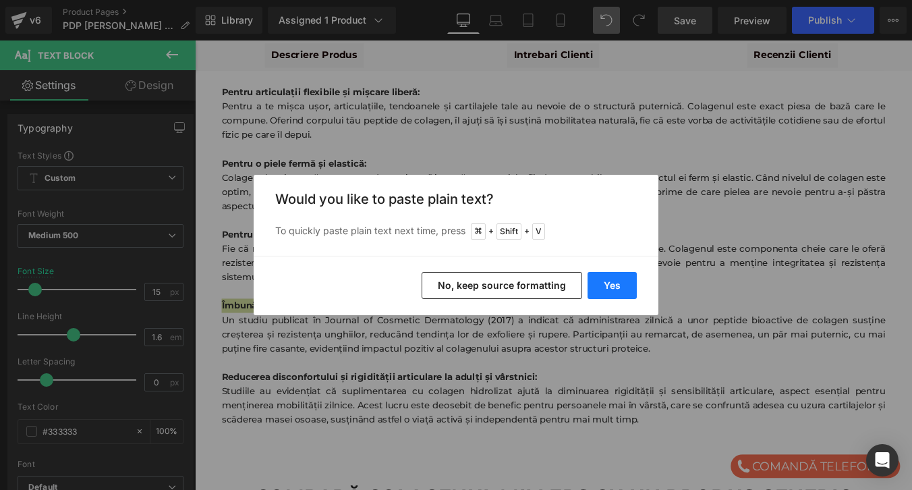
click at [626, 281] on button "Yes" at bounding box center [612, 285] width 49 height 27
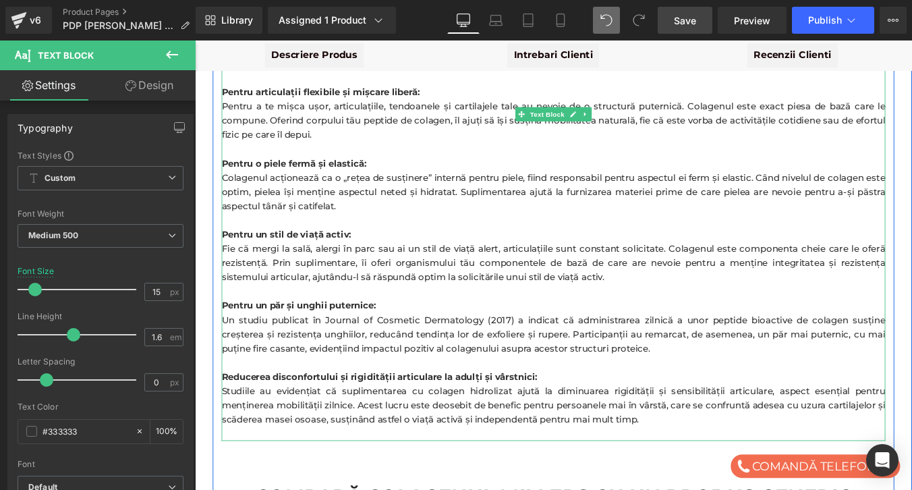
click at [229, 350] on div "Un studiu publicat în Journal of Cosmetic Dermatology (2017) a indicat că admin…" at bounding box center [603, 374] width 756 height 49
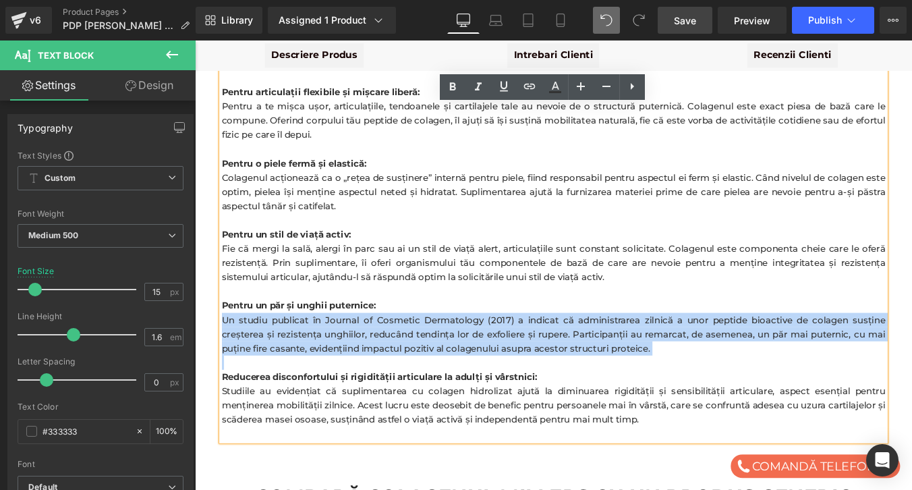
drag, startPoint x: 229, startPoint y: 288, endPoint x: 665, endPoint y: 331, distance: 438.7
click at [665, 331] on div "Pentru structura de rezistență a oaselor: Oasele tale au nevoie de o structură …" at bounding box center [603, 253] width 756 height 486
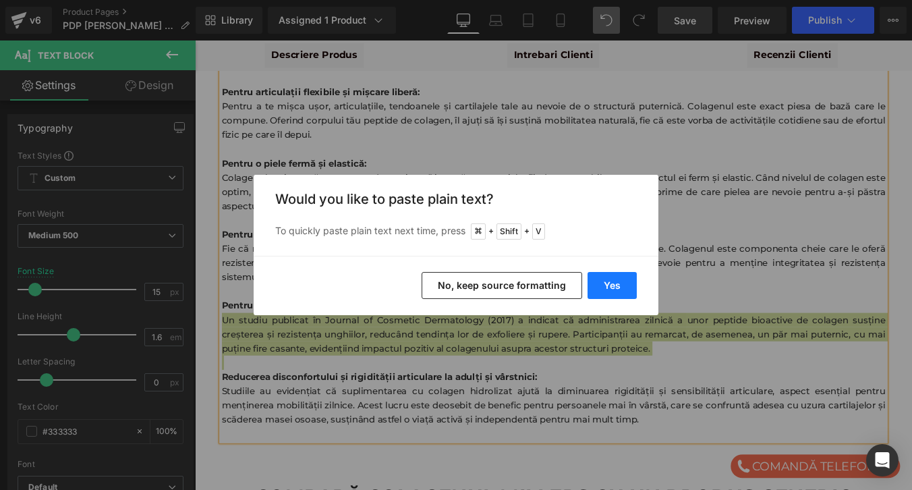
click at [619, 290] on button "Yes" at bounding box center [612, 285] width 49 height 27
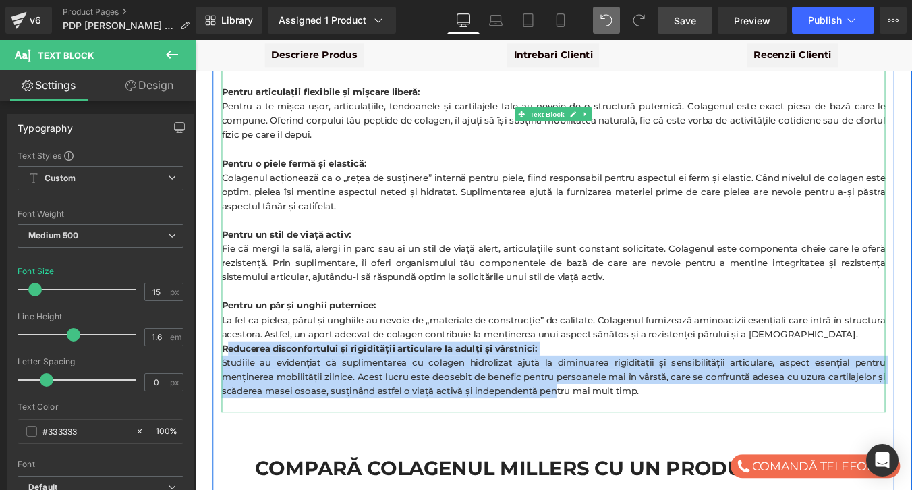
drag, startPoint x: 229, startPoint y: 320, endPoint x: 608, endPoint y: 376, distance: 382.7
click at [608, 376] on div "Pentru structura de rezistență a oaselor: Oasele tale au nevoie de o structură …" at bounding box center [603, 236] width 756 height 453
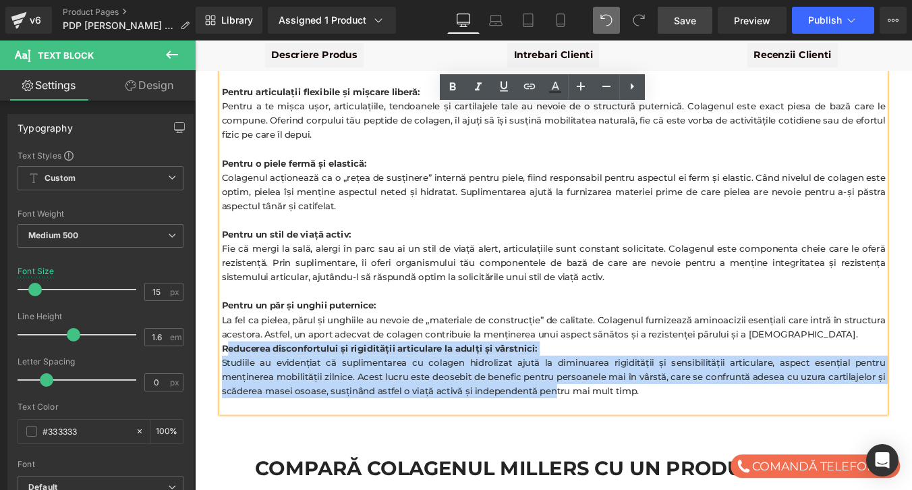
click at [726, 399] on div "Studiile au evidențiat că suplimentarea cu colagen hidrolizat ajută la diminuar…" at bounding box center [603, 423] width 756 height 49
drag, startPoint x: 710, startPoint y: 367, endPoint x: 227, endPoint y: 318, distance: 485.6
click at [227, 318] on div "Pentru structura de rezistență a oaselor: Oasele tale au nevoie de o structură …" at bounding box center [603, 236] width 756 height 453
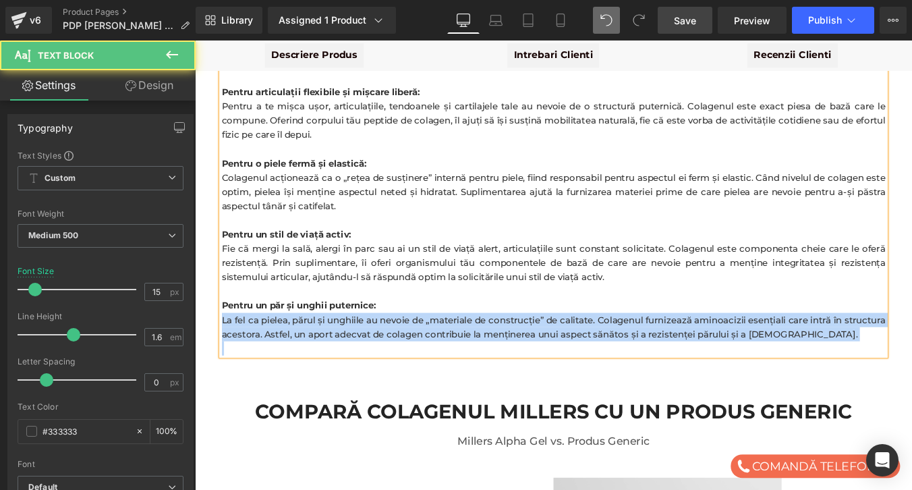
drag, startPoint x: 227, startPoint y: 287, endPoint x: 912, endPoint y: 333, distance: 685.8
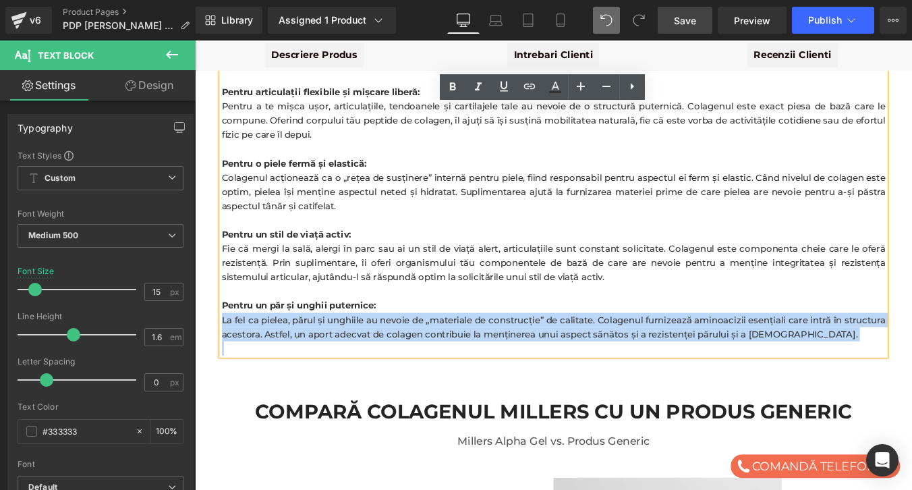
copy div "La fel ca pielea, părul și unghiile au nevoie de „materiale de construcție” de …"
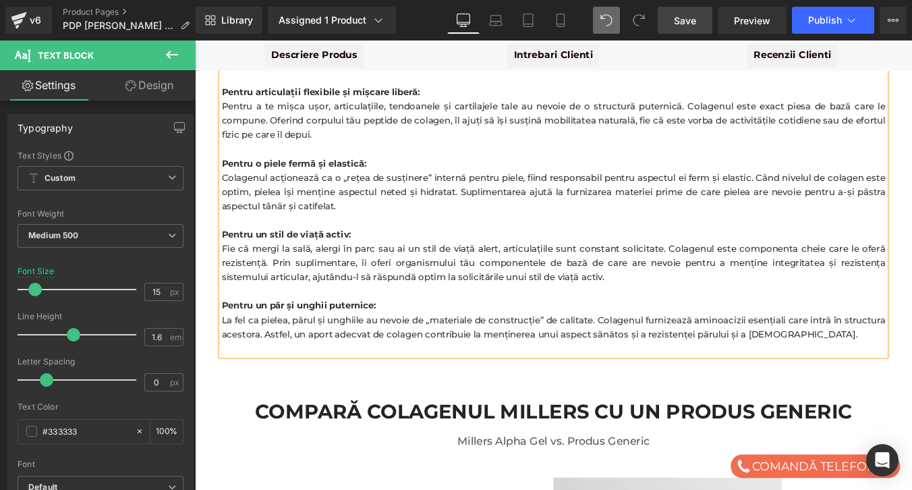
click at [313, 350] on div "La fel ca pielea, părul și unghiile au nevoie de „materiale de construcție” de …" at bounding box center [603, 366] width 756 height 32
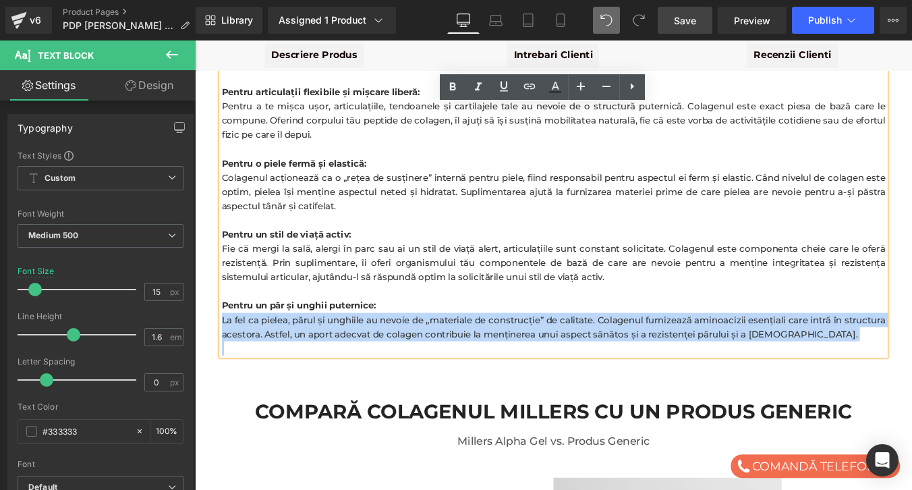
drag, startPoint x: 224, startPoint y: 285, endPoint x: 202, endPoint y: 287, distance: 22.4
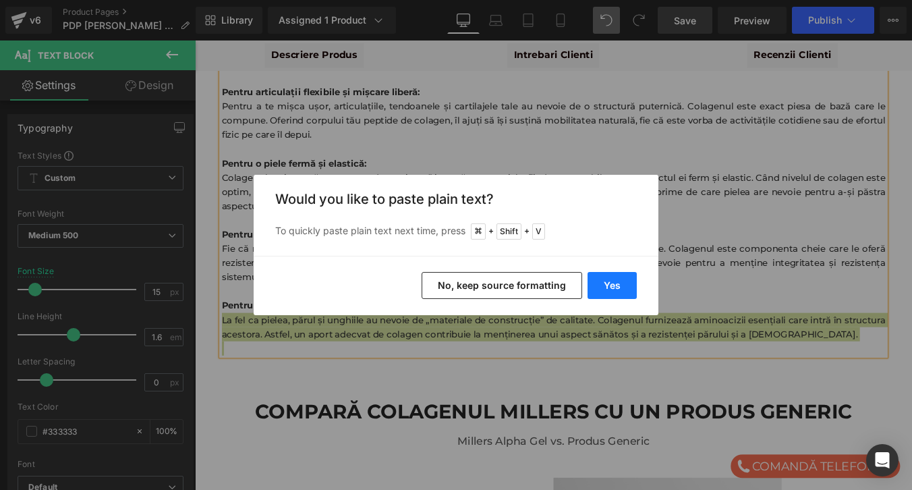
click at [614, 287] on button "Yes" at bounding box center [612, 285] width 49 height 27
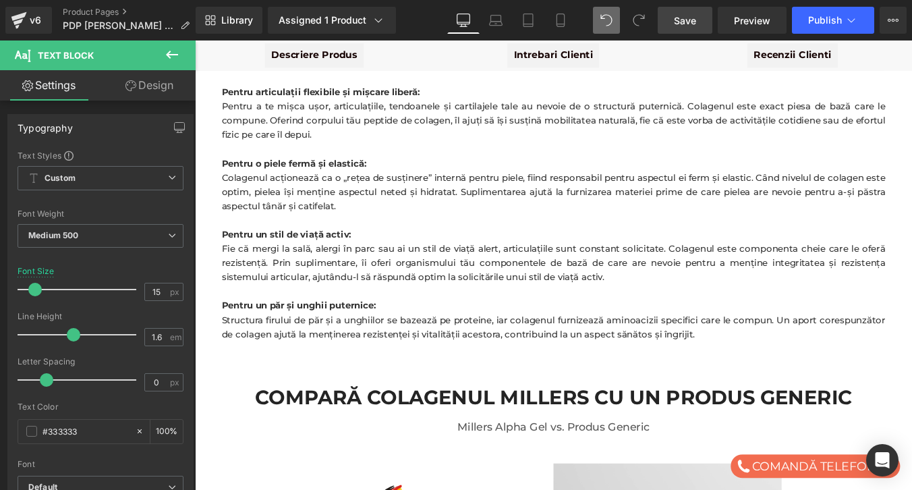
click at [688, 16] on span "Save" at bounding box center [685, 20] width 22 height 14
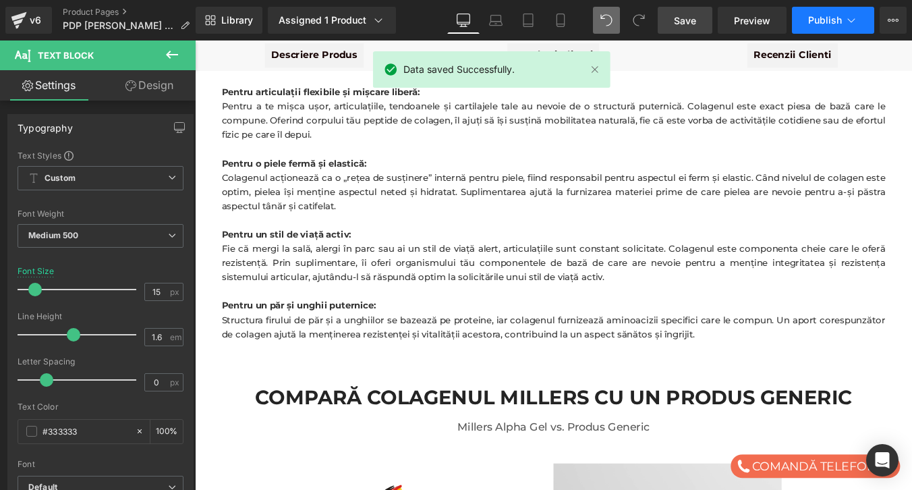
click at [822, 19] on span "Publish" at bounding box center [825, 20] width 34 height 11
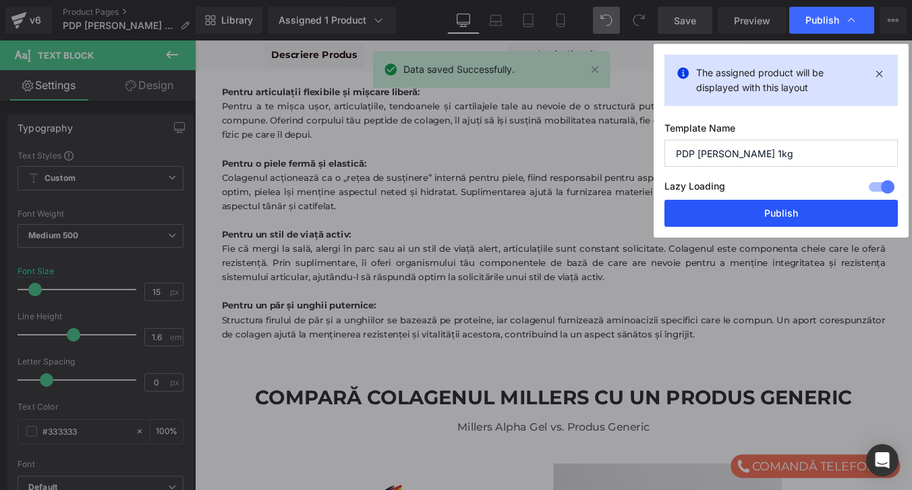
click at [760, 204] on button "Publish" at bounding box center [781, 213] width 233 height 27
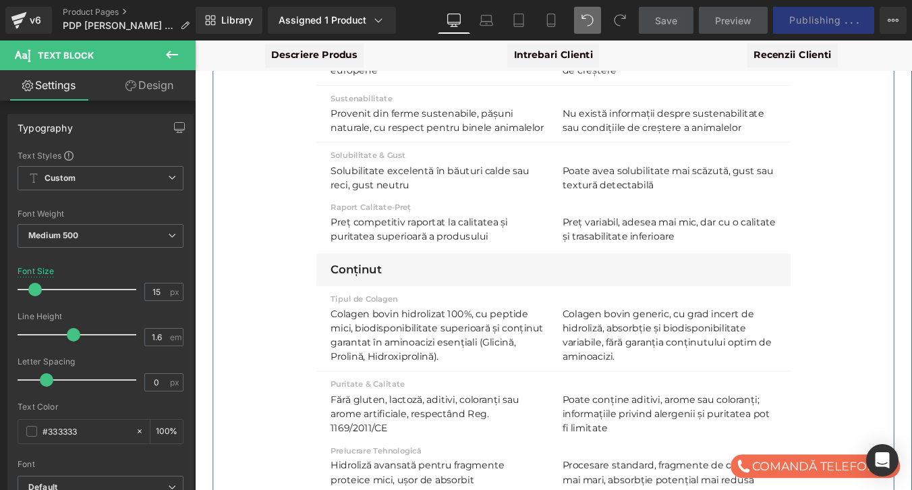
scroll to position [4351, 0]
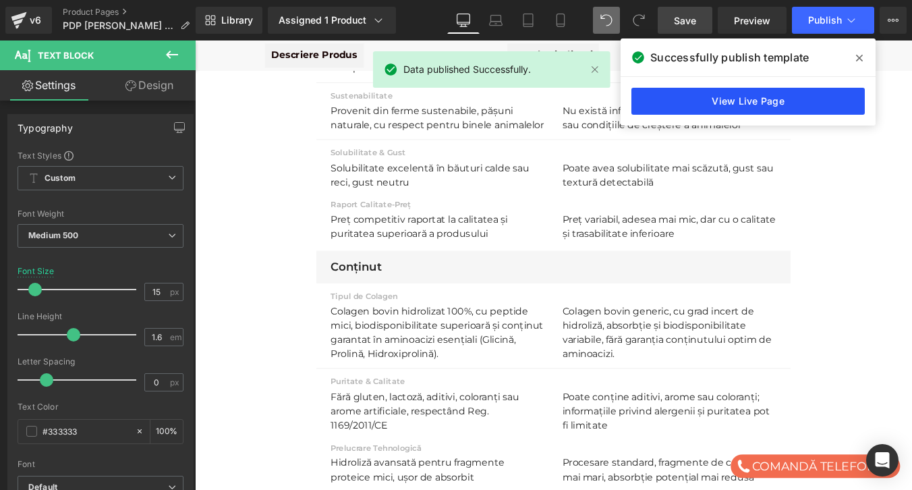
click at [701, 101] on link "View Live Page" at bounding box center [748, 101] width 233 height 27
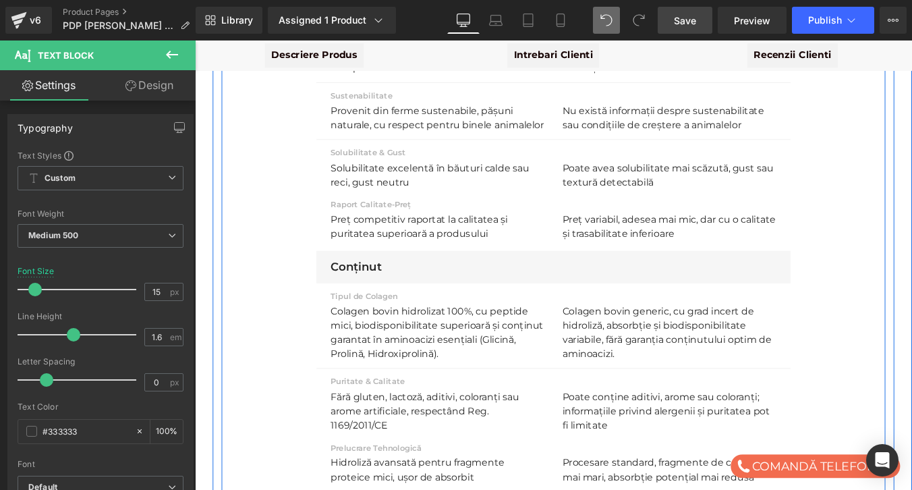
click at [912, 187] on div "Compară COLAGENUL Millers cu un PRODUS GENERIC Heading Millers Alpha Gel vs. Pr…" at bounding box center [603, 160] width 756 height 1207
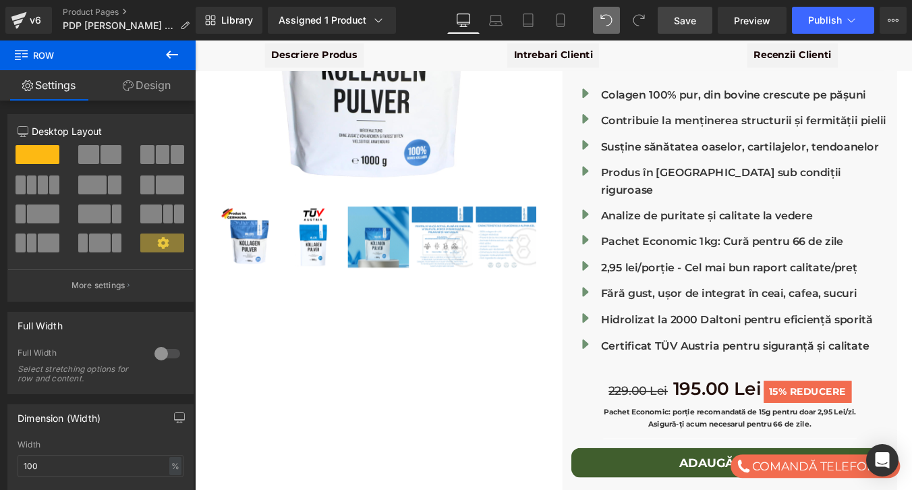
scroll to position [304, 0]
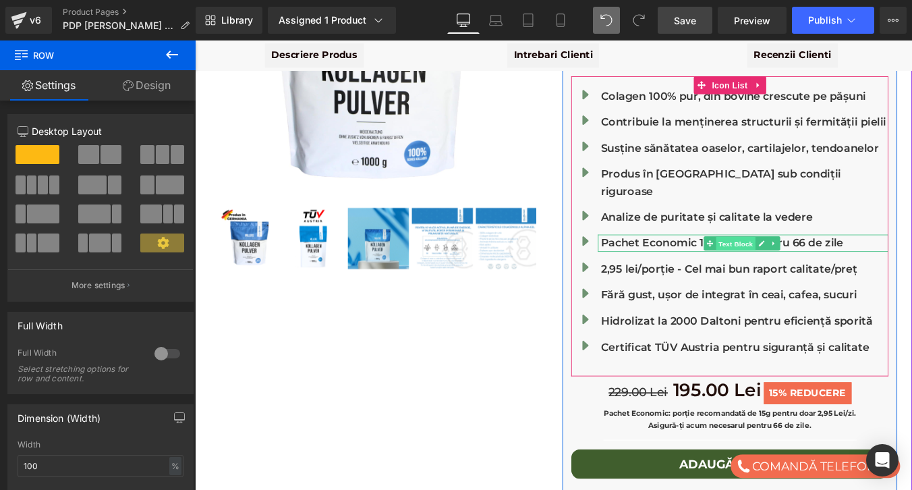
click at [814, 264] on span "Text Block" at bounding box center [811, 272] width 45 height 16
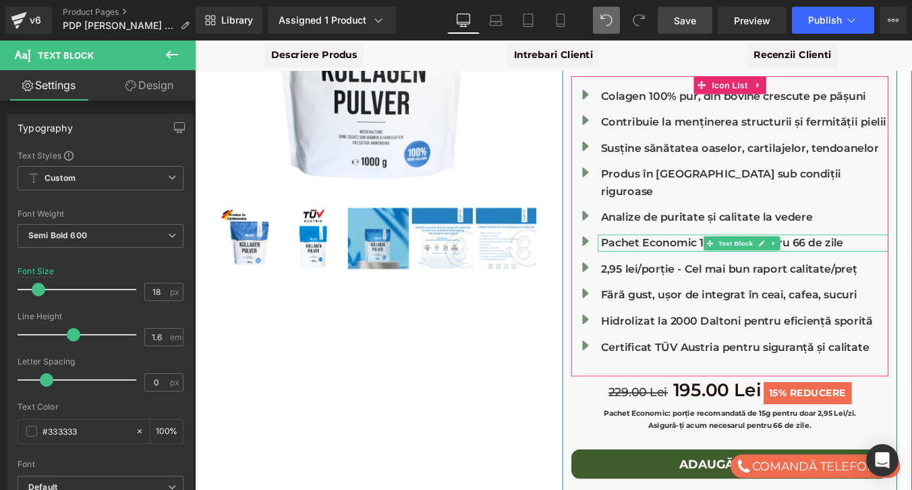
click at [765, 261] on p "Pachet Economic 1kg: Cură pentru 66 de zile" at bounding box center [820, 271] width 327 height 20
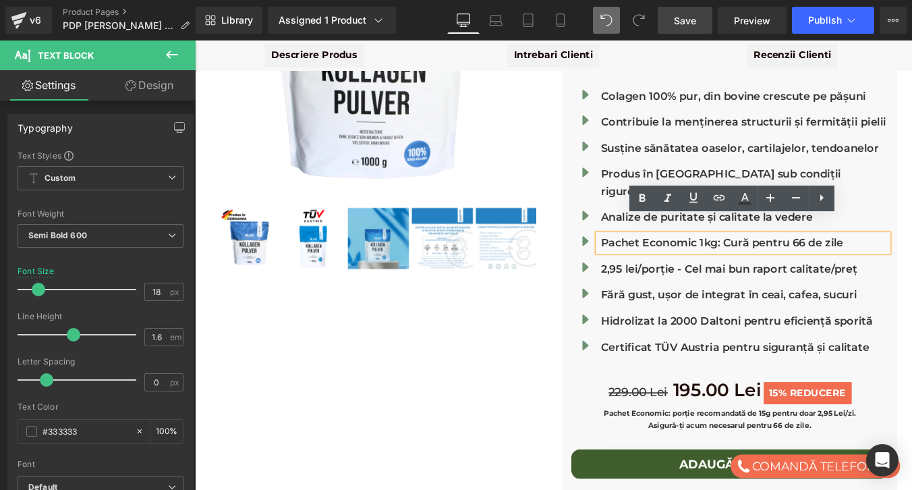
click at [827, 261] on p "Pachet Economic 1kg: Cură pentru 66 de zile" at bounding box center [820, 271] width 327 height 20
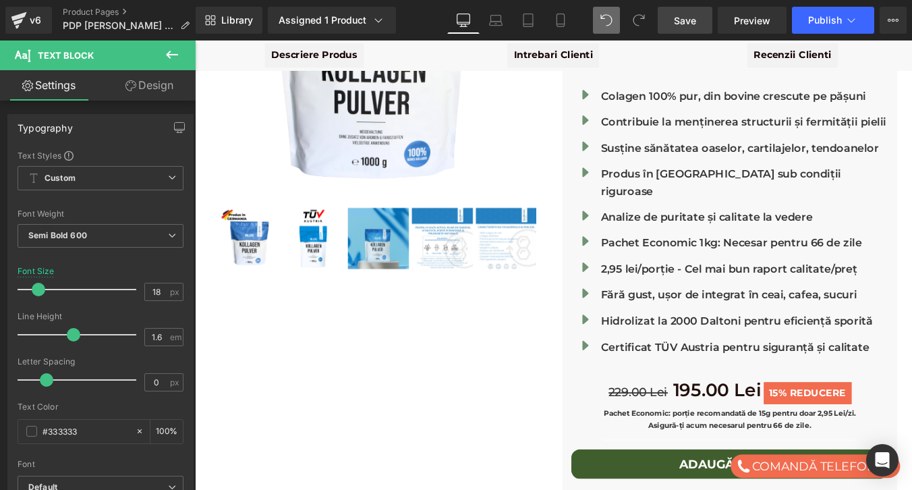
click at [691, 20] on span "Save" at bounding box center [685, 20] width 22 height 14
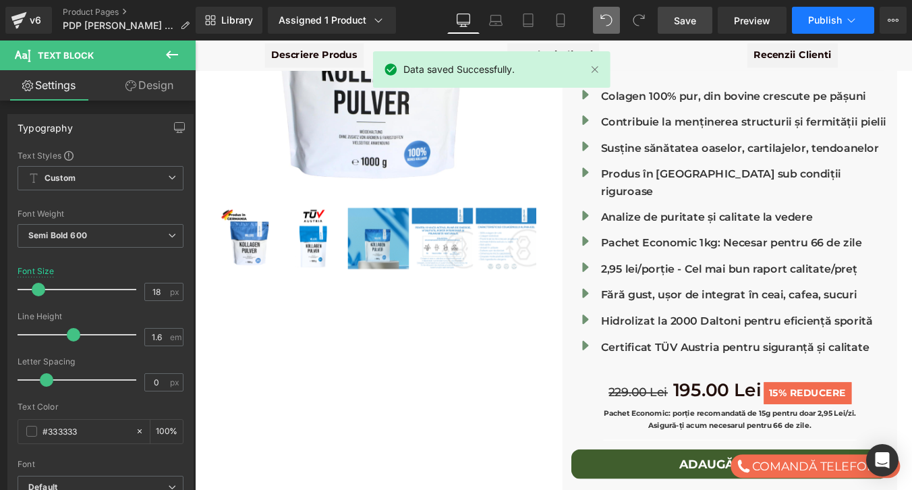
click at [823, 20] on span "Publish" at bounding box center [825, 20] width 34 height 11
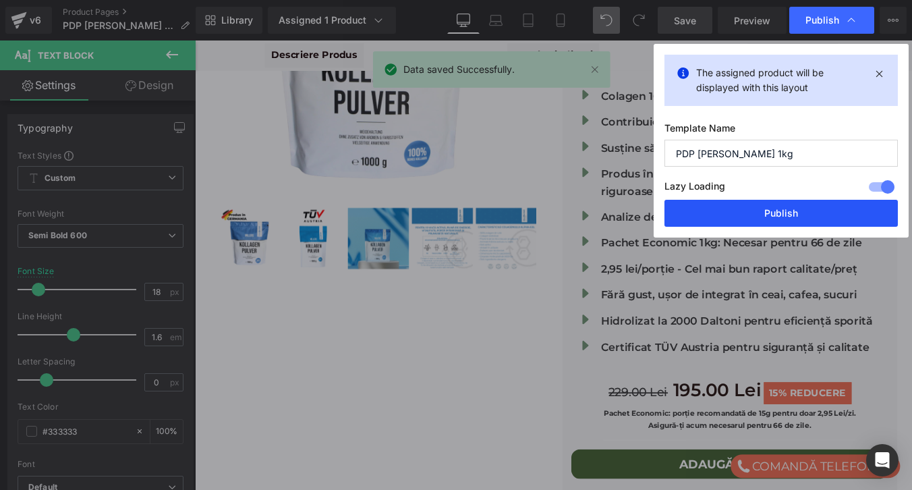
click at [791, 213] on button "Publish" at bounding box center [781, 213] width 233 height 27
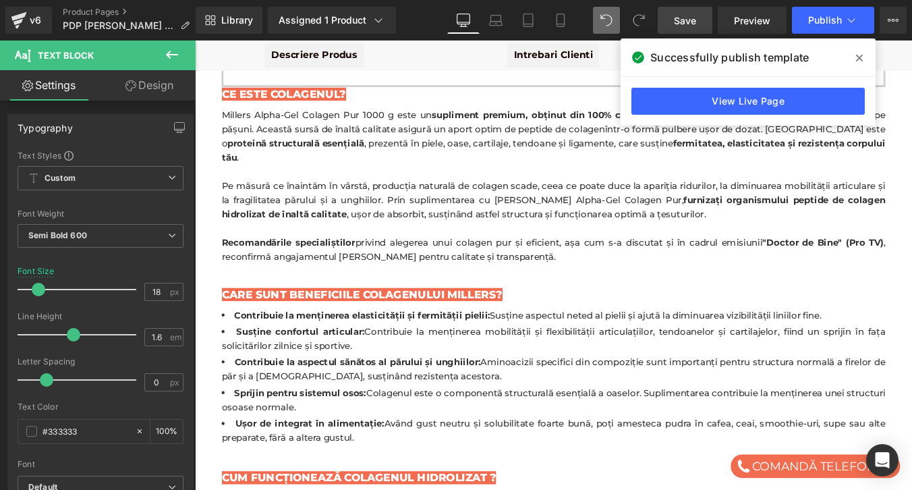
scroll to position [1607, 0]
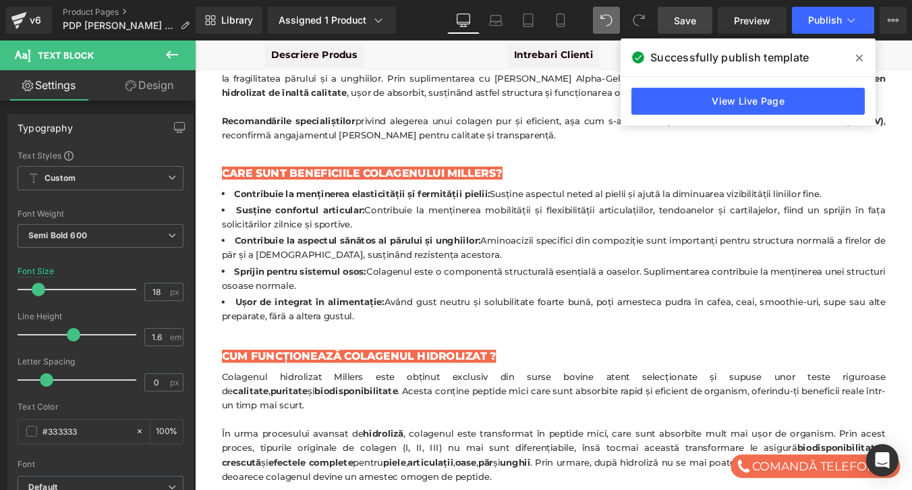
click at [858, 58] on icon at bounding box center [859, 58] width 7 height 7
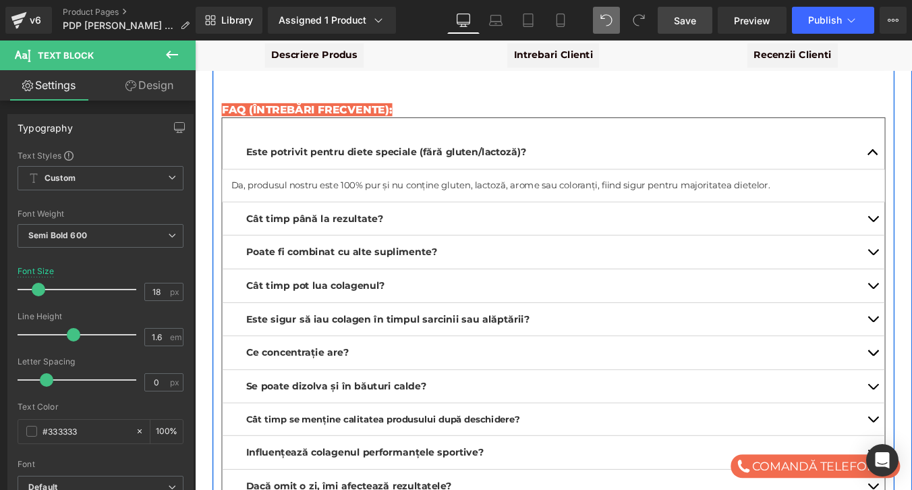
scroll to position [5043, 0]
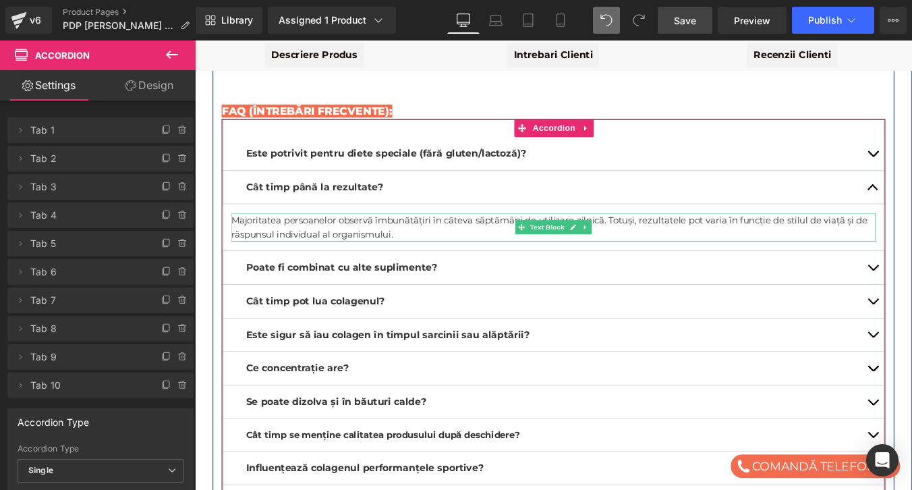
click at [414, 237] on p "Majoritatea persoanelor observă îmbunătățiri în câteva săptămâni de utilizare z…" at bounding box center [603, 253] width 734 height 32
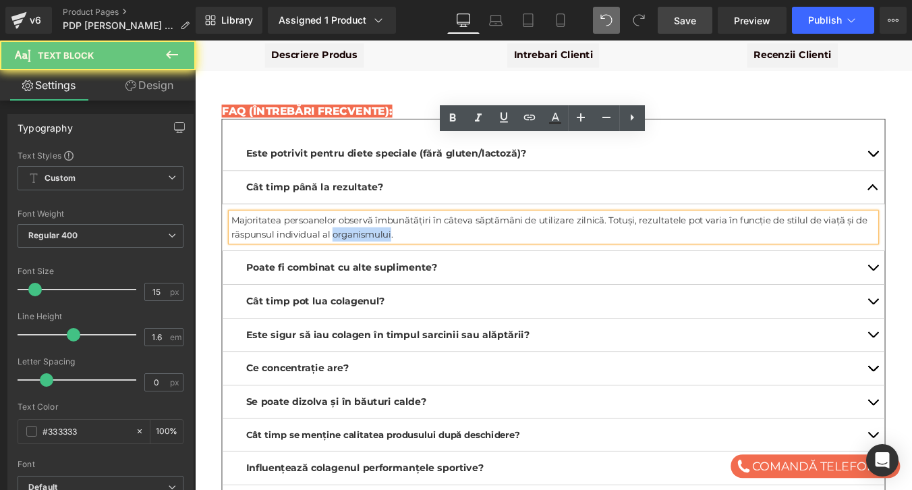
click at [414, 237] on p "Majoritatea persoanelor observă îmbunătățiri în câteva săptămâni de utilizare z…" at bounding box center [603, 253] width 734 height 32
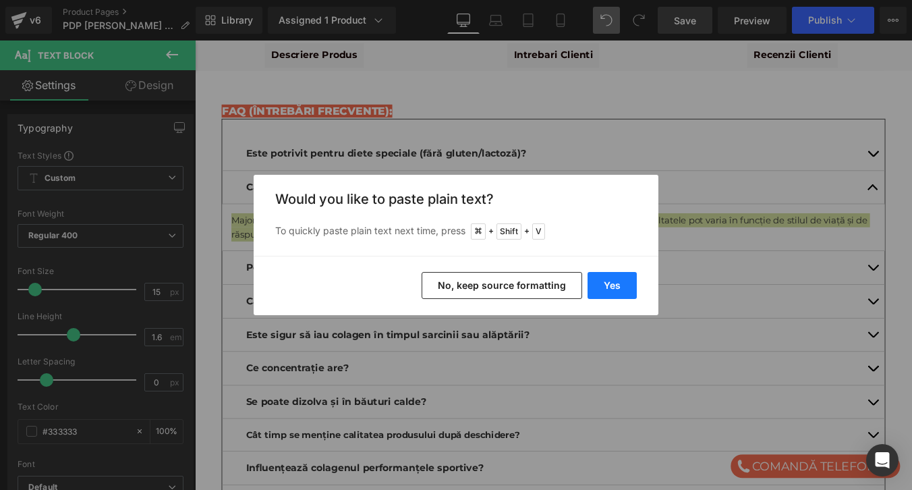
click at [617, 286] on button "Yes" at bounding box center [612, 285] width 49 height 27
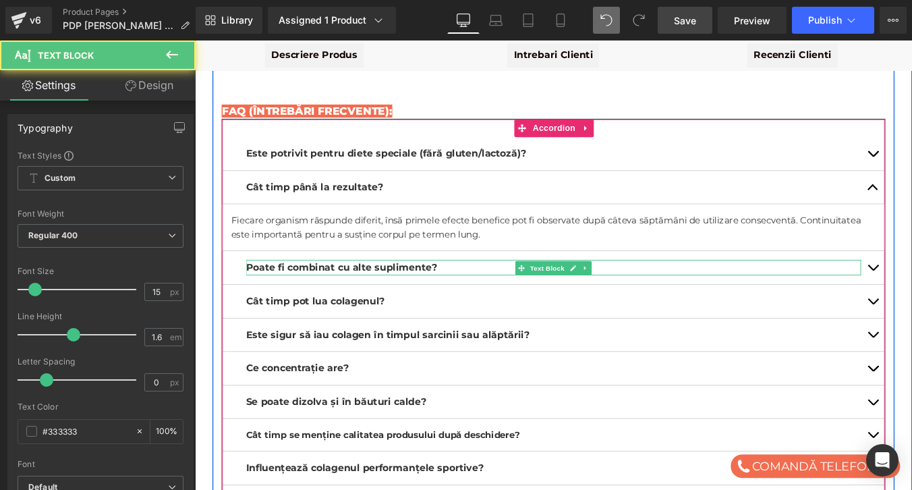
click at [390, 292] on span "Poate fi combinat cu alte suplimente?" at bounding box center [361, 298] width 217 height 13
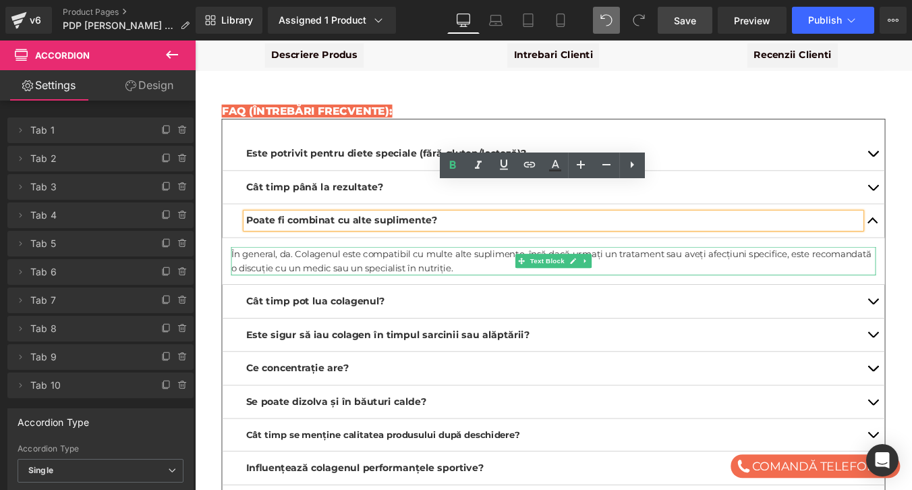
click at [422, 275] on p "În general, da. Colagenul este compatibil cu multe alte suplimente, însă dacă u…" at bounding box center [603, 291] width 734 height 32
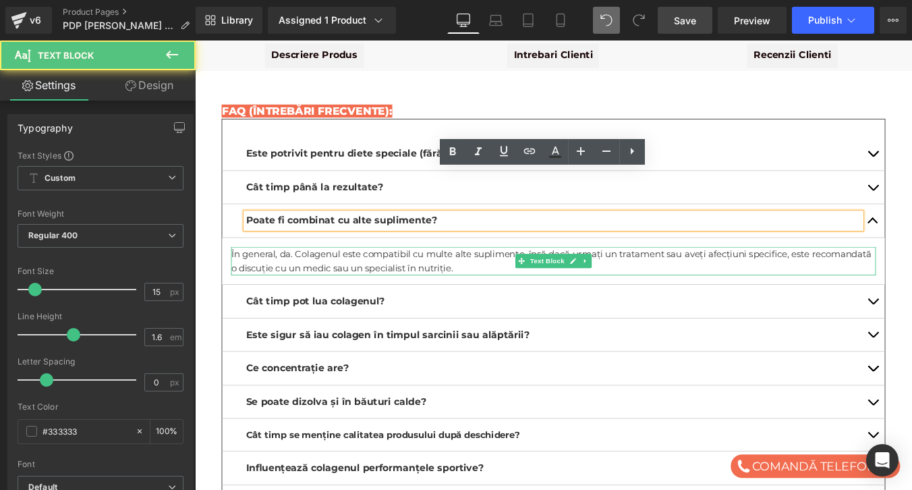
click at [422, 275] on p "În general, da. Colagenul este compatibil cu multe alte suplimente, însă dacă u…" at bounding box center [603, 291] width 734 height 32
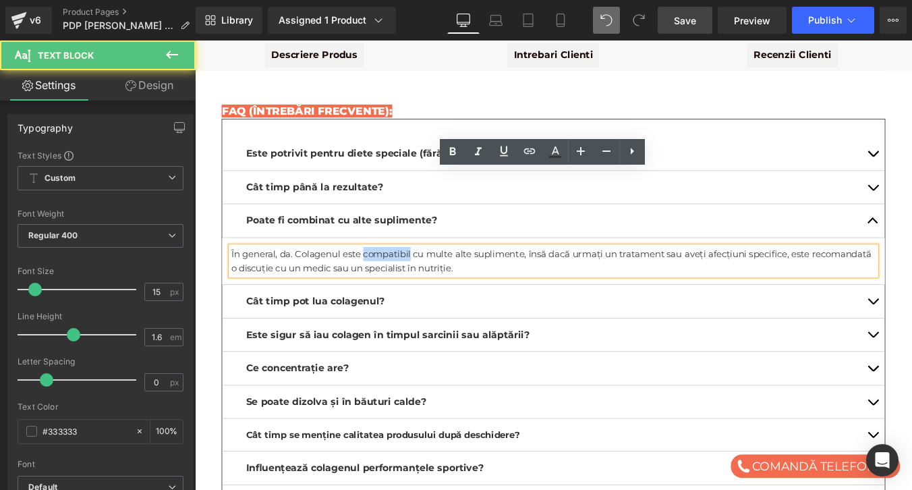
click at [422, 275] on p "În general, da. Colagenul este compatibil cu multe alte suplimente, însă dacă u…" at bounding box center [603, 291] width 734 height 32
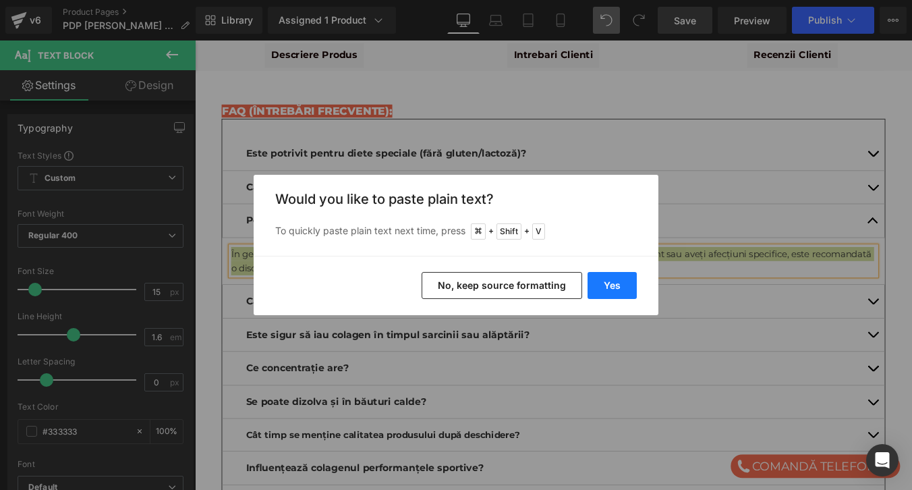
click at [623, 289] on button "Yes" at bounding box center [612, 285] width 49 height 27
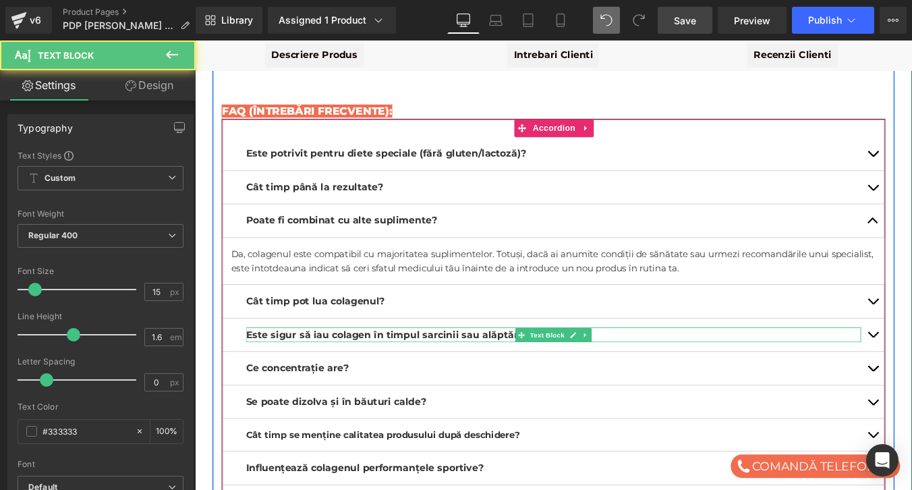
click at [449, 369] on span "Este sigur să iau colagen în timpul sarcinii sau alăptării?" at bounding box center [414, 375] width 323 height 13
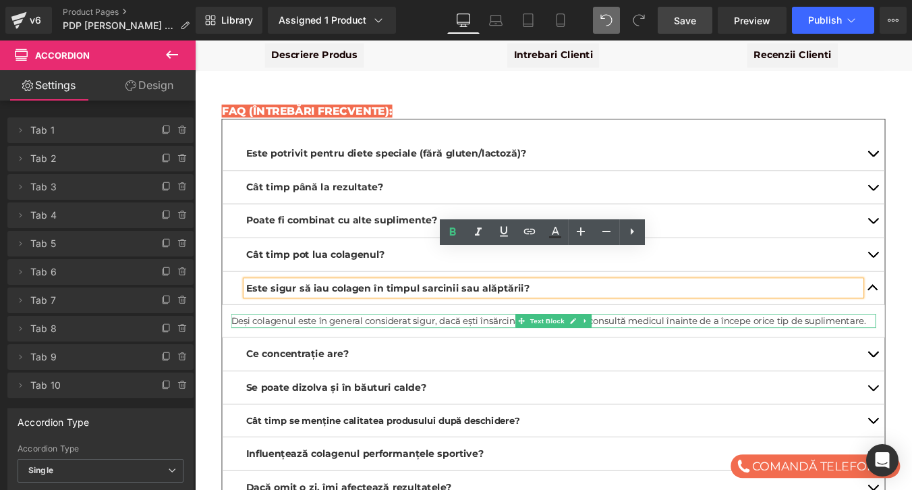
click at [406, 352] on p "Deși colagenul este în general considerat sigur, dacă ești însărcinată sau alăp…" at bounding box center [603, 360] width 734 height 16
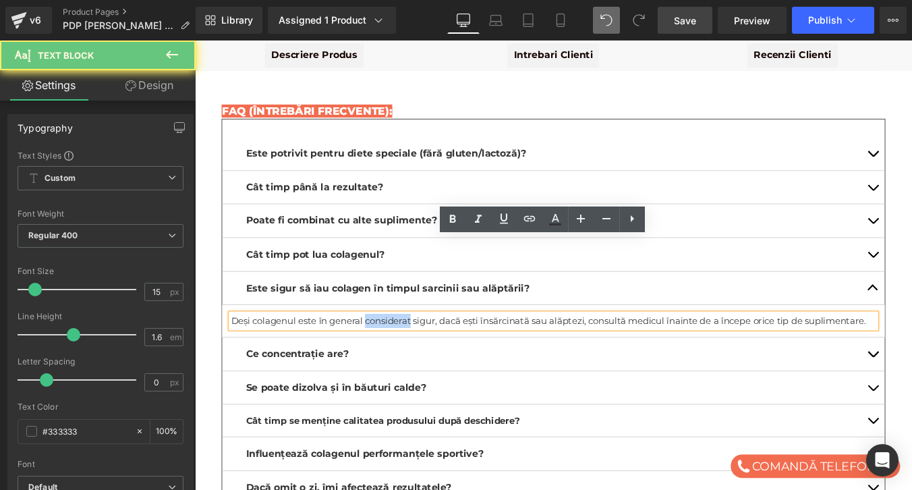
click at [406, 352] on p "Deși colagenul este în general considerat sigur, dacă ești însărcinată sau alăp…" at bounding box center [603, 360] width 734 height 16
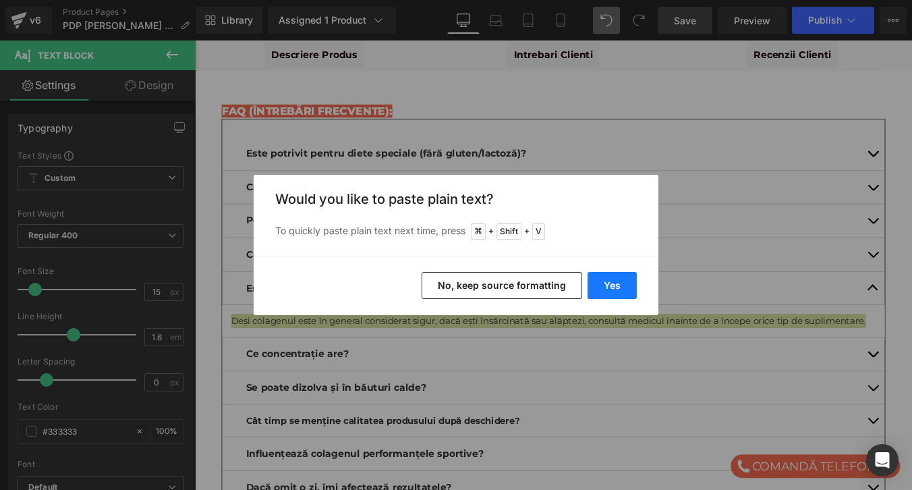
click at [628, 285] on button "Yes" at bounding box center [612, 285] width 49 height 27
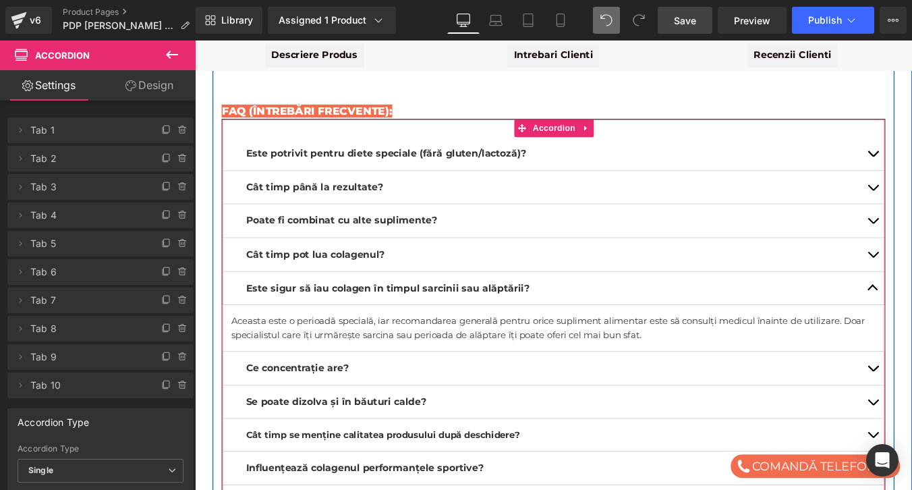
click at [418, 405] on p "Ce concentrație are?" at bounding box center [603, 414] width 700 height 18
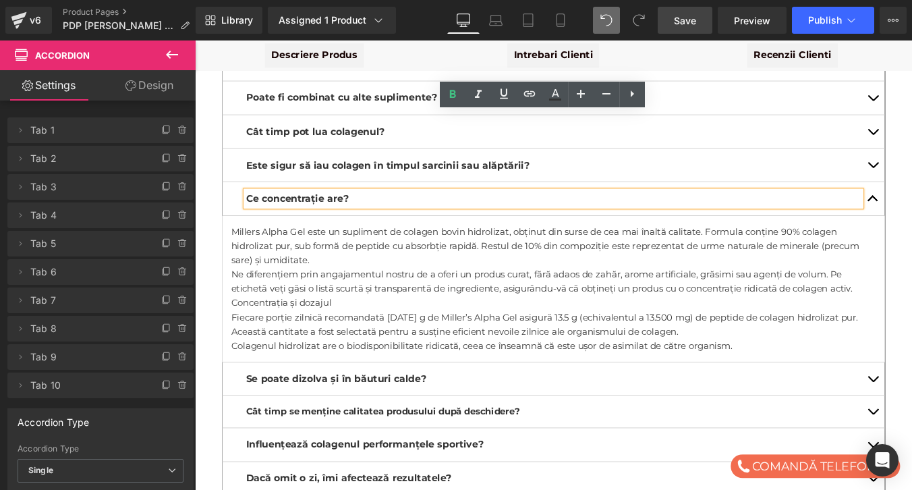
scroll to position [5191, 0]
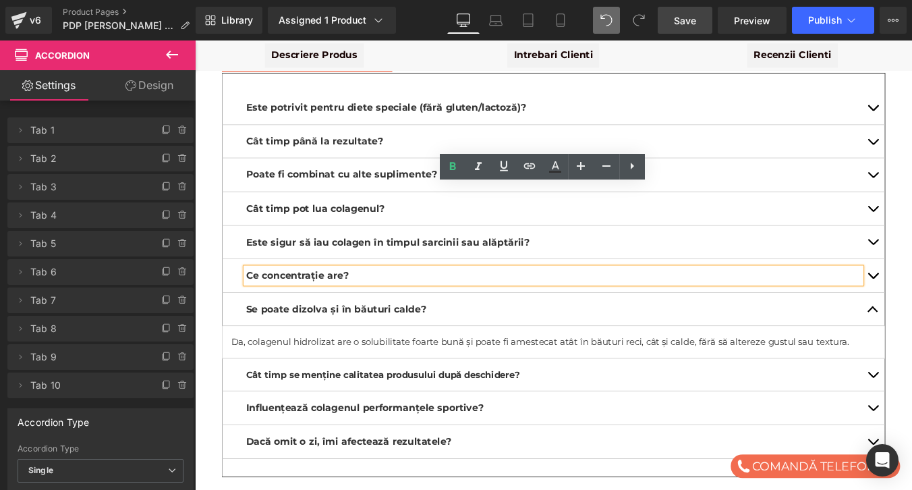
scroll to position [5108, 0]
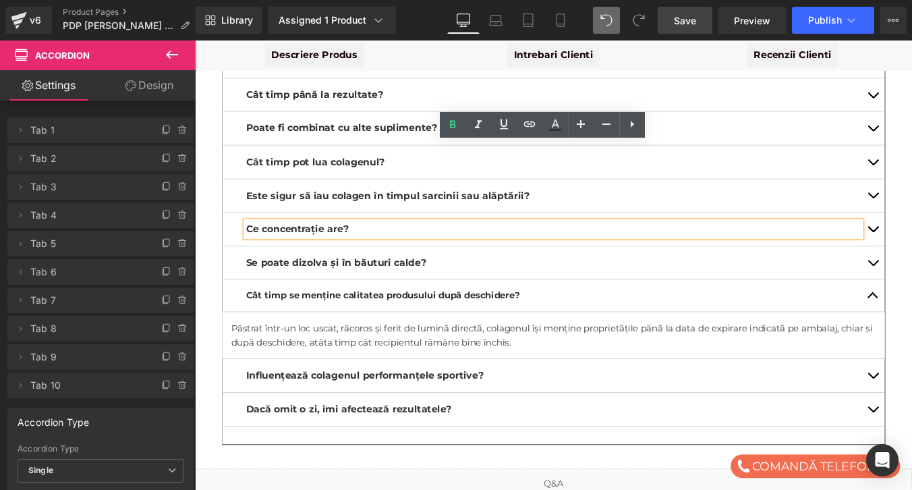
scroll to position [5152, 0]
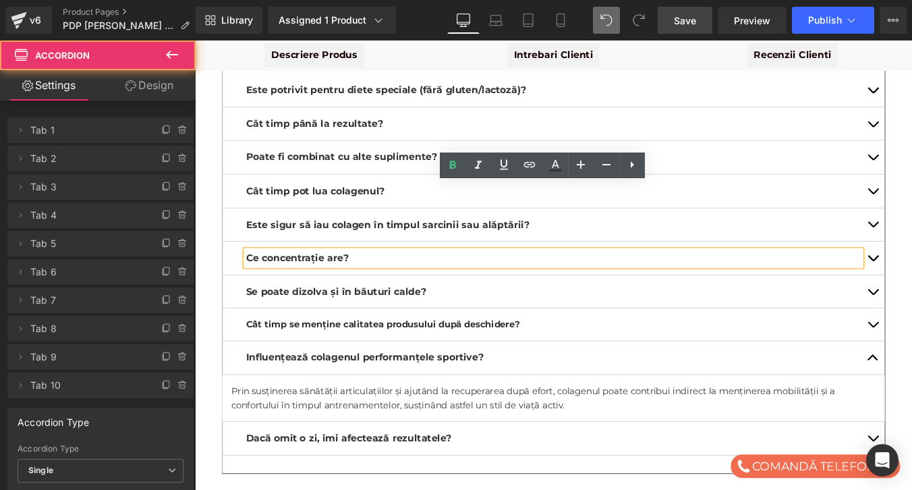
scroll to position [5098, 0]
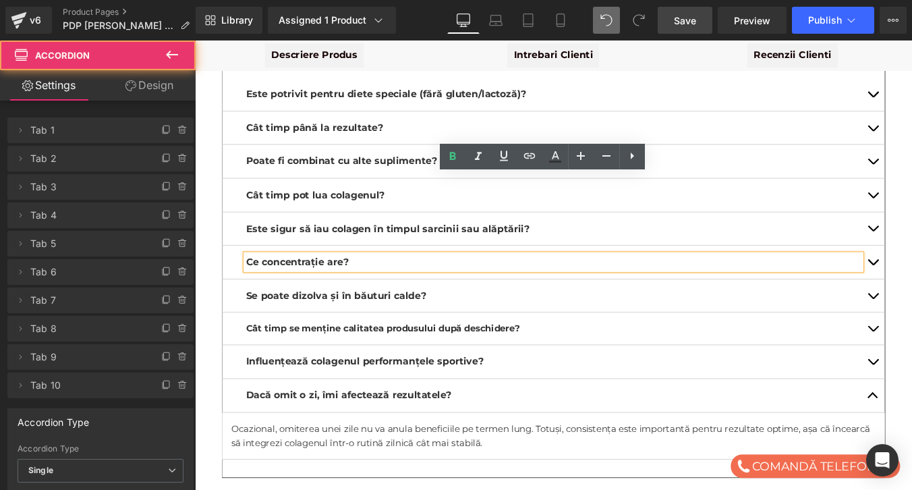
scroll to position [5110, 0]
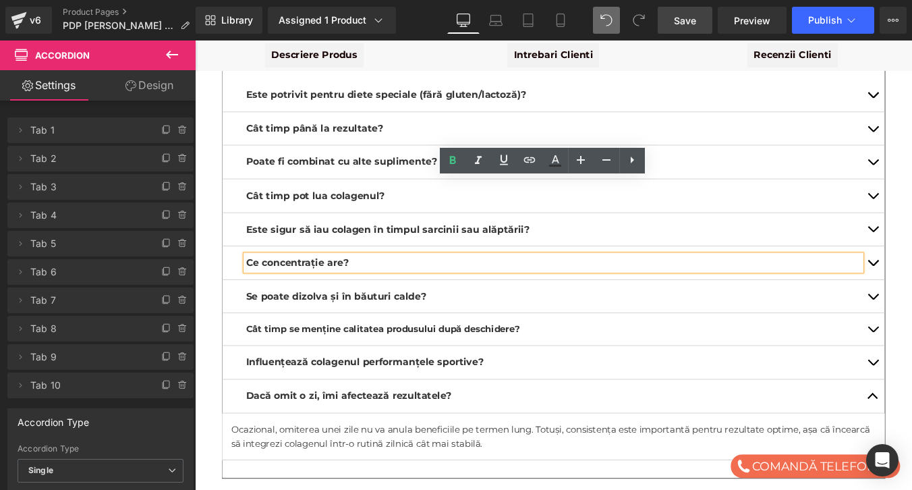
click at [619, 475] on div "Ocazional, omiterea unei zile nu va anula beneficiile pe termen lung. Totuși, c…" at bounding box center [603, 491] width 734 height 32
click at [619, 475] on p "Ocazional, omiterea unei zile nu va anula beneficiile pe termen lung. Totuși, c…" at bounding box center [603, 491] width 734 height 32
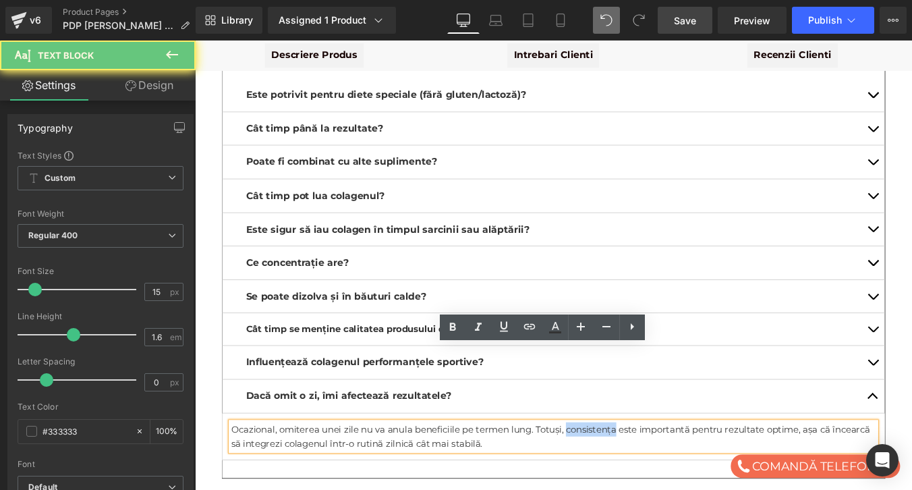
click at [619, 475] on p "Ocazional, omiterea unei zile nu va anula beneficiile pe termen lung. Totuși, c…" at bounding box center [603, 491] width 734 height 32
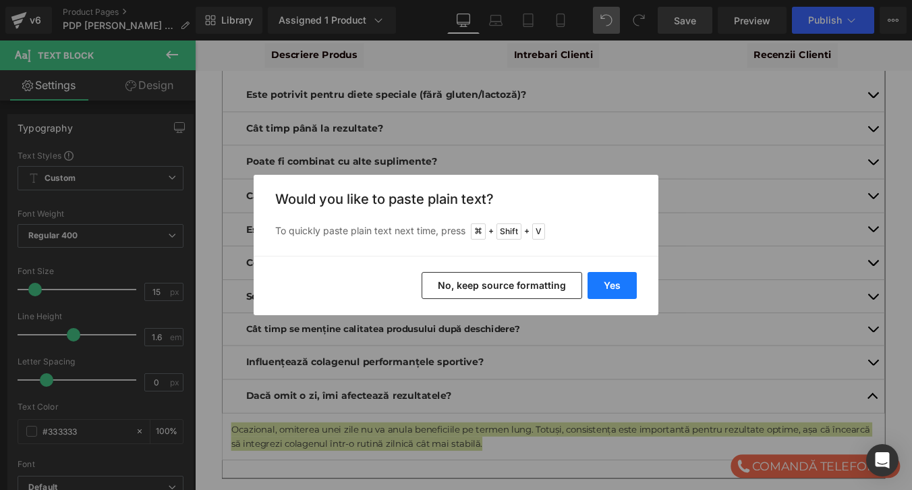
click at [623, 278] on button "Yes" at bounding box center [612, 285] width 49 height 27
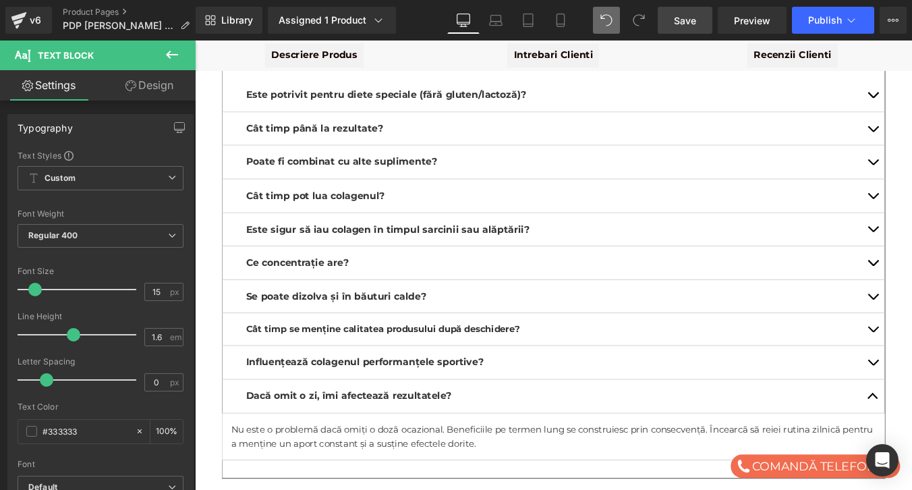
click at [682, 22] on span "Save" at bounding box center [685, 20] width 22 height 14
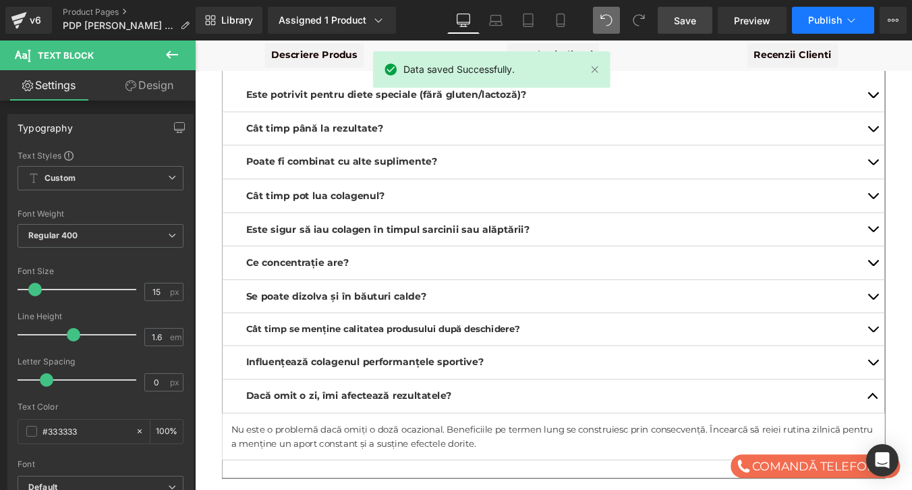
click at [826, 16] on span "Publish" at bounding box center [825, 20] width 34 height 11
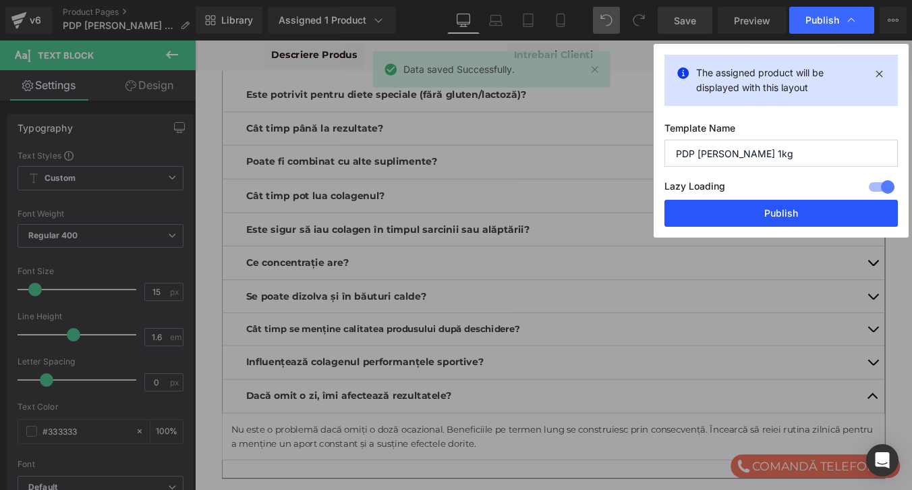
click at [781, 211] on button "Publish" at bounding box center [781, 213] width 233 height 27
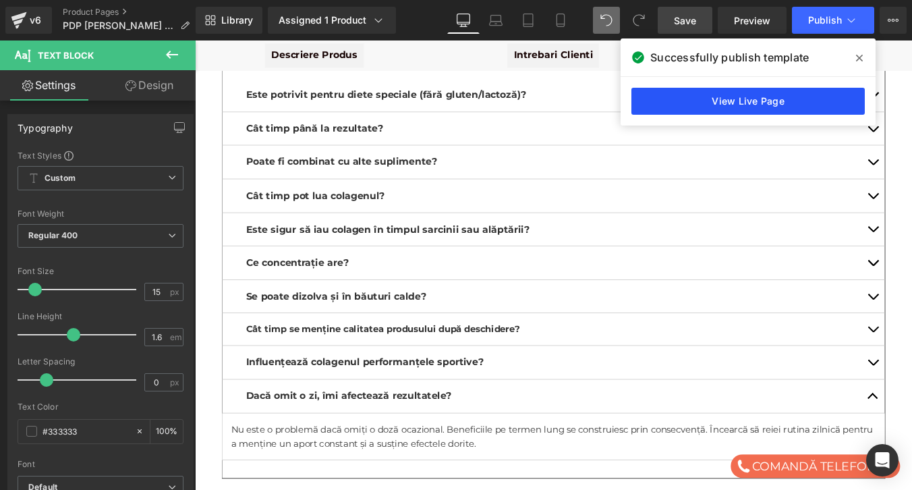
click at [742, 113] on link "View Live Page" at bounding box center [748, 101] width 233 height 27
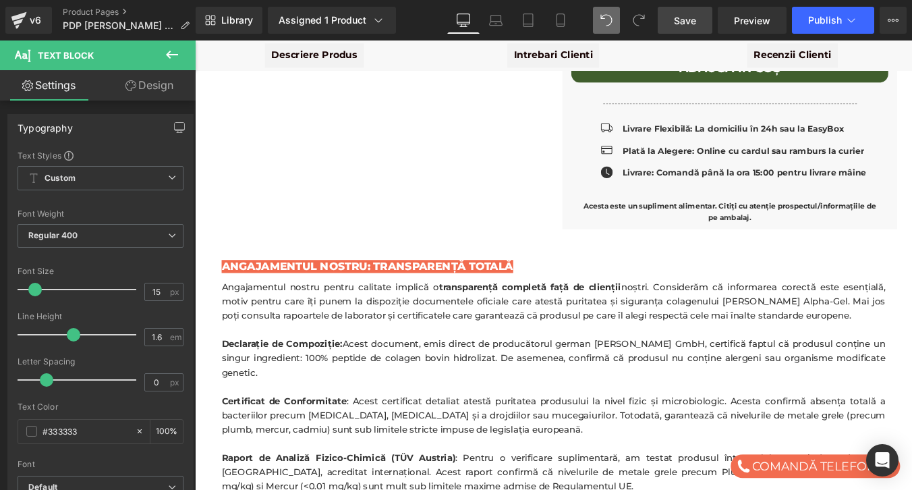
scroll to position [1341, 0]
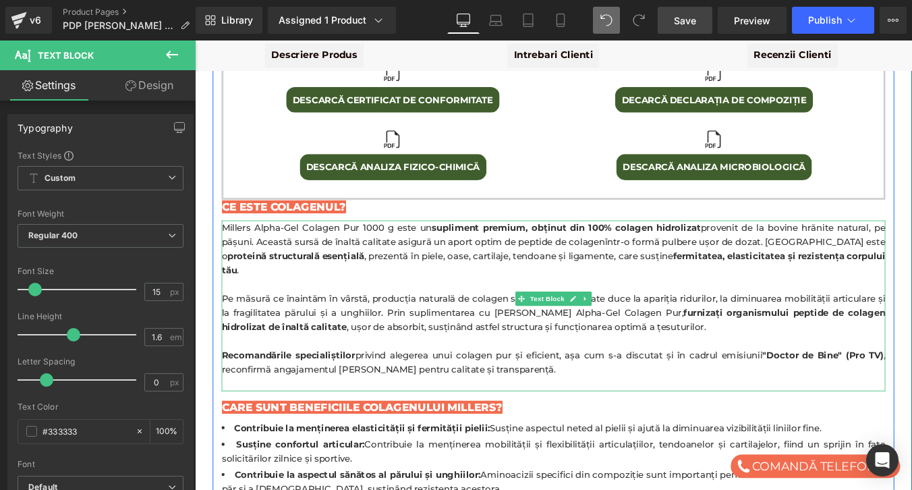
click at [766, 344] on strong "furnizați organismului peptide de colagen hidrolizat de înaltă calitate" at bounding box center [603, 358] width 756 height 29
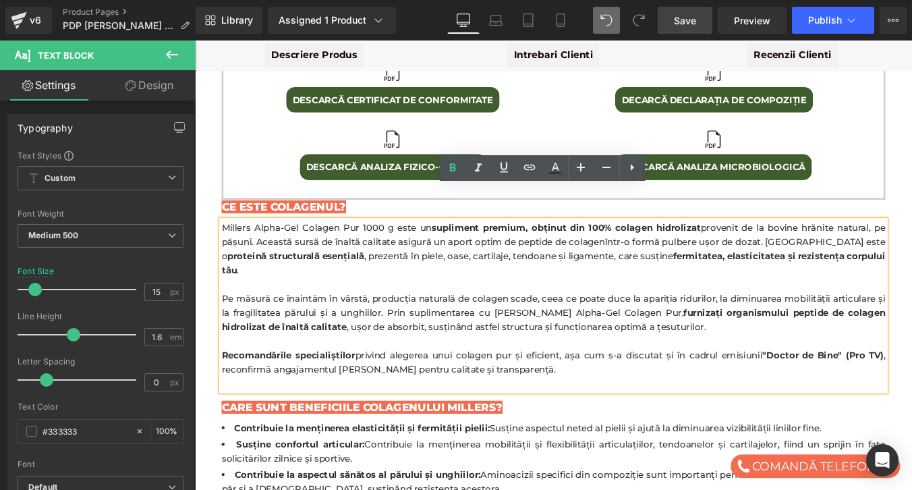
click at [687, 344] on strong "furnizați organismului peptide de colagen hidrolizat de înaltă calitate" at bounding box center [603, 358] width 756 height 29
drag, startPoint x: 687, startPoint y: 297, endPoint x: 728, endPoint y: 300, distance: 41.3
click at [728, 344] on strong "furnizați organismului peptide de colagen hidrolizat de înaltă calitate" at bounding box center [603, 358] width 756 height 29
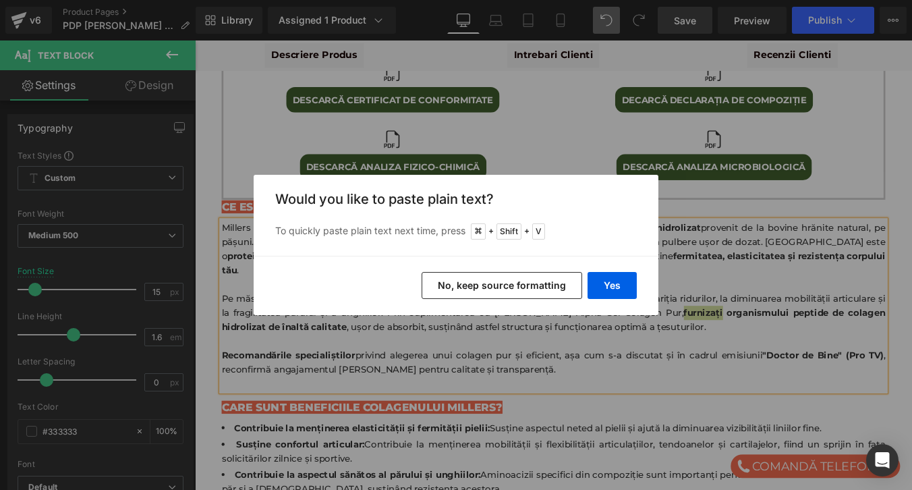
click at [562, 280] on button "No, keep source formatting" at bounding box center [502, 285] width 161 height 27
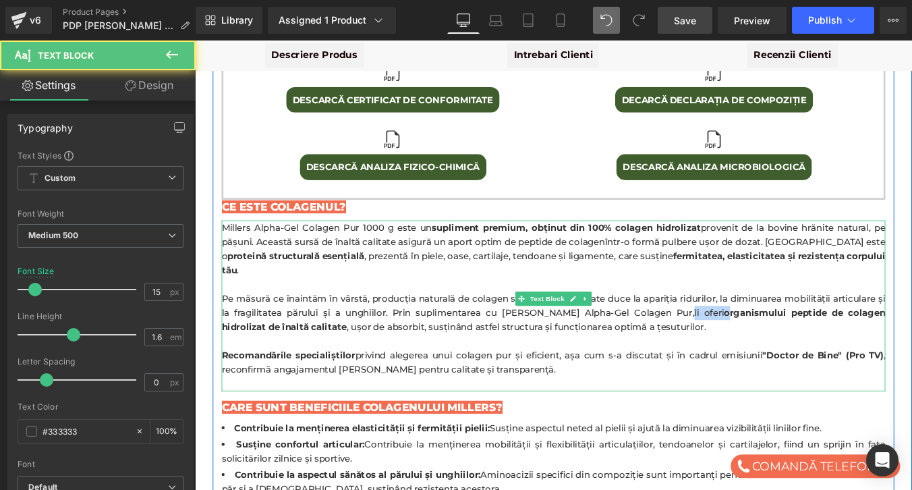
drag, startPoint x: 694, startPoint y: 296, endPoint x: 732, endPoint y: 298, distance: 37.8
click at [732, 327] on p "Pe măsură ce înaintăm în vârstă, producția naturală de colagen scade, ceea ce p…" at bounding box center [603, 351] width 756 height 49
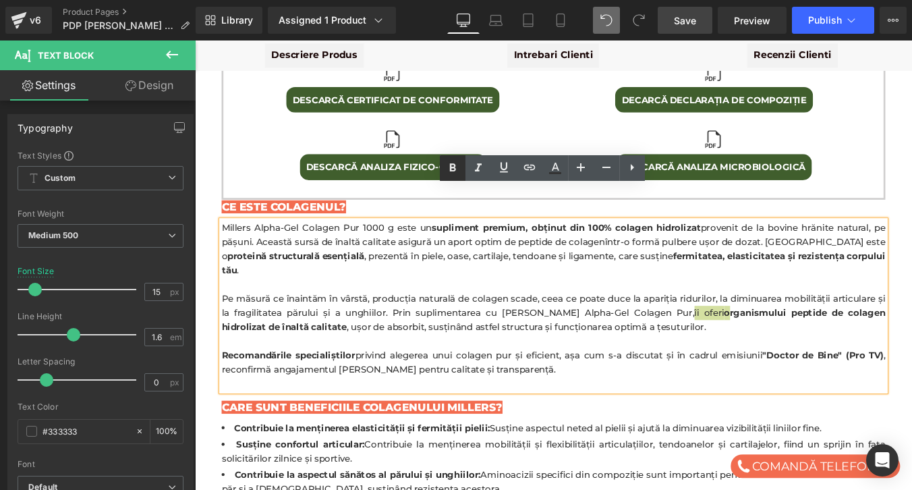
click at [455, 165] on icon at bounding box center [453, 167] width 6 height 8
click at [682, 20] on span "Save" at bounding box center [685, 20] width 22 height 14
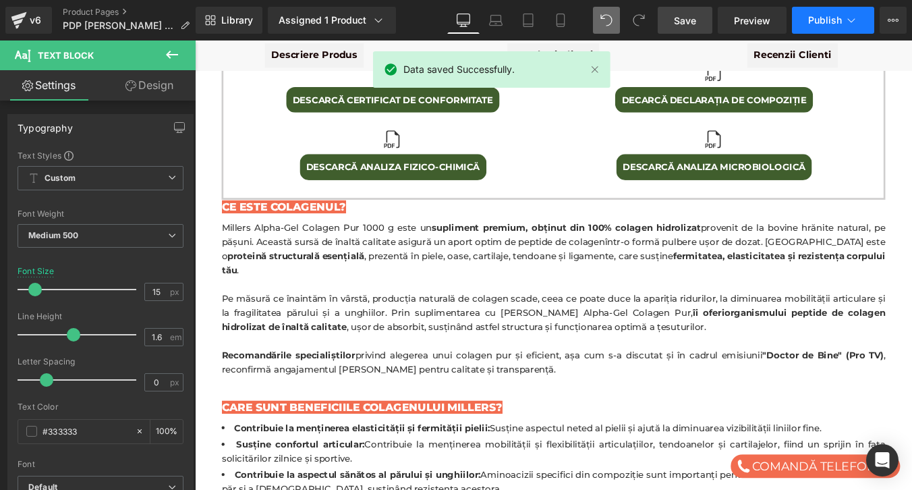
click at [822, 20] on span "Publish" at bounding box center [825, 20] width 34 height 11
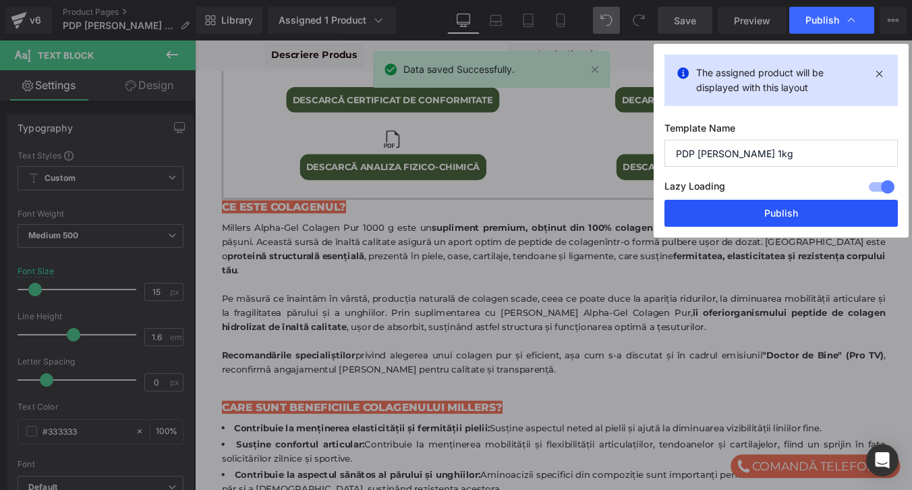
click at [778, 218] on button "Publish" at bounding box center [781, 213] width 233 height 27
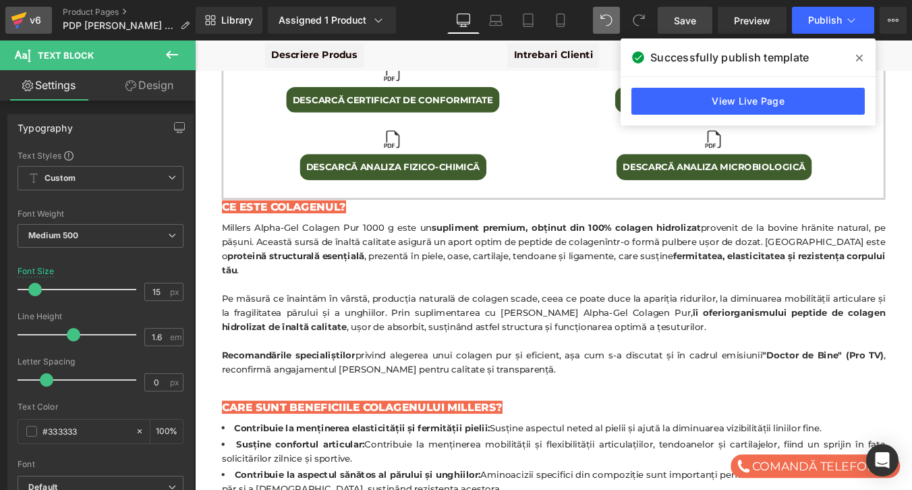
click at [18, 15] on icon at bounding box center [19, 16] width 16 height 9
